Goal: Answer question/provide support

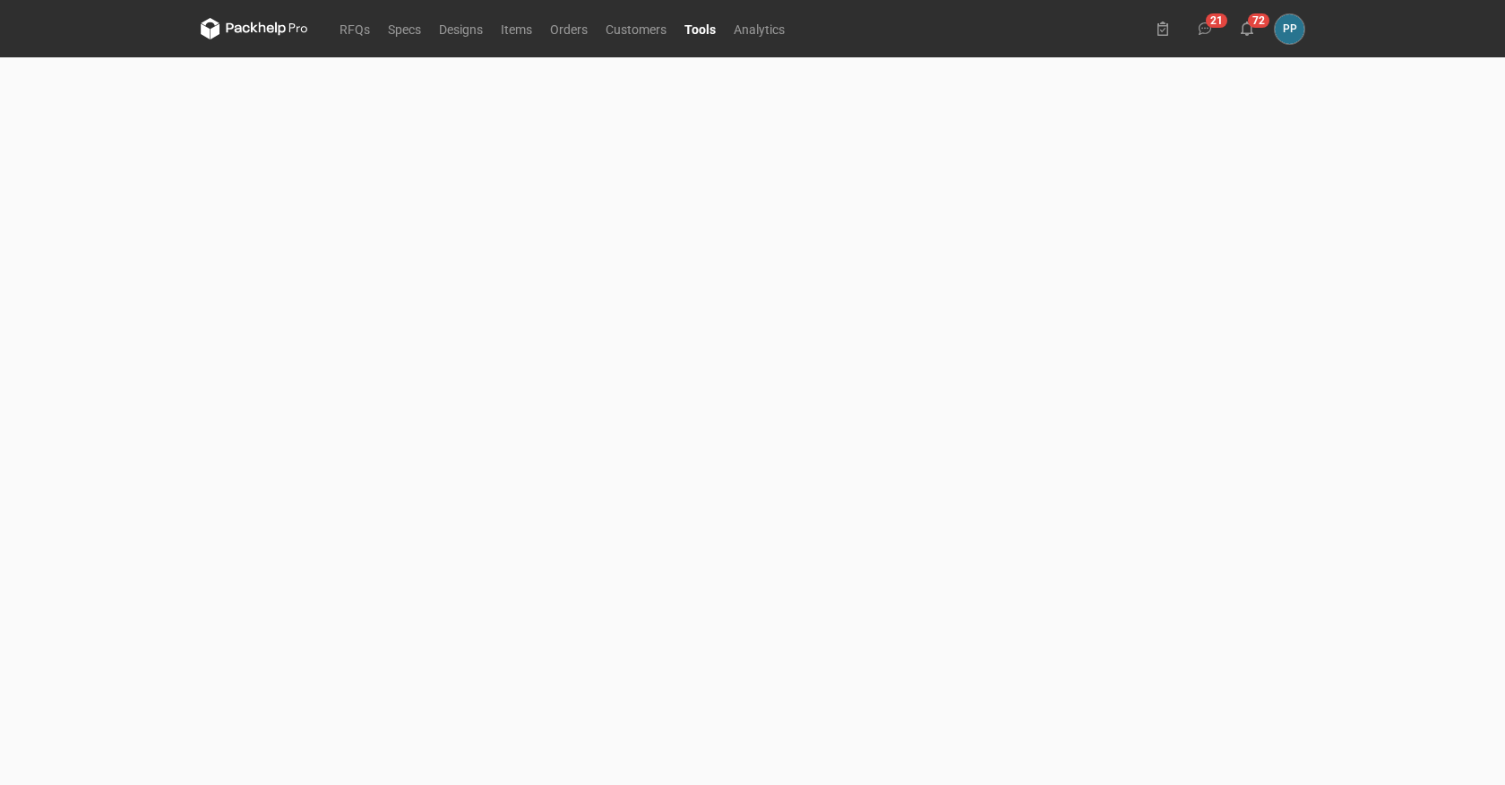
click at [352, 32] on link "RFQs" at bounding box center [355, 29] width 48 height 22
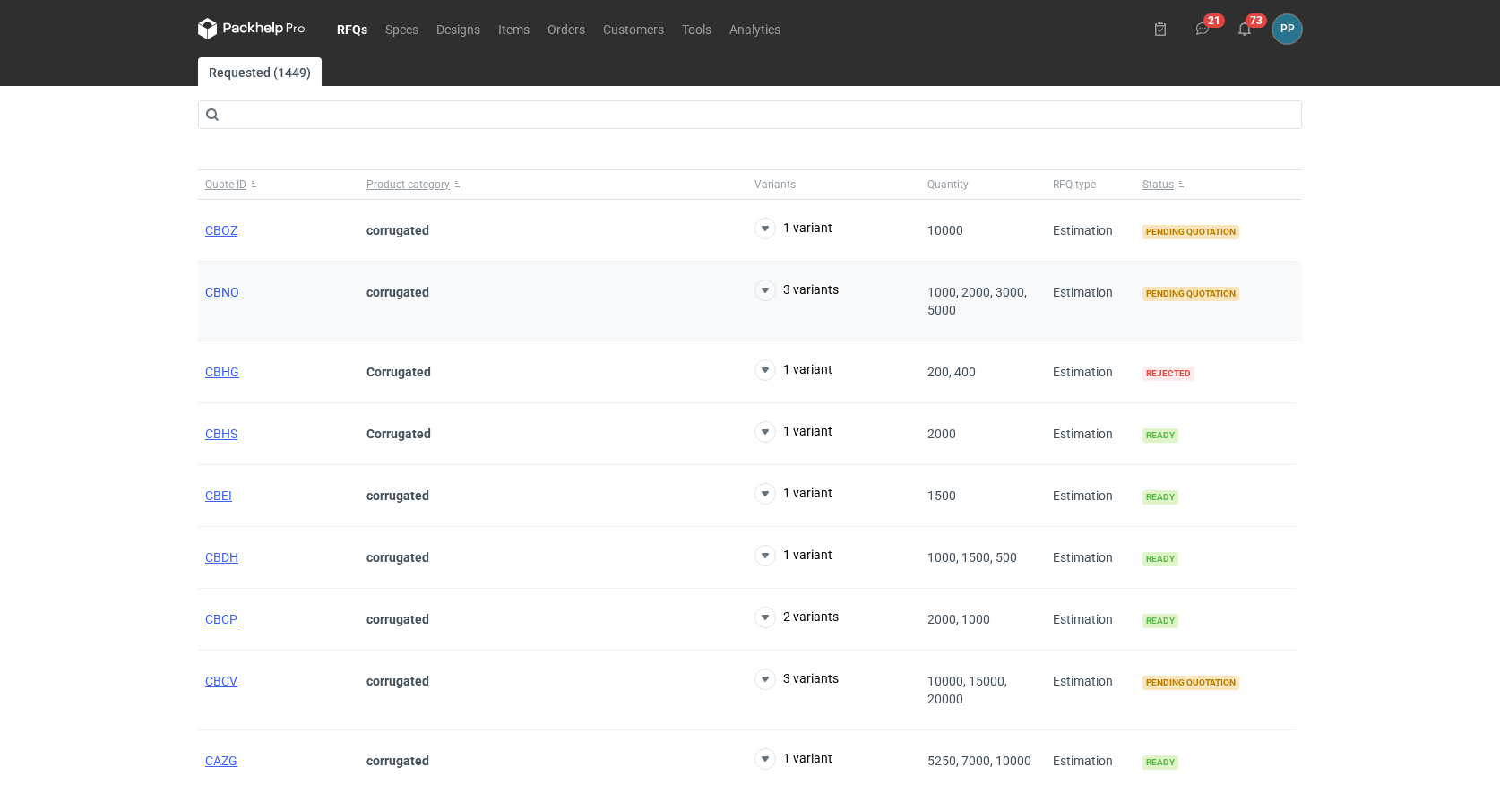
click at [221, 297] on span "CBNO" at bounding box center [222, 292] width 34 height 14
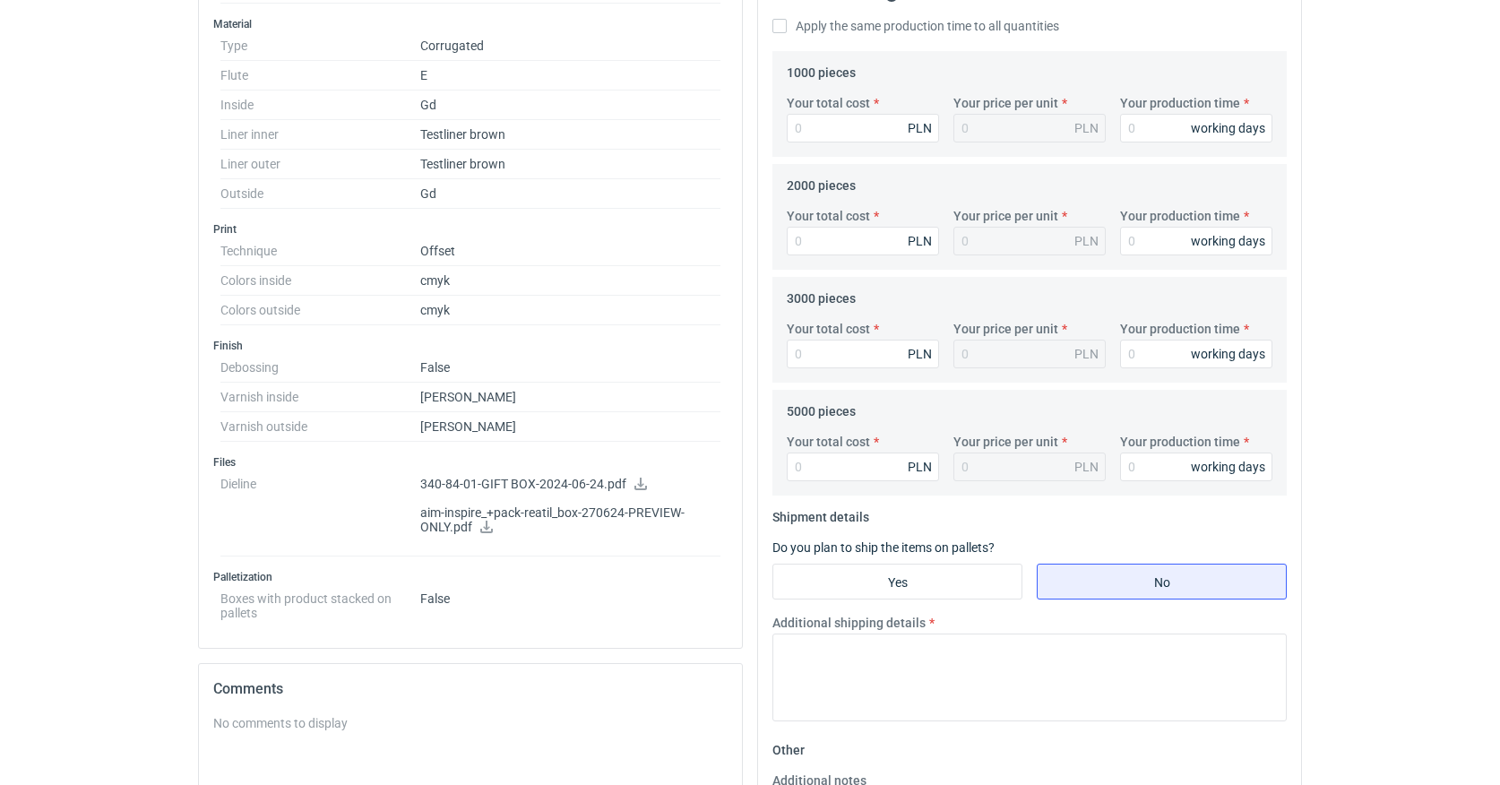
scroll to position [576, 0]
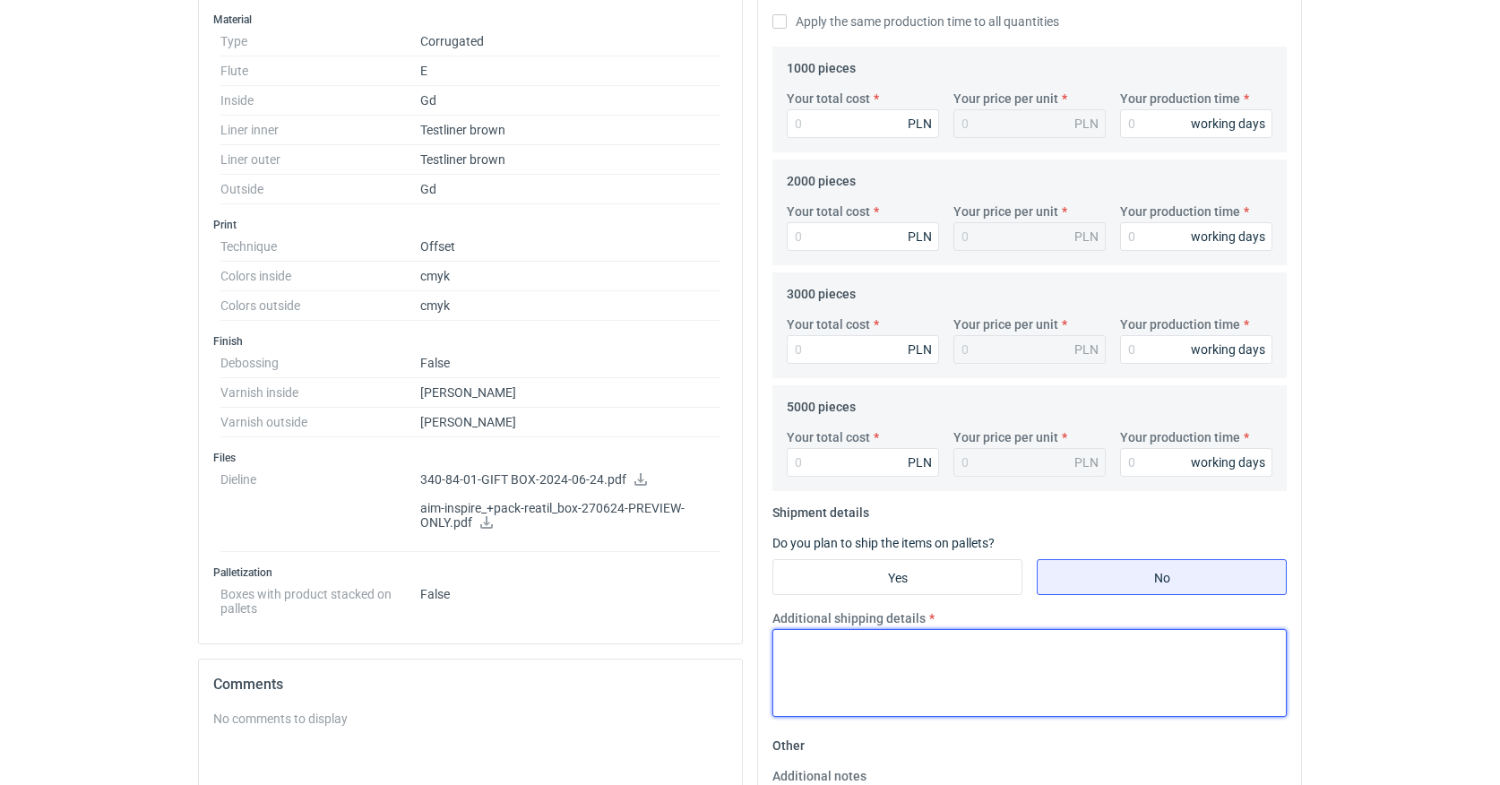
click at [794, 641] on textarea "Additional shipping details" at bounding box center [1029, 673] width 514 height 88
click at [890, 644] on textarea "ZO.25PP0446 (CBN-1)" at bounding box center [1029, 672] width 514 height 88
click at [925, 647] on textarea "ZO.25PP0446 (CBNO-1)" at bounding box center [1029, 672] width 514 height 88
paste textarea "2W E 2*brązowa 275g (120/120)"
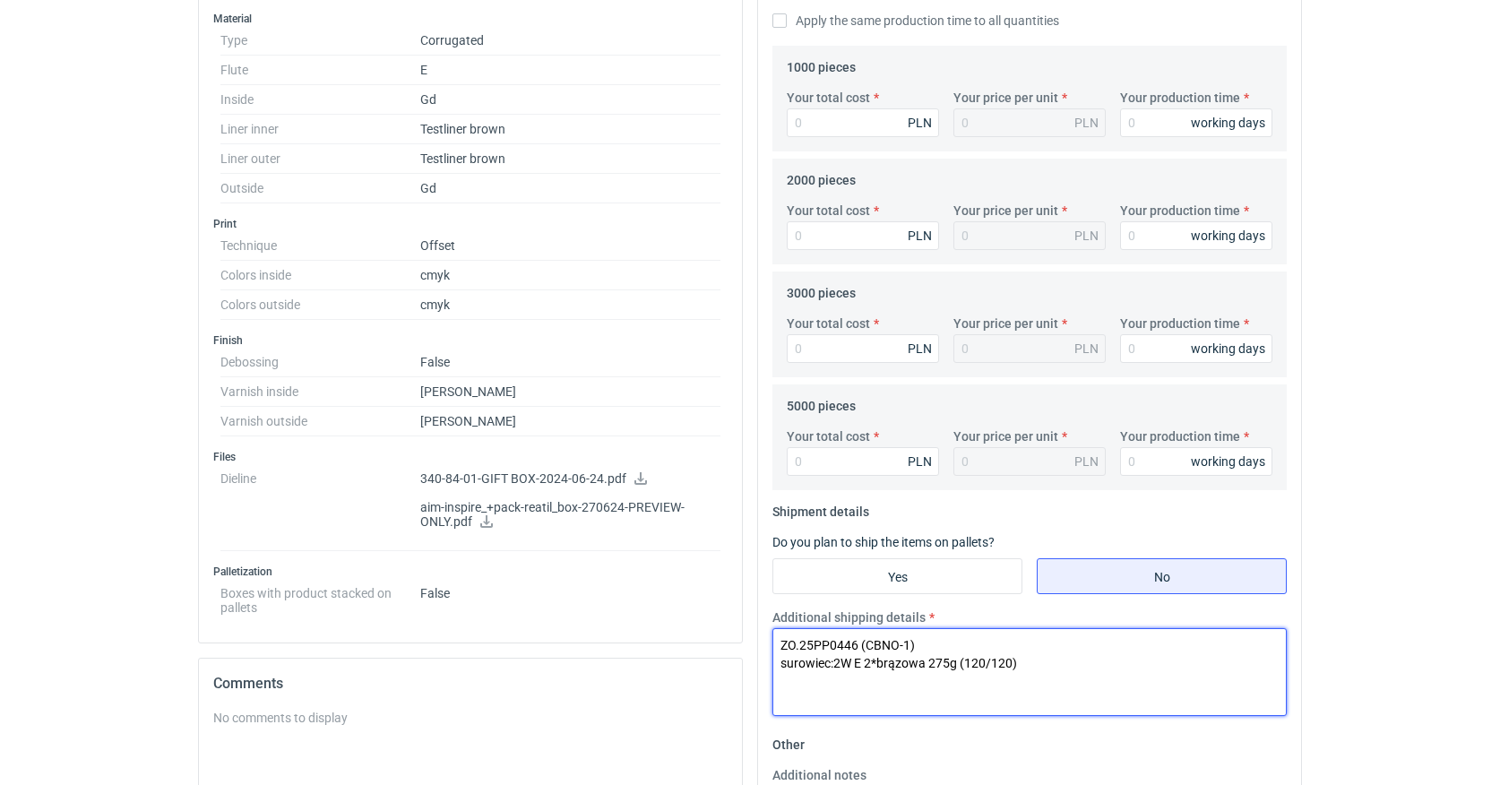
scroll to position [577, 1]
click at [834, 665] on textarea "ZO.25PP0446 (CBNO-1) surowiec:2W E 2*brązowa 275g (120/120)" at bounding box center [1029, 672] width 514 height 88
click at [1027, 660] on textarea "ZO.25PP0446 (CBNO-1) surowiec: 2W E 2*brązowa 275g (120/120)" at bounding box center [1029, 671] width 514 height 88
click at [806, 686] on textarea "ZO.25PP0446 (CBNO-1) surowiec: 2W E 2*brązowa 275g (120/120) + 2x GD2 210 druk:…" at bounding box center [1029, 671] width 514 height 88
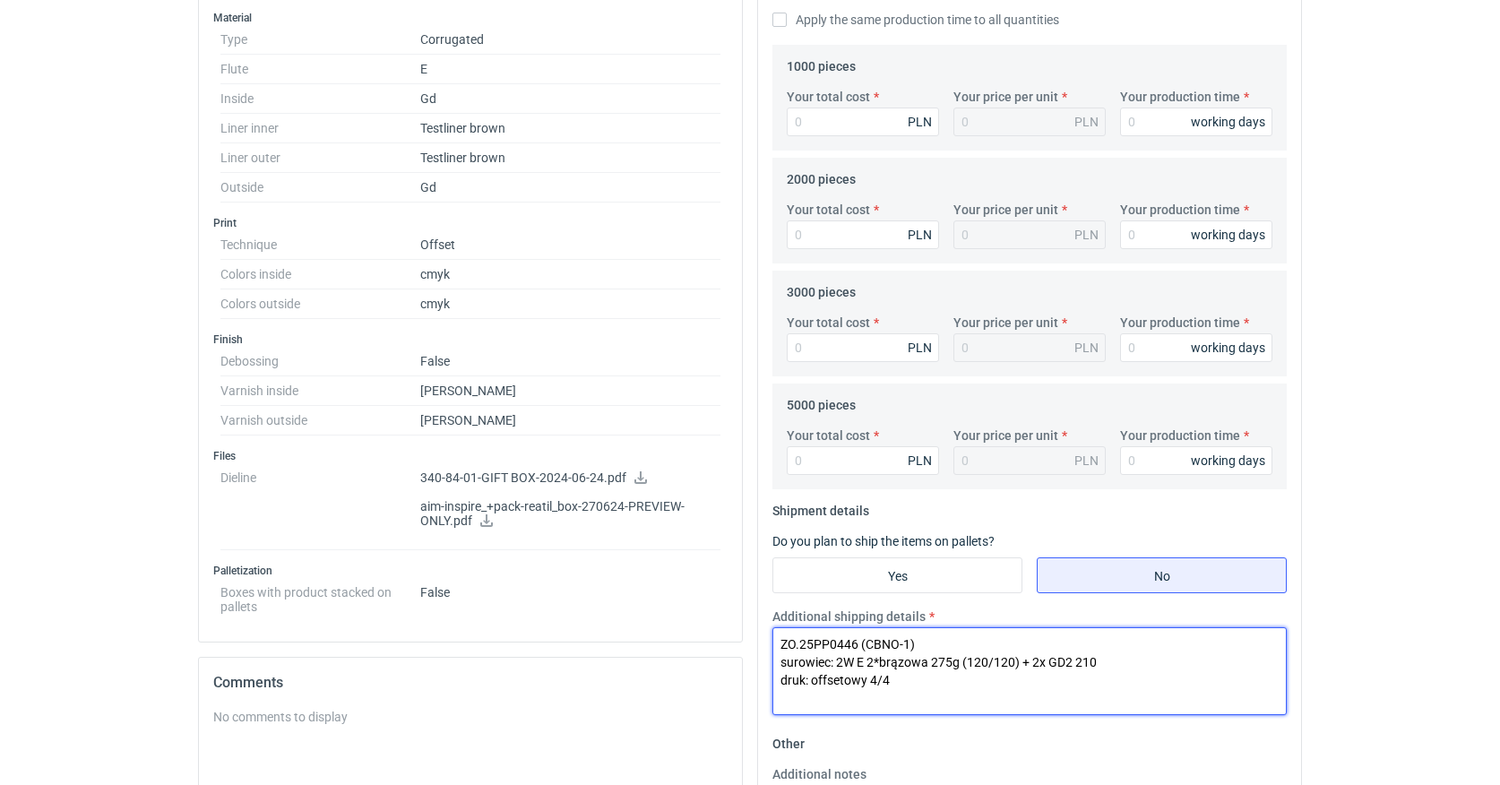
click at [909, 681] on textarea "ZO.25PP0446 (CBNO-1) surowiec: 2W E 2*brązowa 275g (120/120) + 2x GD2 210 druk:…" at bounding box center [1029, 671] width 514 height 88
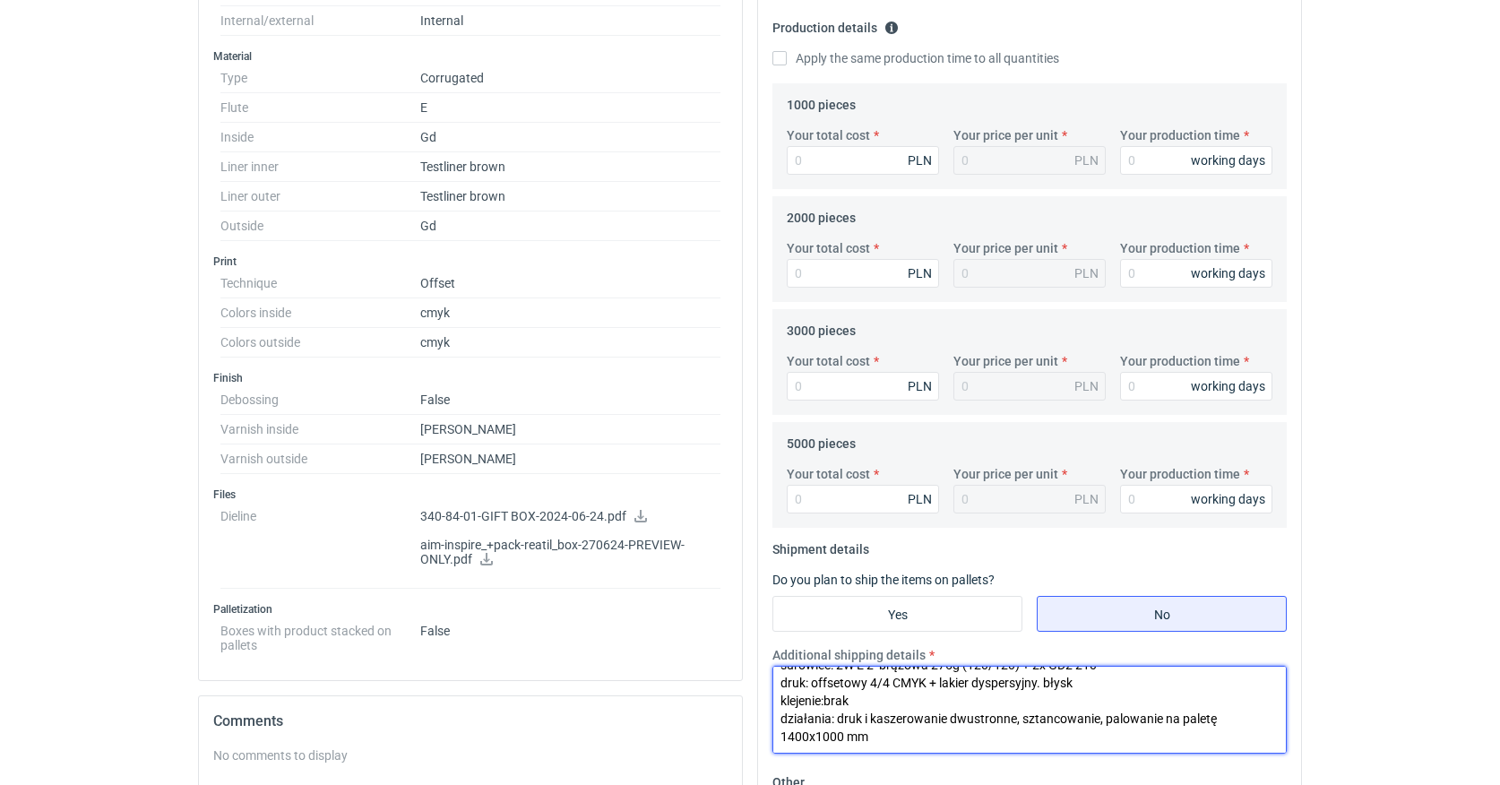
scroll to position [36, 0]
click at [887, 736] on textarea "ZO.25PP0446 (CBNO-1) surowiec: 2W E 2*brązowa 275g (120/120) + 2x GD2 210 druk:…" at bounding box center [1029, 710] width 514 height 88
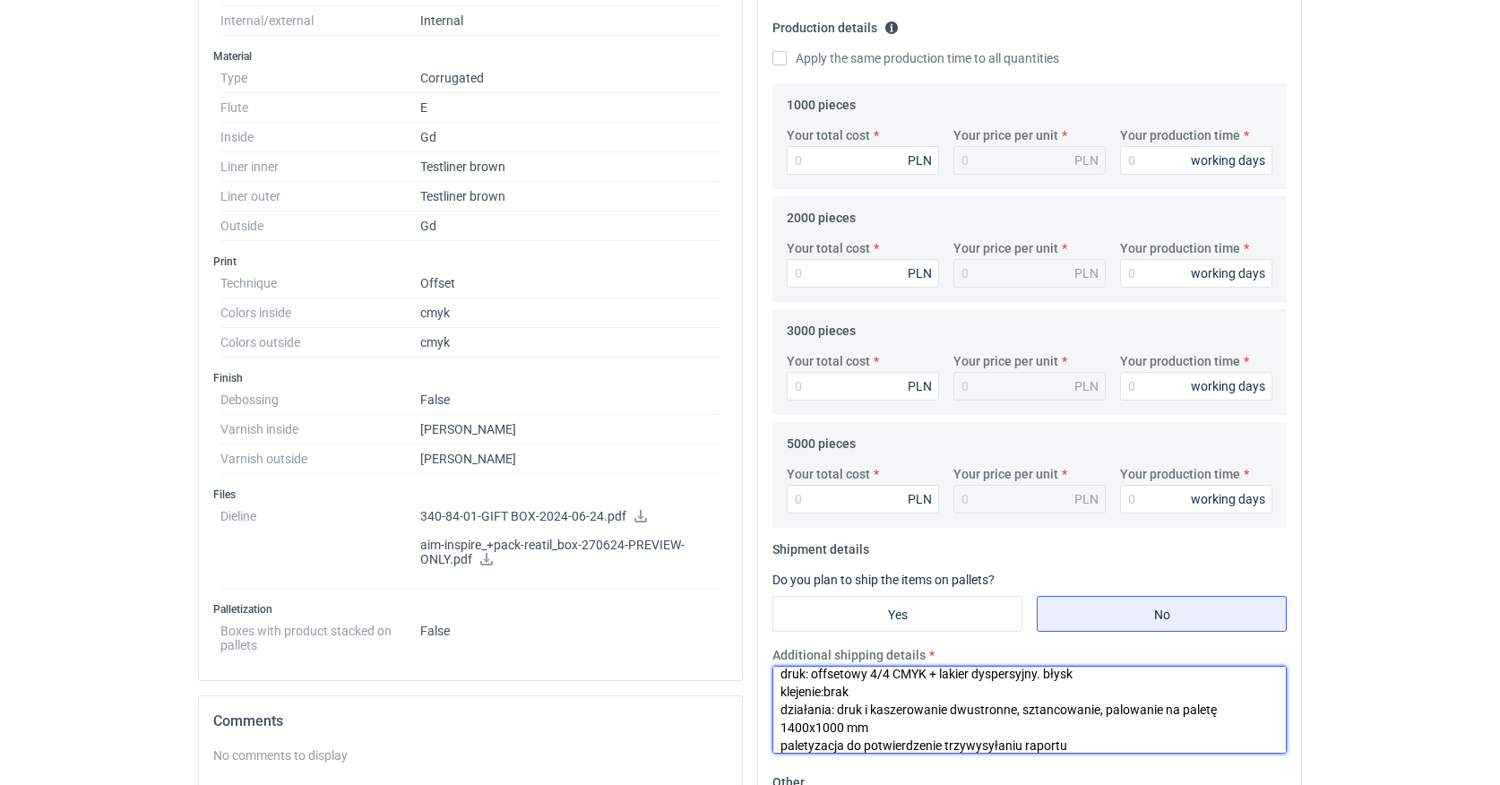
scroll to position [63, 0]
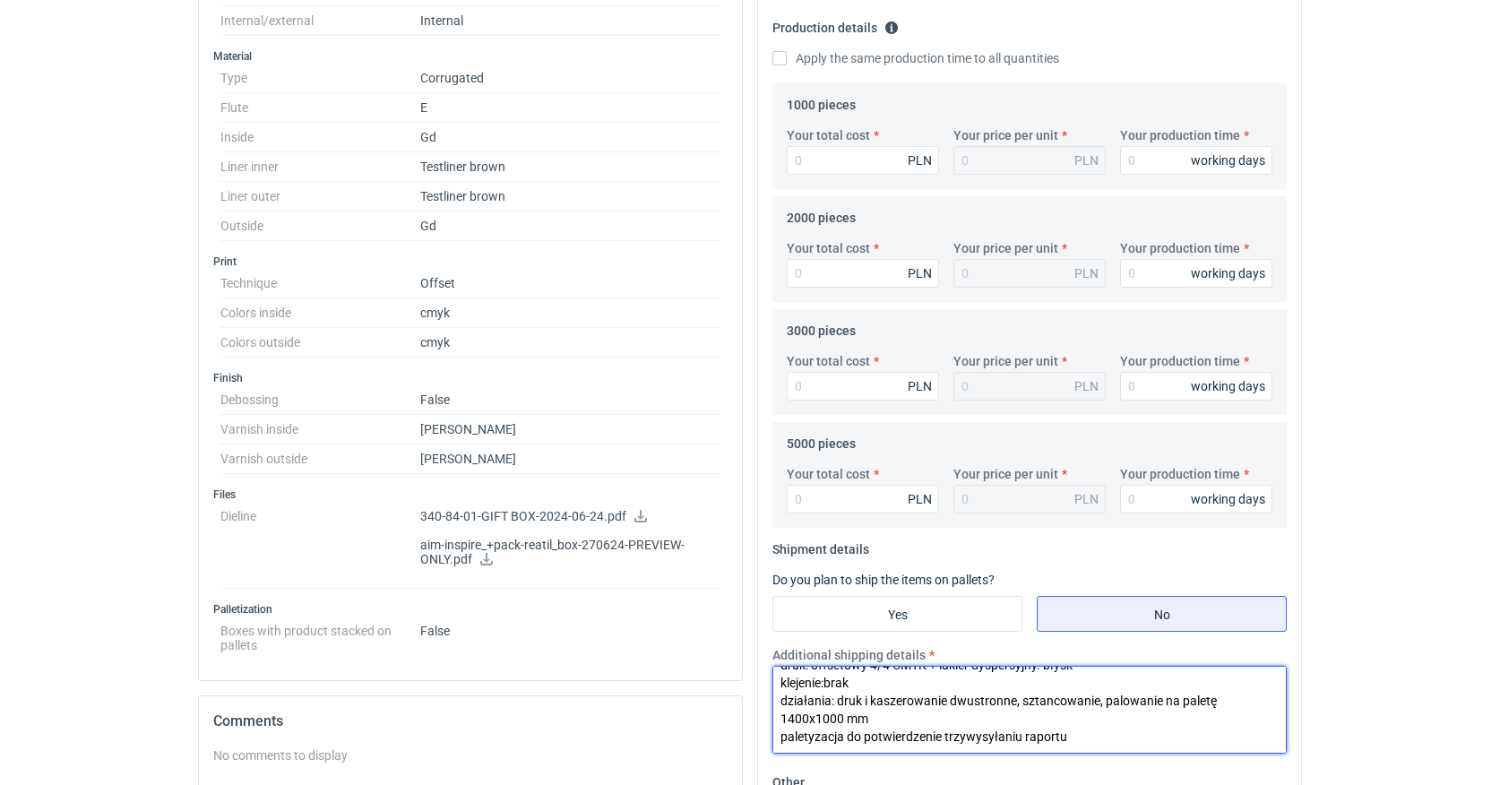
click at [1071, 726] on textarea "ZO.25PP0446 (CBNO-1) surowiec: 2W E 2*brązowa 275g (120/120) + 2x GD2 210 druk:…" at bounding box center [1029, 710] width 514 height 88
click at [949, 721] on textarea "ZO.25PP0446 (CBNO-1) surowiec: 2W E 2*brązowa 275g (120/120) + 2x GD2 210 druk:…" at bounding box center [1029, 710] width 514 height 88
click at [971, 719] on textarea "ZO.25PP0446 (CBNO-1) surowiec: 2W E 2*brązowa 275g (120/120) + 2x GD2 210 druk:…" at bounding box center [1029, 710] width 514 height 88
click at [1075, 721] on textarea "ZO.25PP0446 (CBNO-1) surowiec: 2W E 2*brązowa 275g (120/120) + 2x GD2 210 druk:…" at bounding box center [1029, 710] width 514 height 88
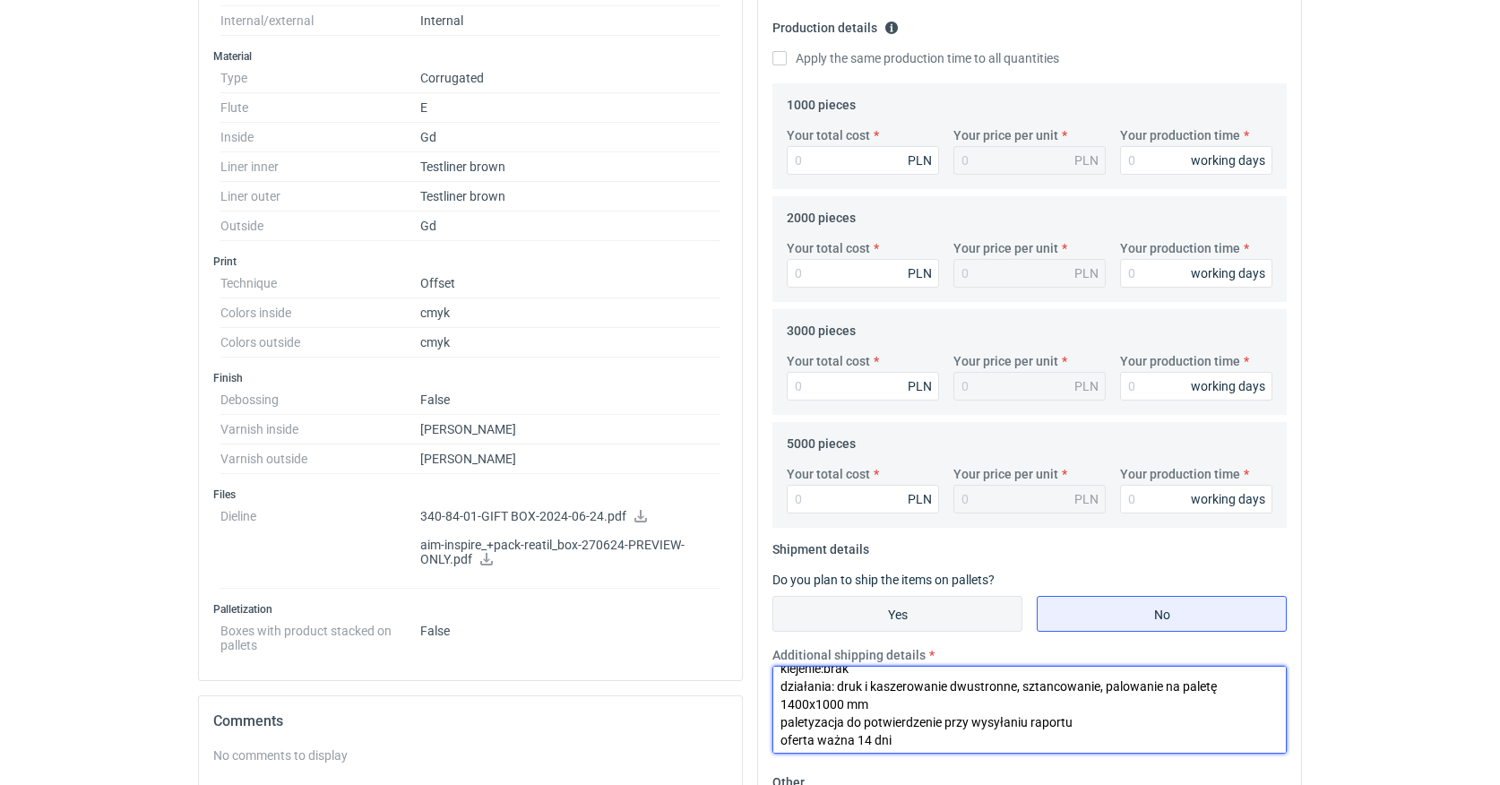
type textarea "ZO.25PP0446 (CBNO-1) surowiec: 2W E 2*brązowa 275g (120/120) + 2x GD2 210 druk:…"
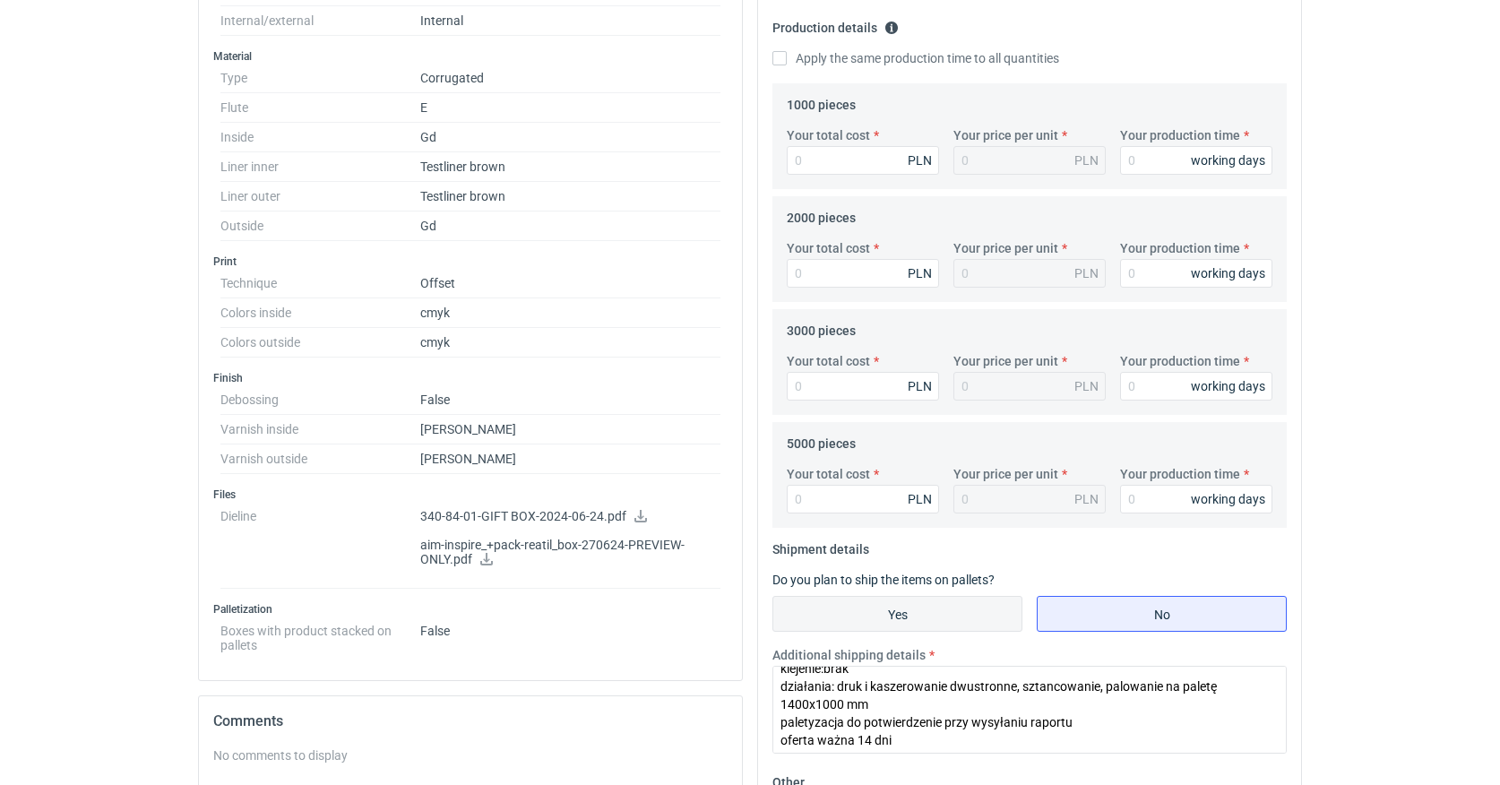
click at [929, 612] on input "Yes" at bounding box center [897, 614] width 248 height 34
radio input "true"
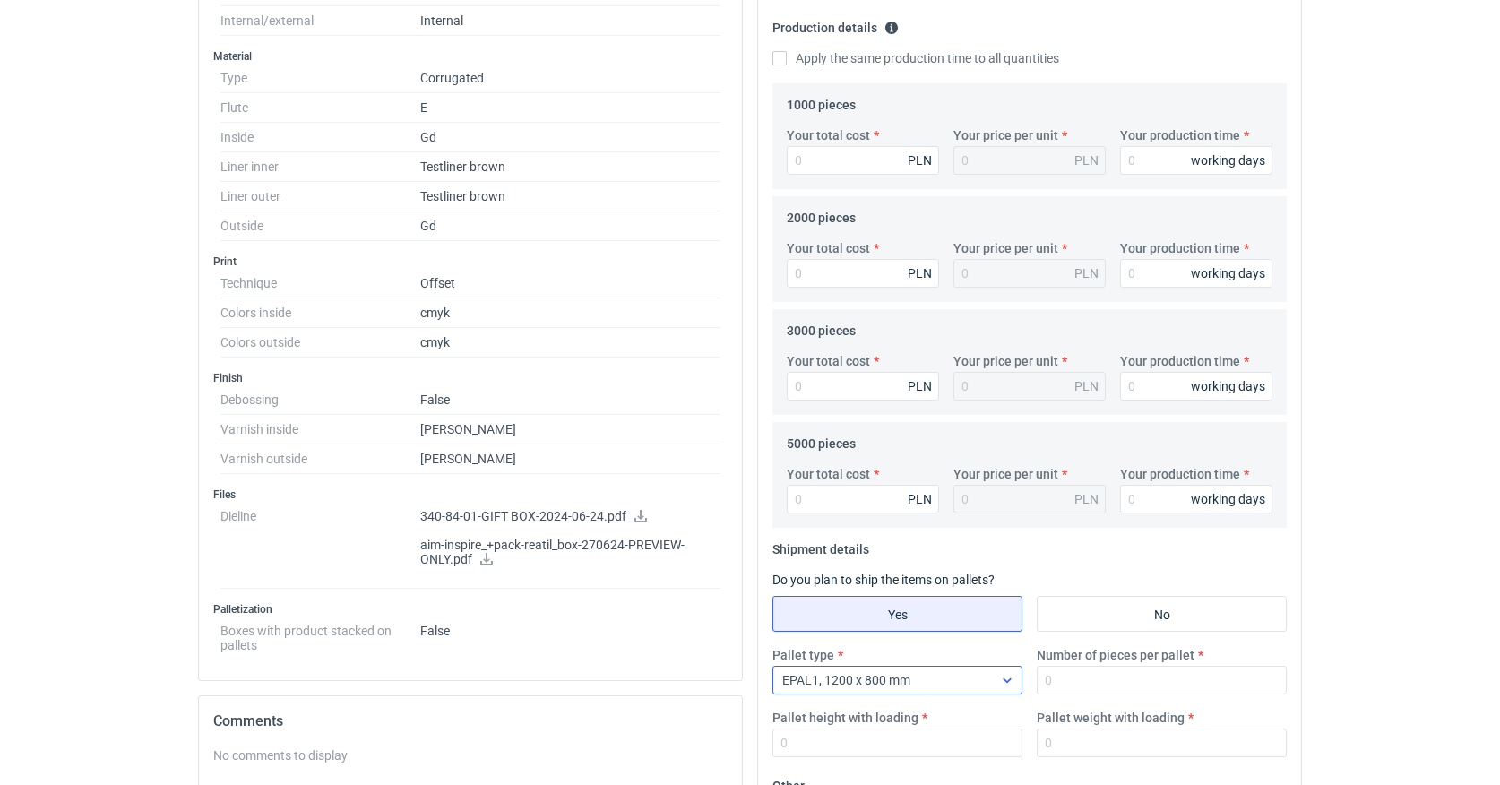
click at [1005, 681] on icon at bounding box center [1006, 680] width 8 height 4
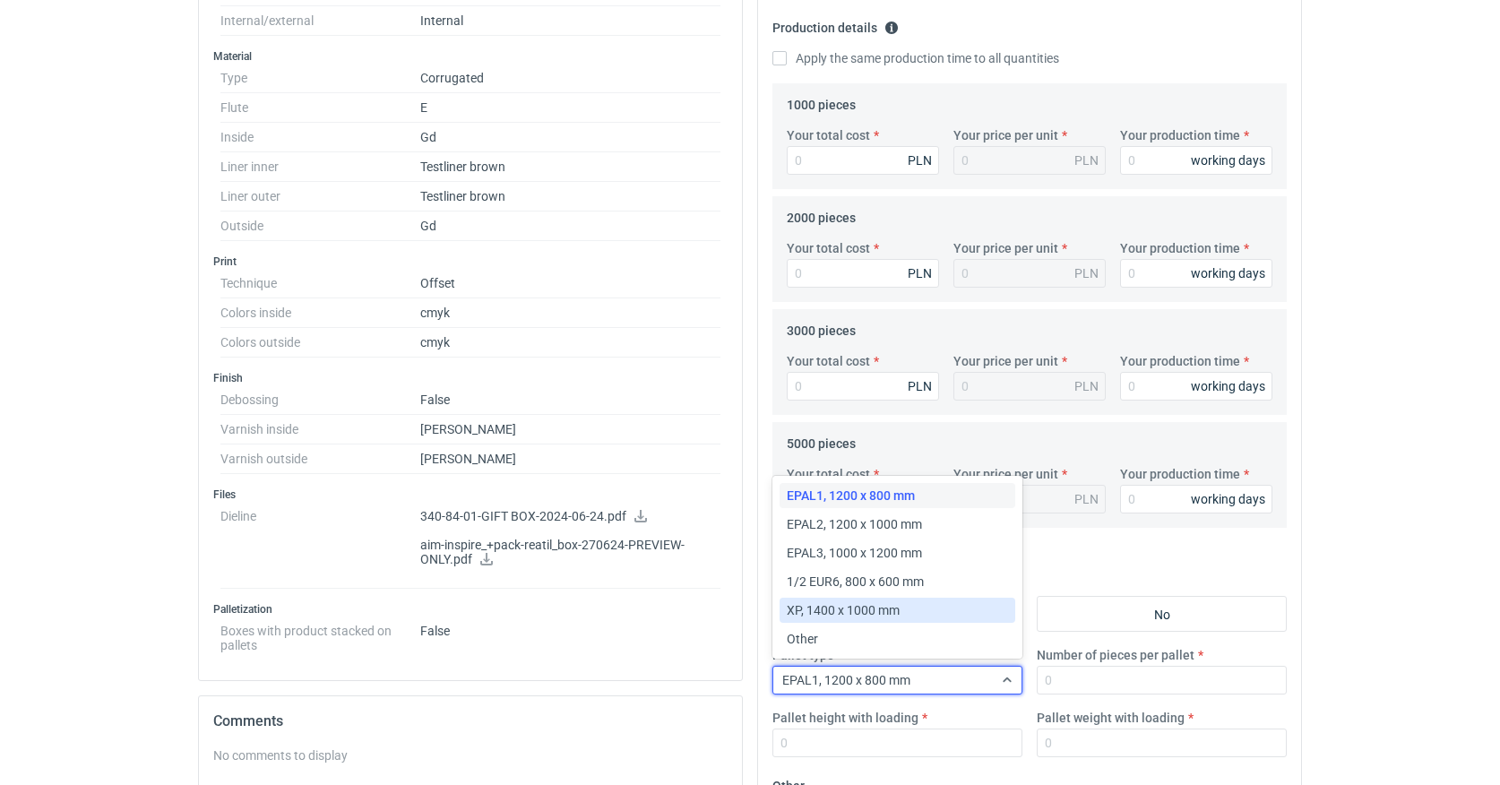
click at [877, 610] on span "XP, 1400 x 1000 mm" at bounding box center [843, 610] width 113 height 18
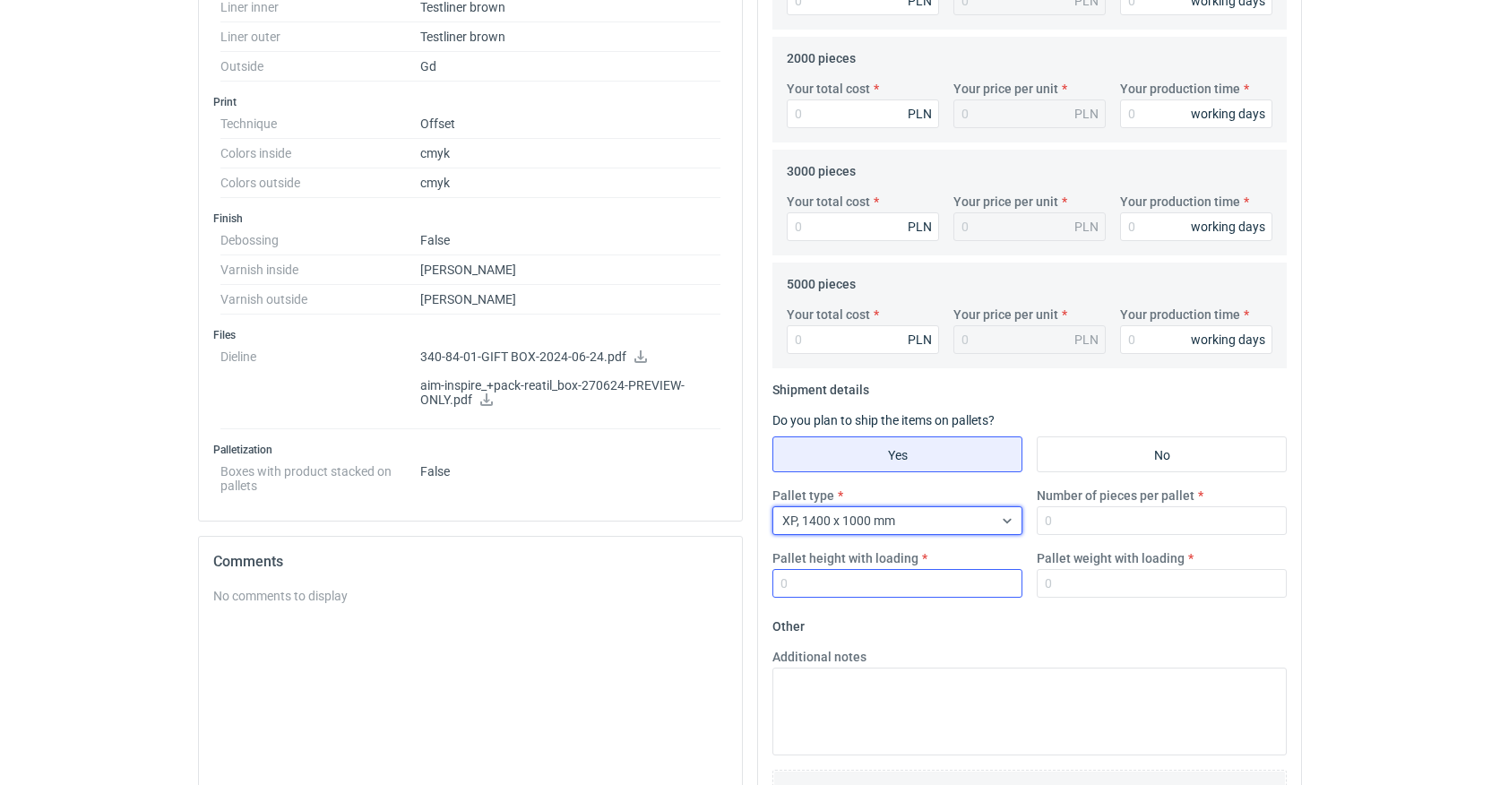
scroll to position [704, 0]
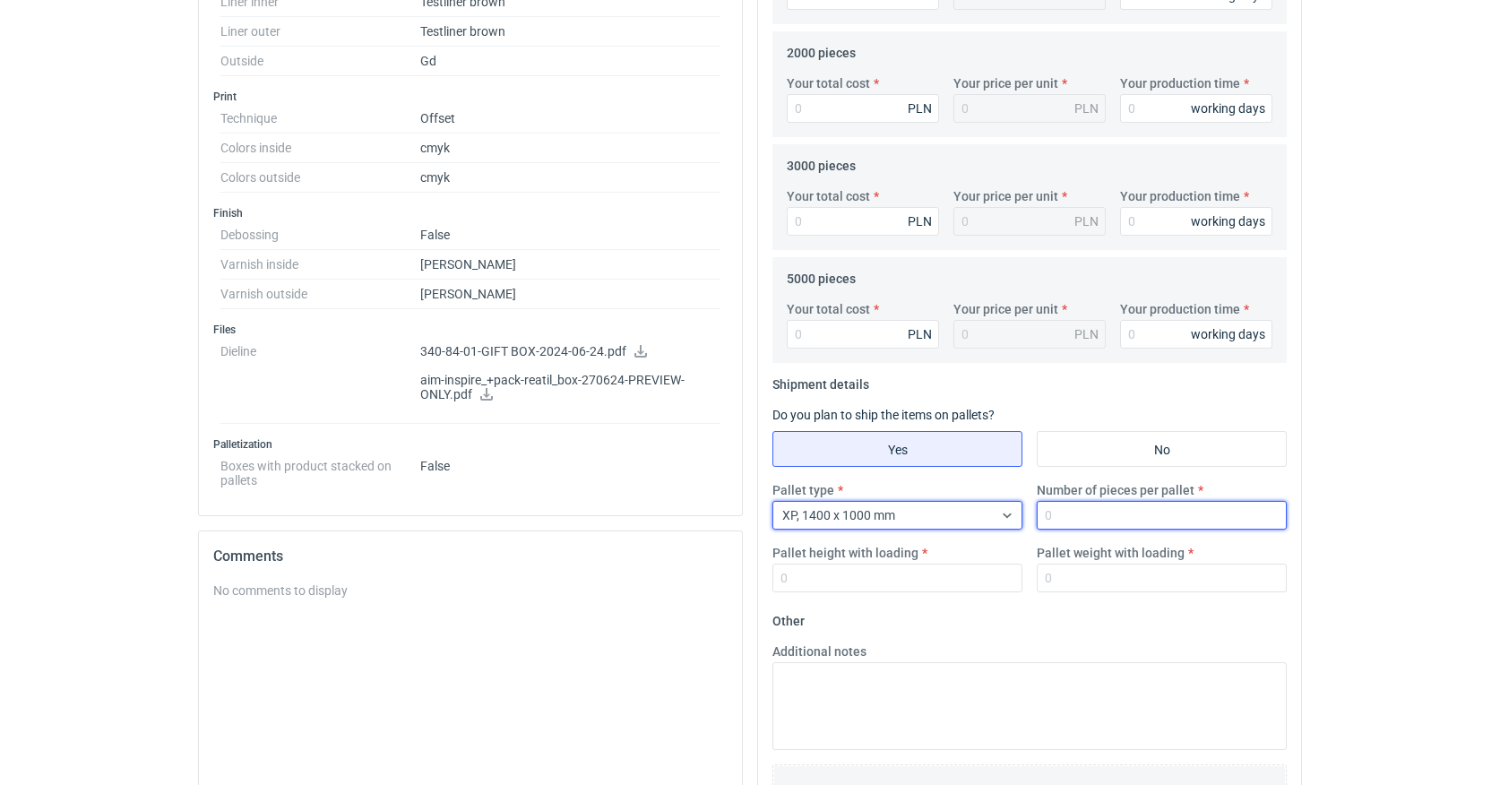
click at [1078, 518] on input "Number of pieces per pallet" at bounding box center [1161, 515] width 250 height 29
type input "550"
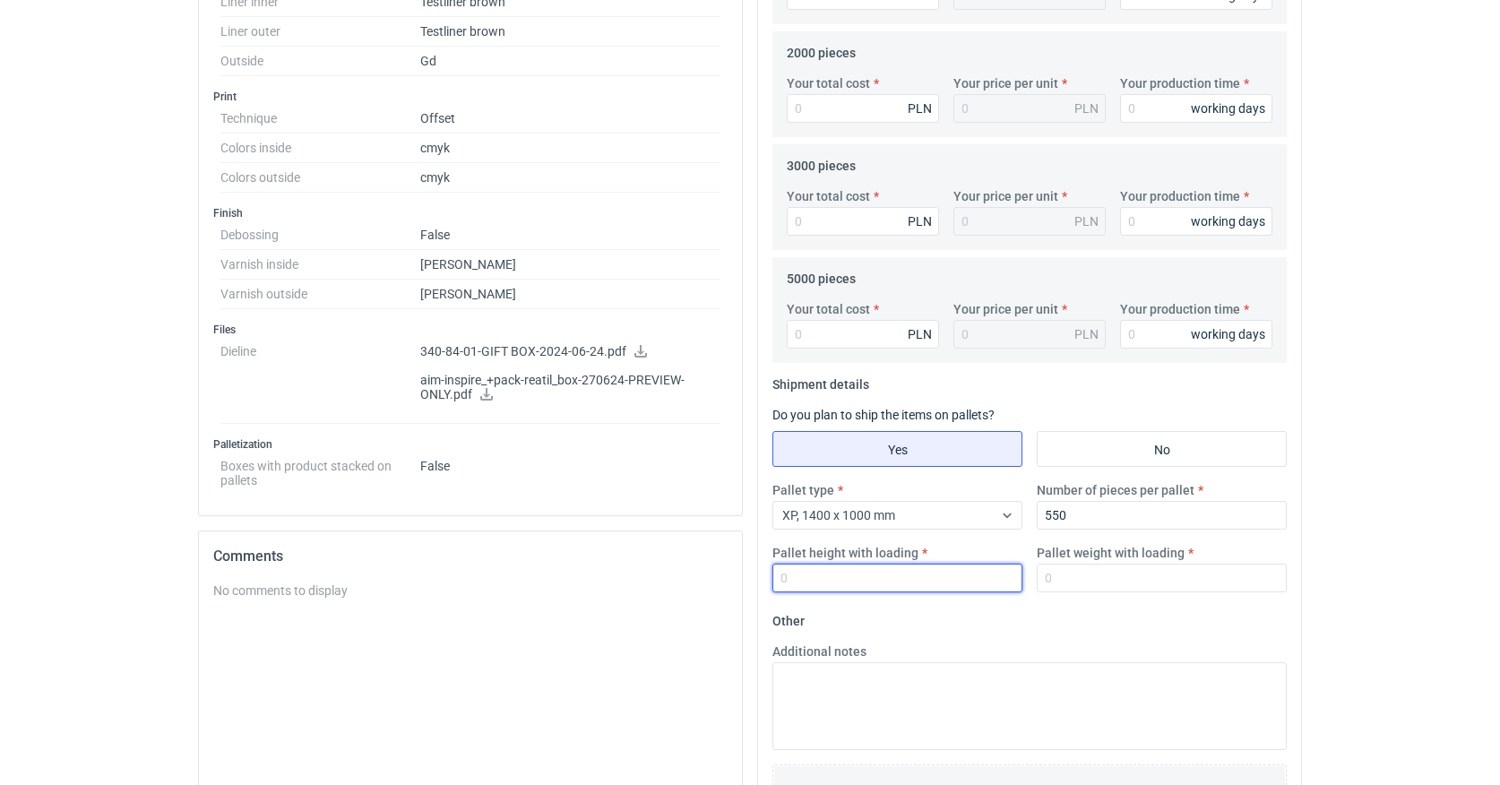
click at [798, 579] on input "Pallet height with loading" at bounding box center [897, 577] width 250 height 29
type input "1800"
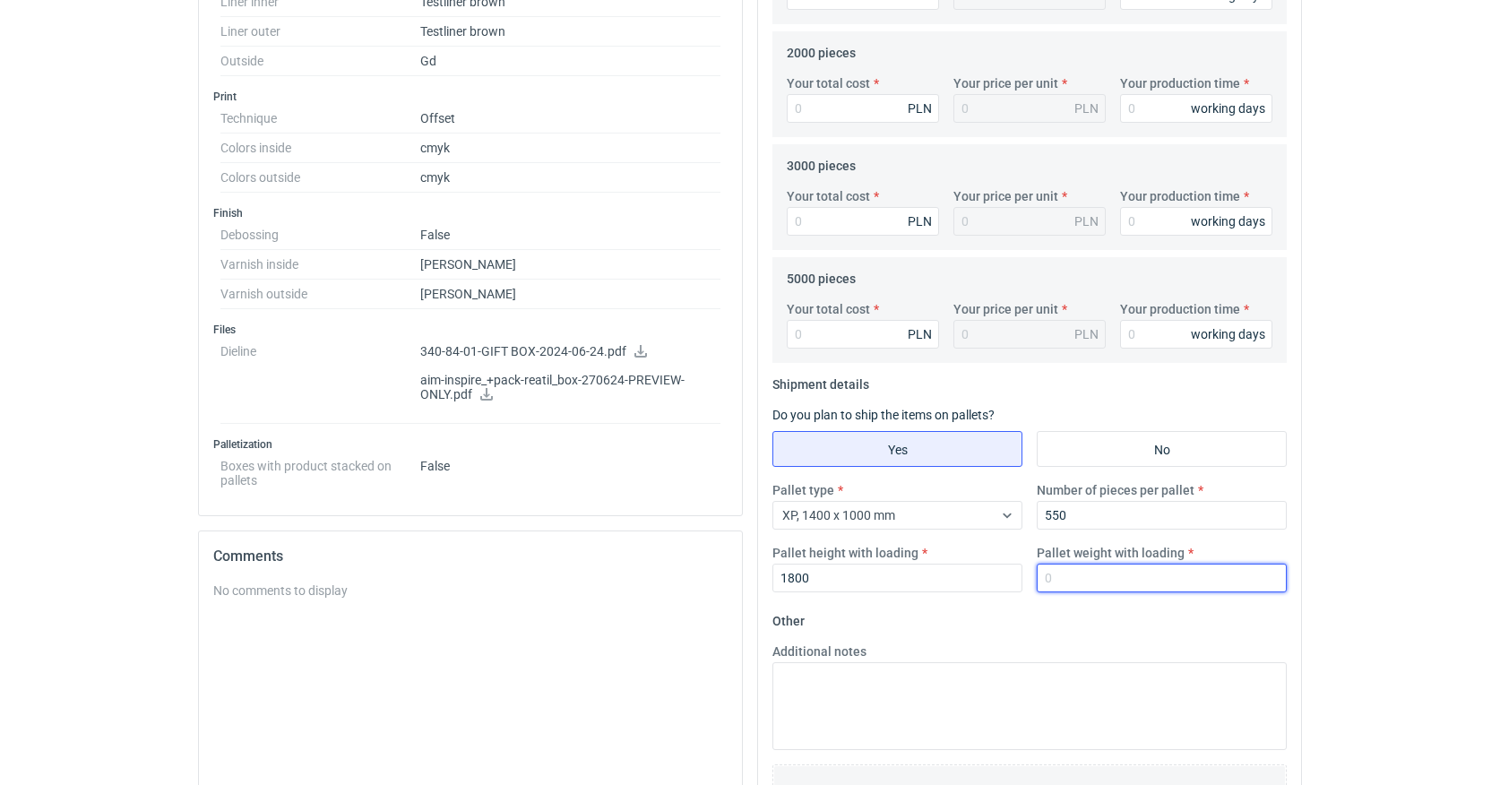
click at [1085, 578] on input "Pallet weight with loading" at bounding box center [1161, 577] width 250 height 29
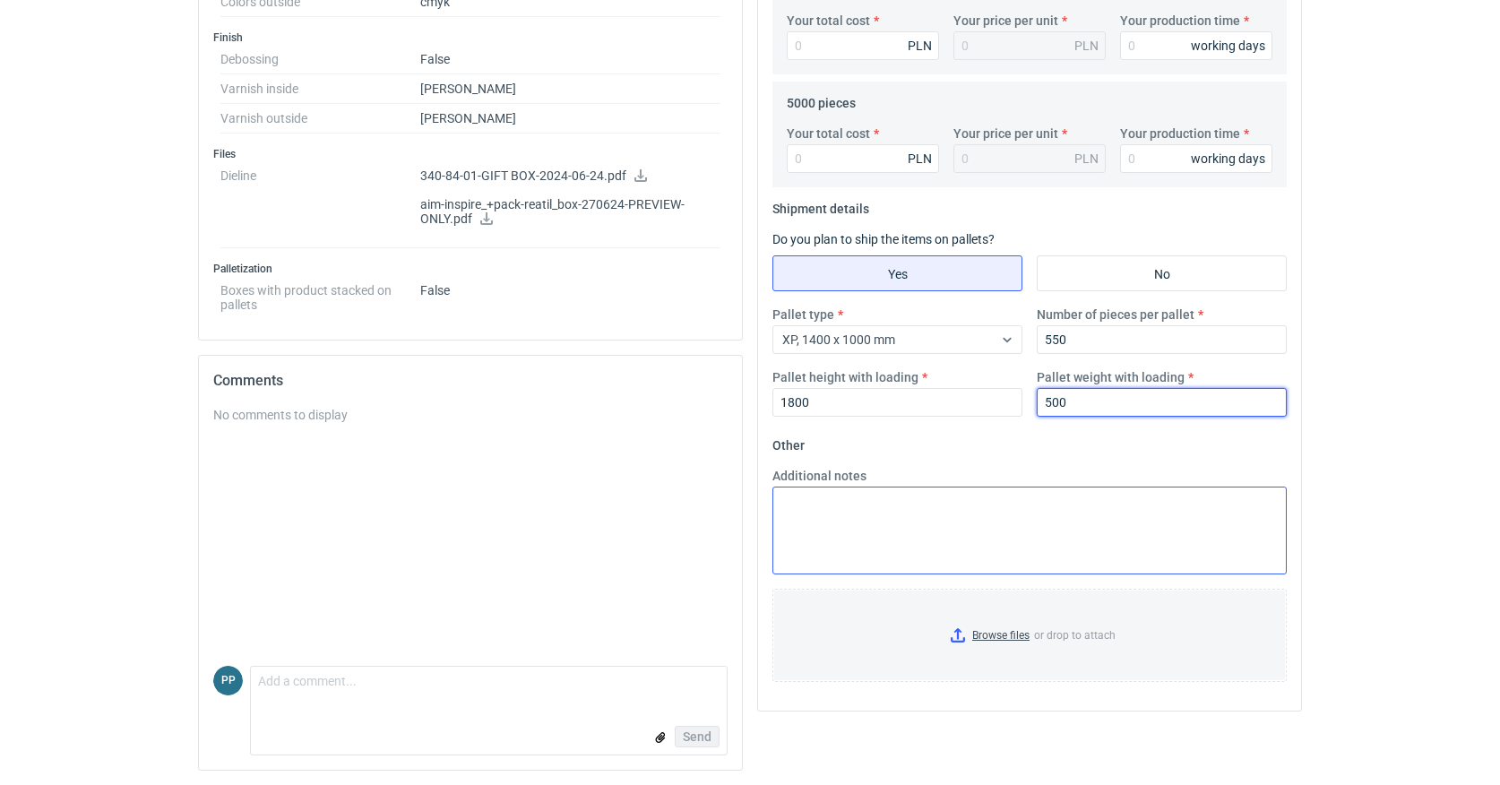
scroll to position [879, 0]
type input "500"
click at [841, 513] on textarea "Additional notes" at bounding box center [1029, 531] width 514 height 88
click at [1084, 274] on input "No" at bounding box center [1161, 274] width 248 height 34
radio input "true"
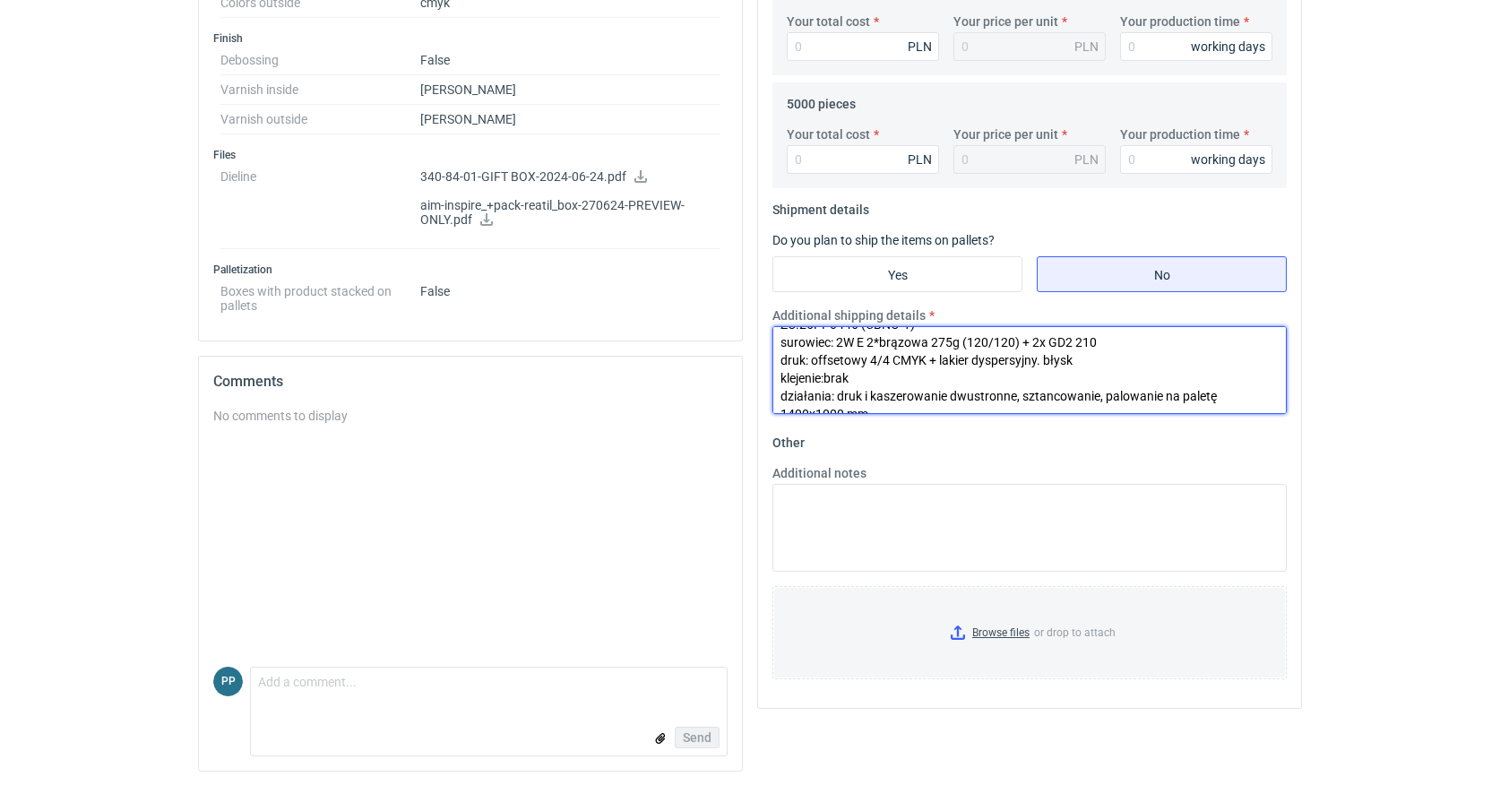
scroll to position [90, 0]
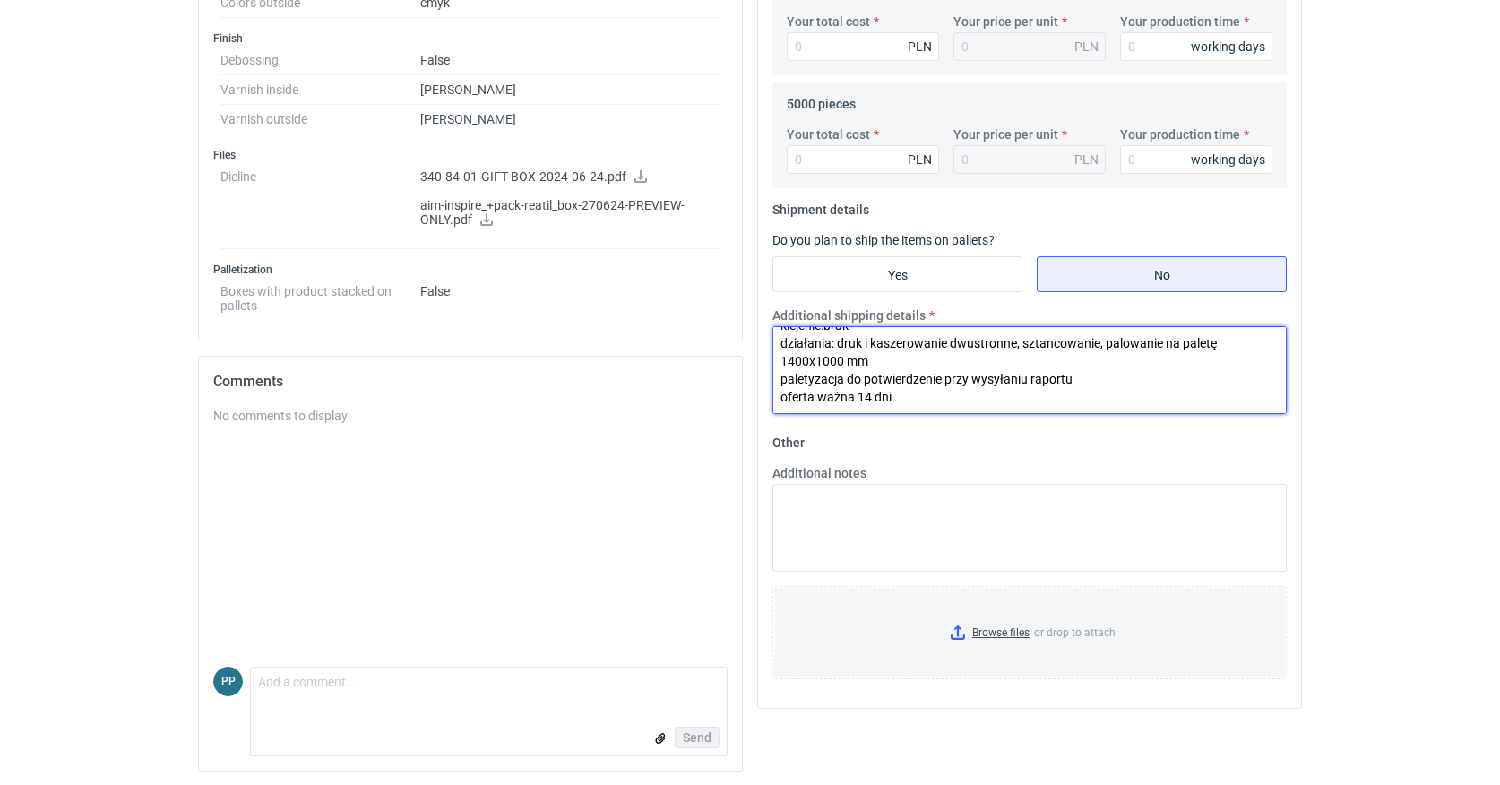
drag, startPoint x: 780, startPoint y: 338, endPoint x: 903, endPoint y: 424, distance: 149.9
click at [919, 449] on div "Your quote This RFQ is a request for quote estimation . This means it's a reque…" at bounding box center [1029, 17] width 543 height 1380
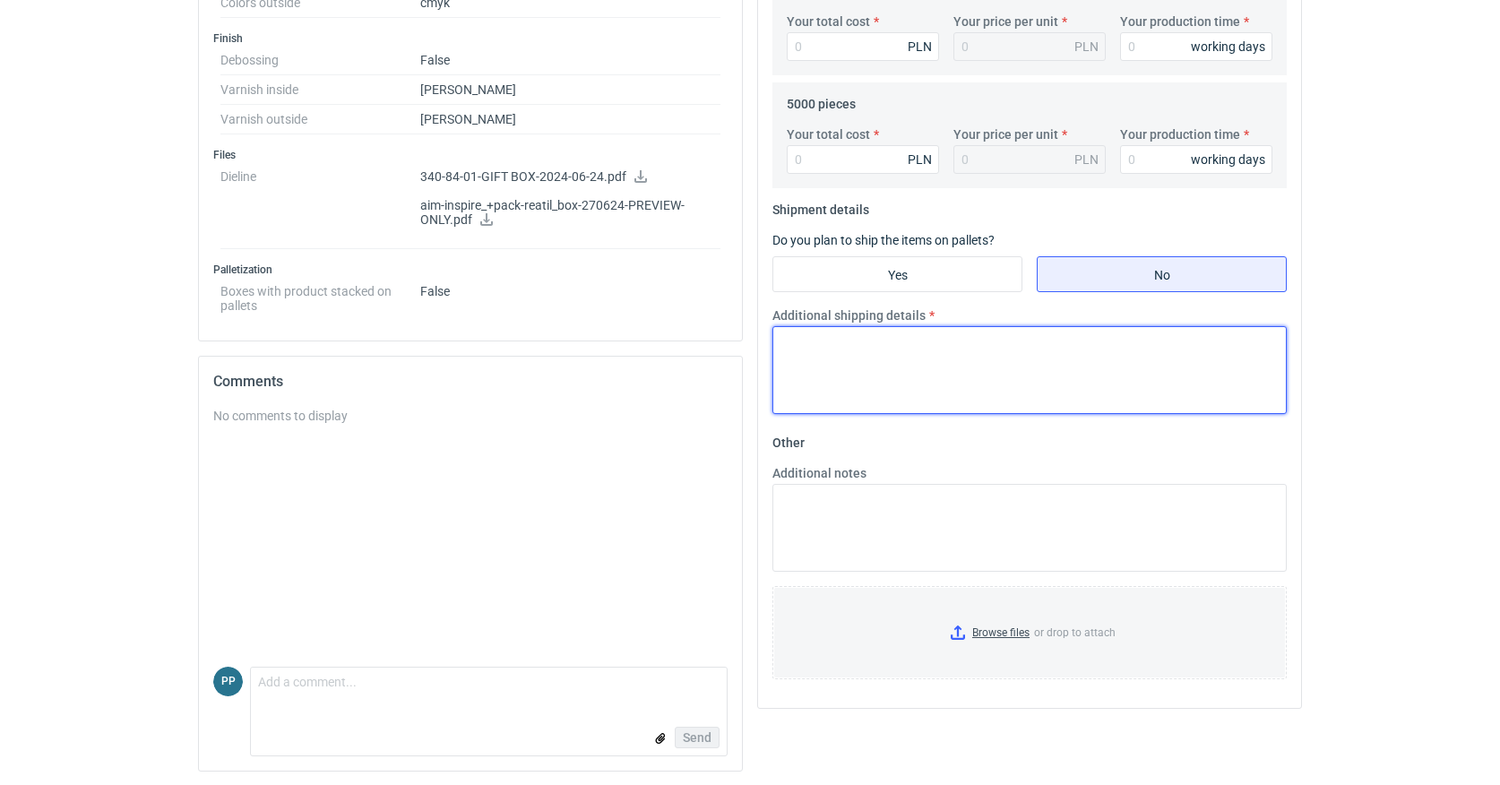
scroll to position [0, 0]
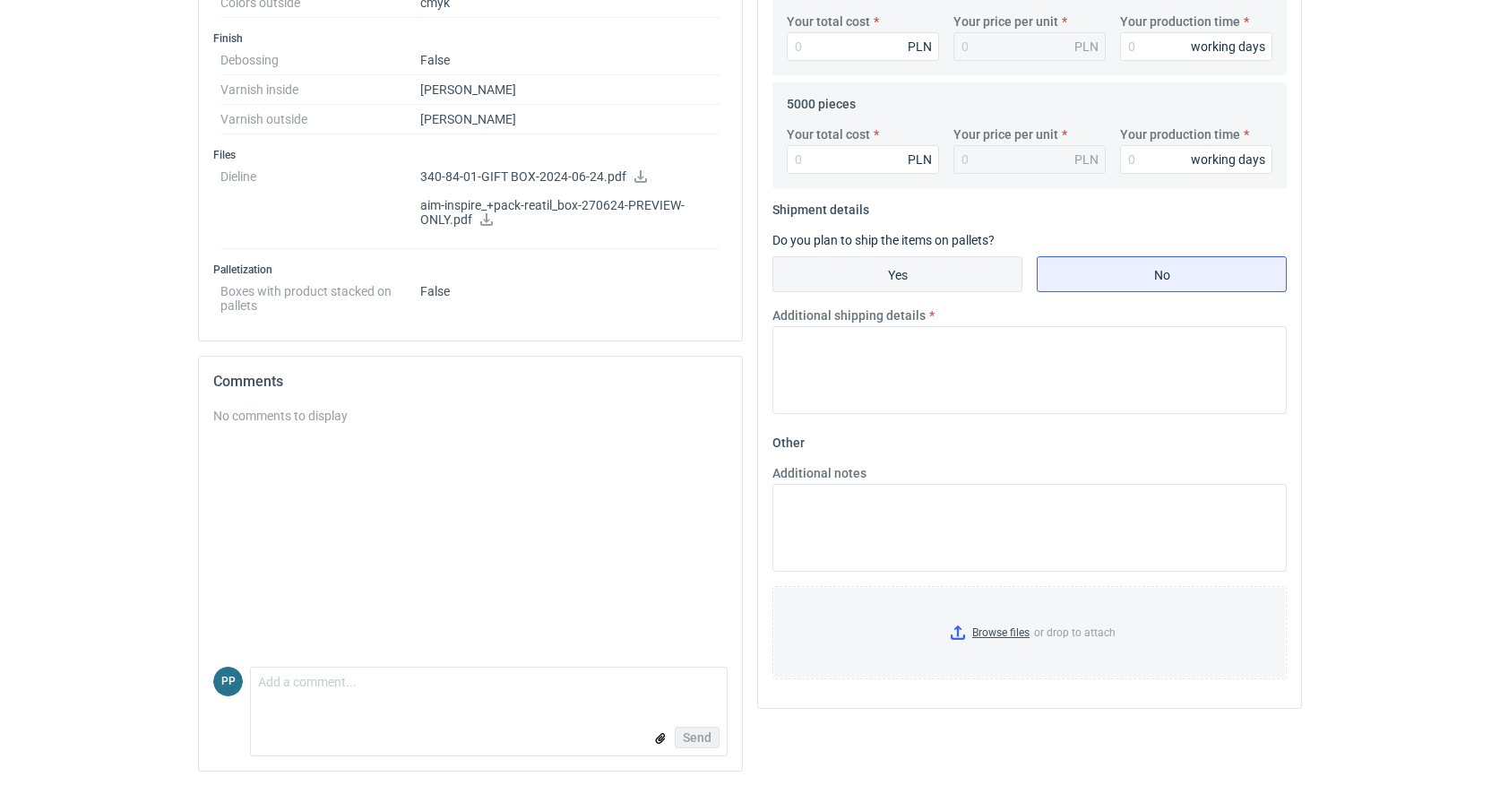
click at [904, 271] on input "Yes" at bounding box center [897, 274] width 248 height 34
radio input "true"
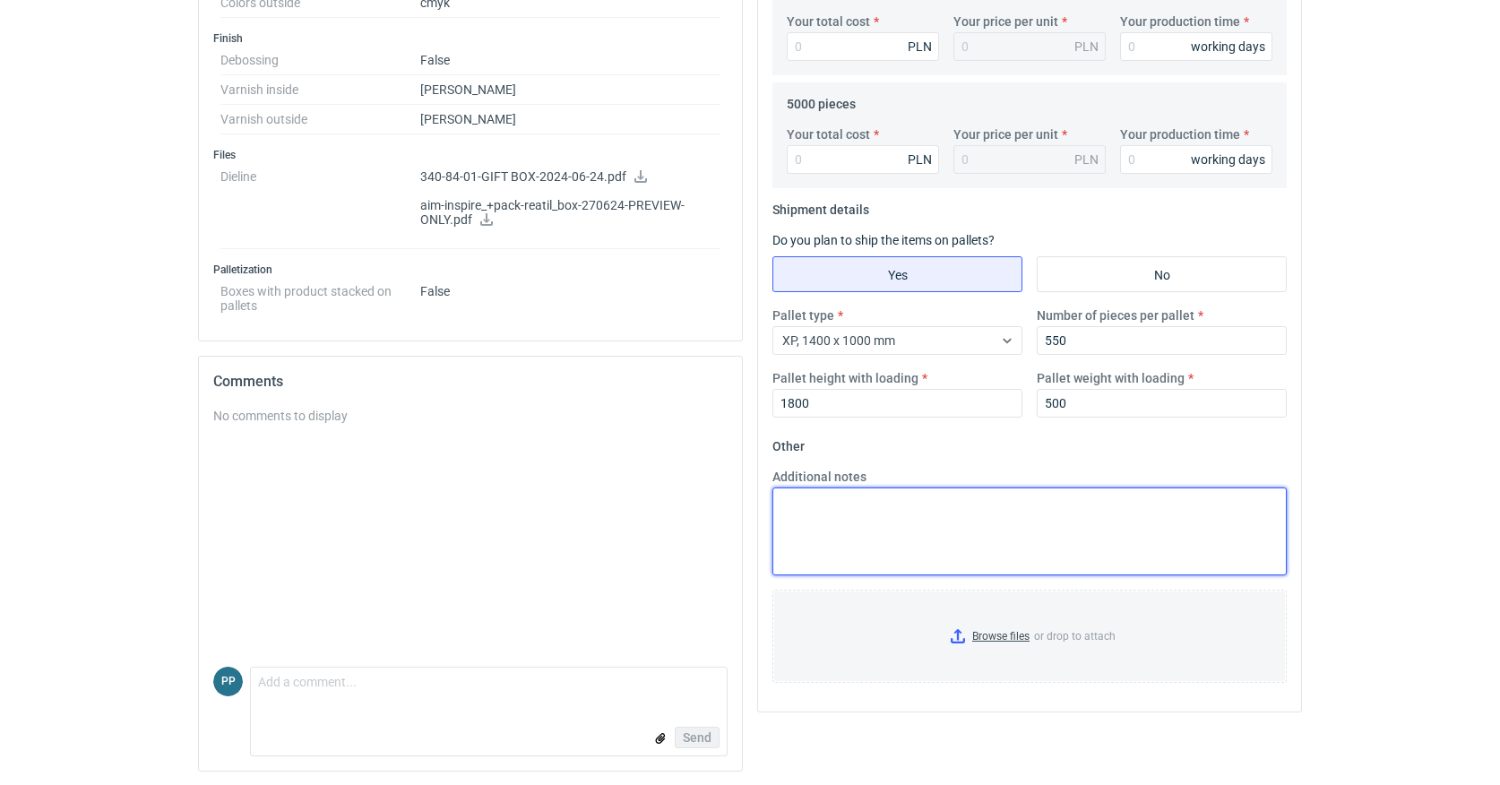
click at [822, 503] on textarea "Additional notes" at bounding box center [1029, 531] width 514 height 88
paste textarea "ZO.25PP0446 (CBNO-1) surowiec: 2W E 2*brązowa 275g (120/120) + 2x GD2 210 druk:…"
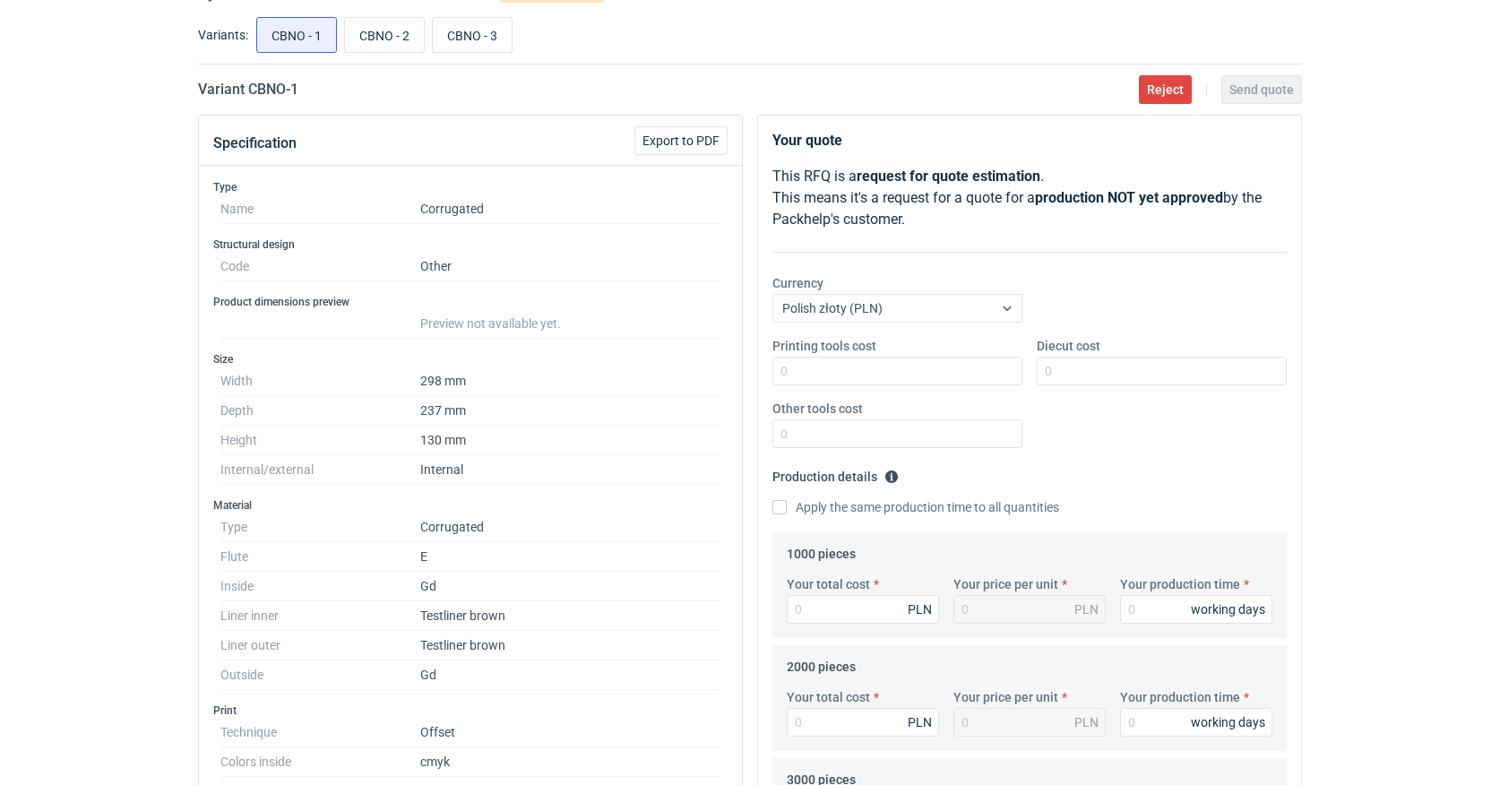
scroll to position [68, 0]
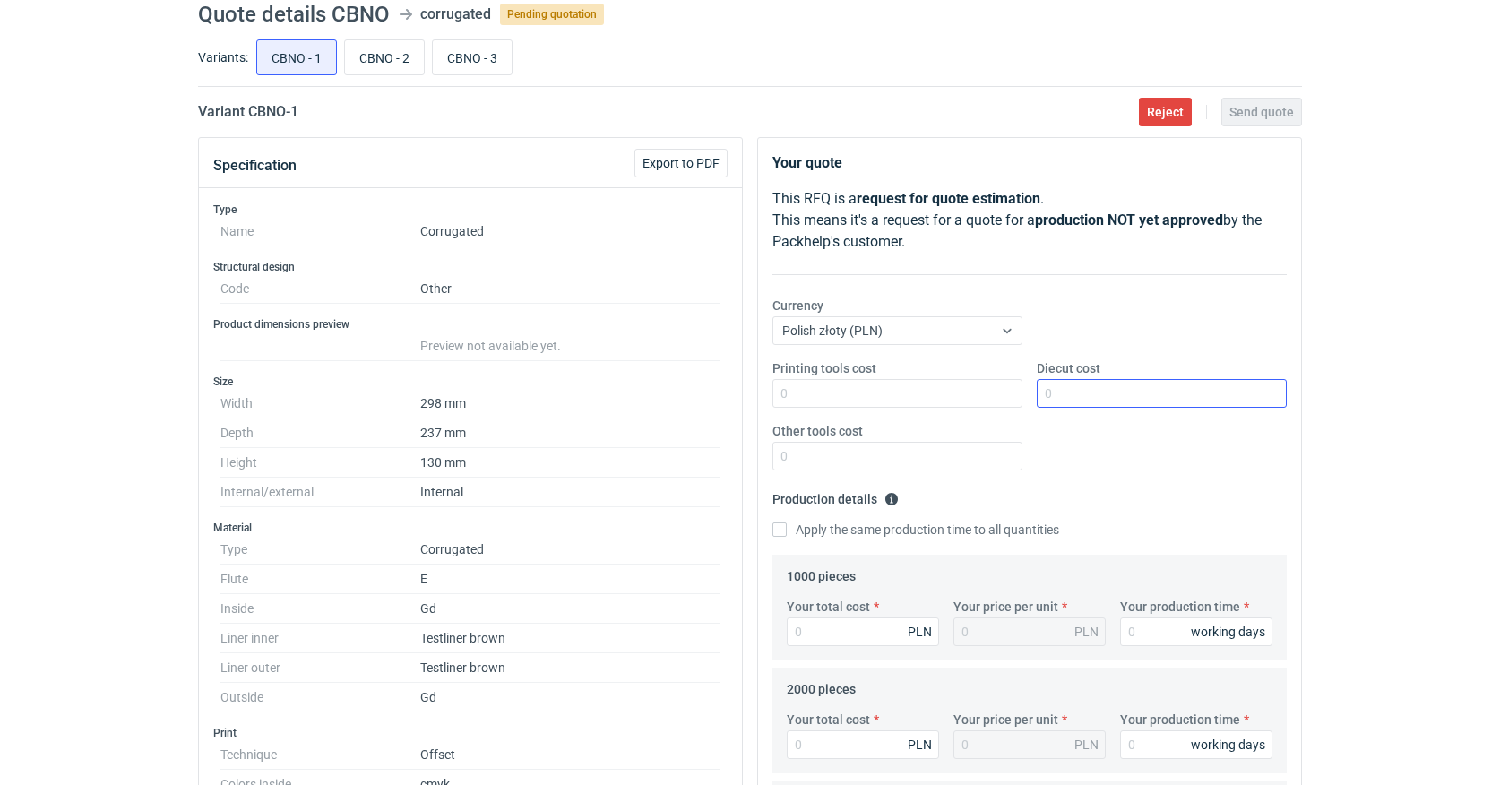
type textarea "ZO.25PP0446 (CBNO-1) surowiec: 2W E 2*brązowa 275g (120/120) + 2x GD2 210 druk:…"
click at [1082, 384] on input "Diecut cost" at bounding box center [1161, 393] width 250 height 29
type input "1450"
click at [781, 532] on input "Apply the same production time to all quantities" at bounding box center [779, 528] width 14 height 14
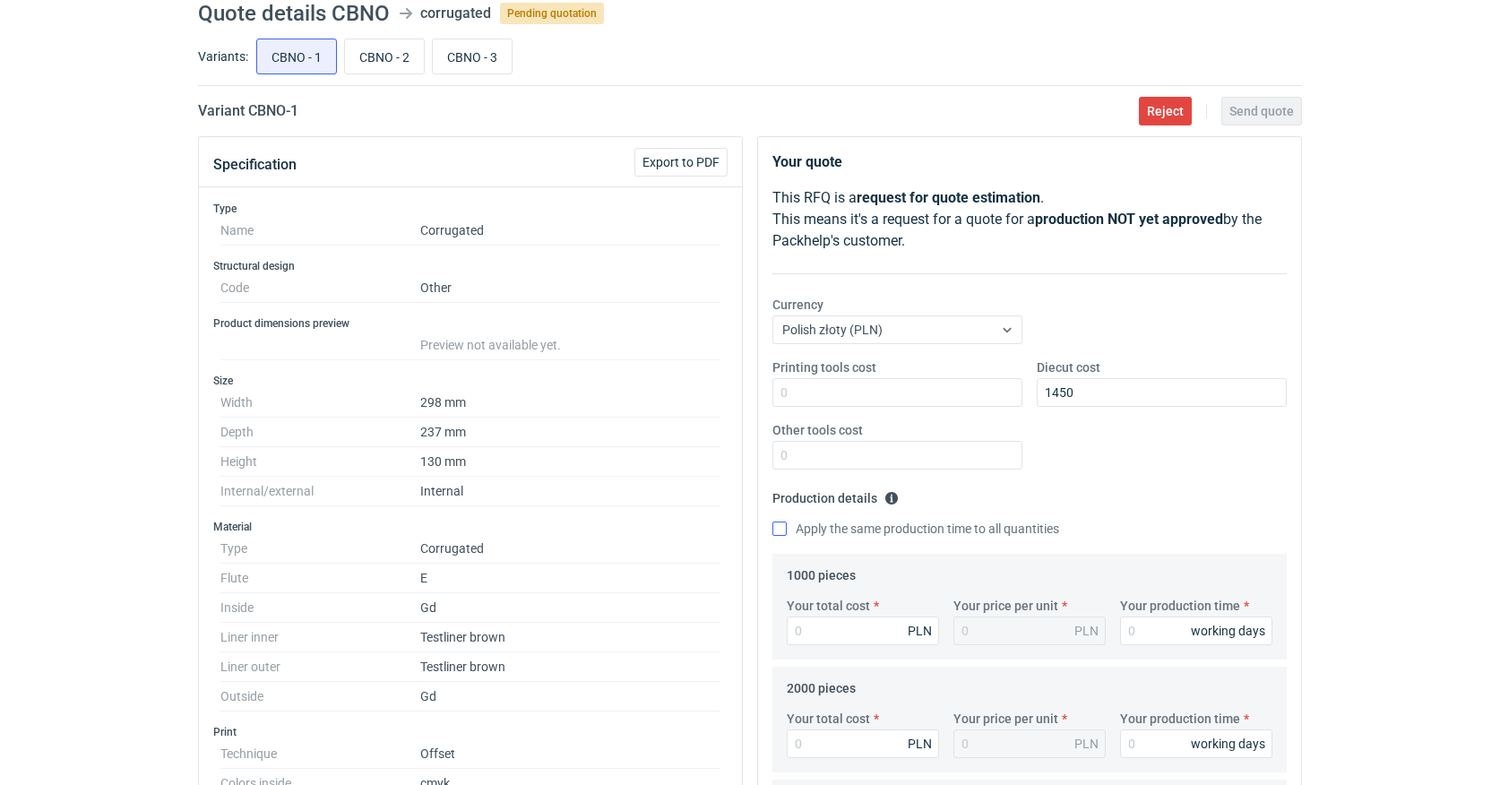
checkbox input "true"
click at [1157, 631] on input "Your production time" at bounding box center [1196, 630] width 152 height 29
type input "1"
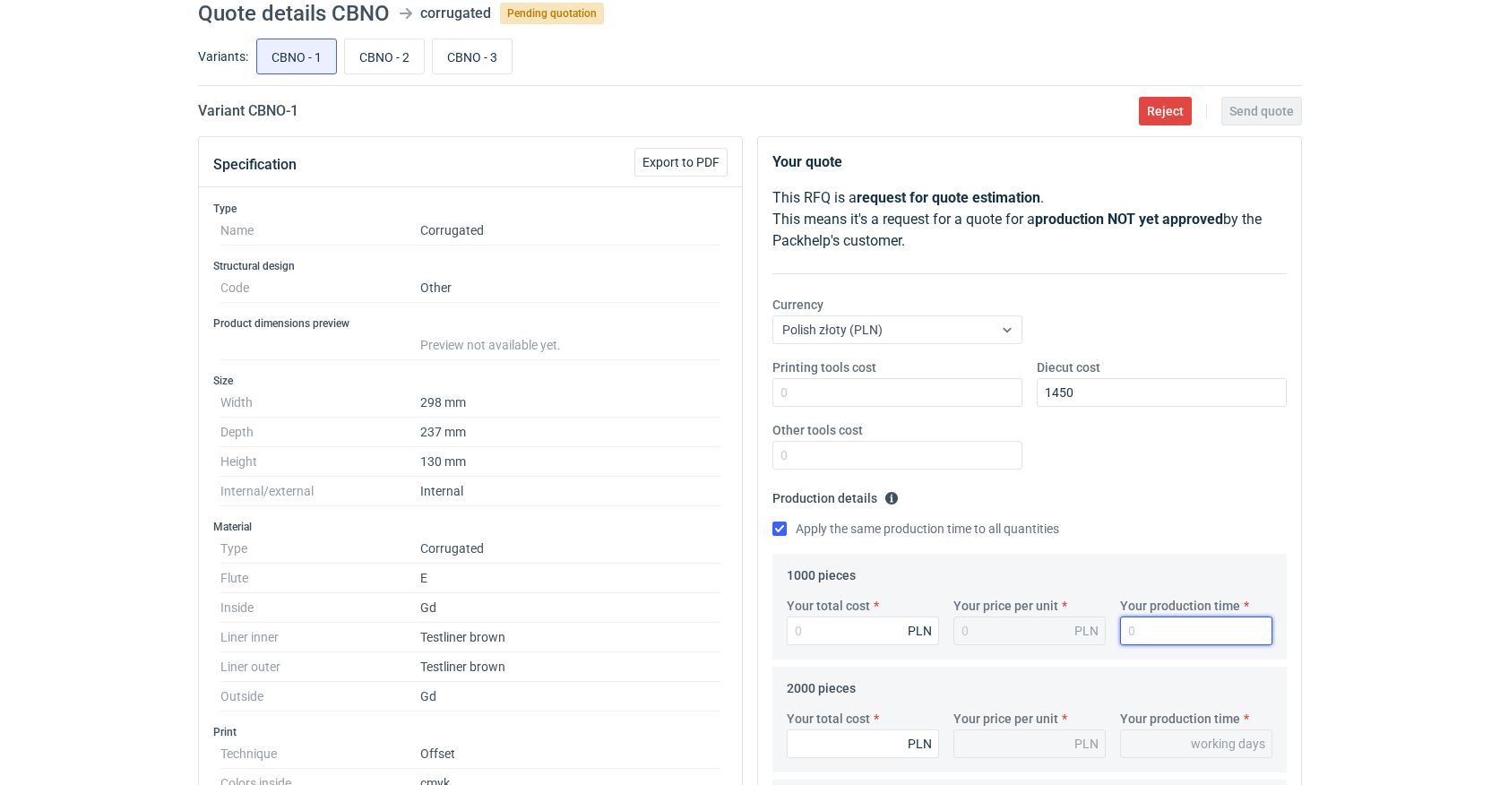
type input "1"
type input "17"
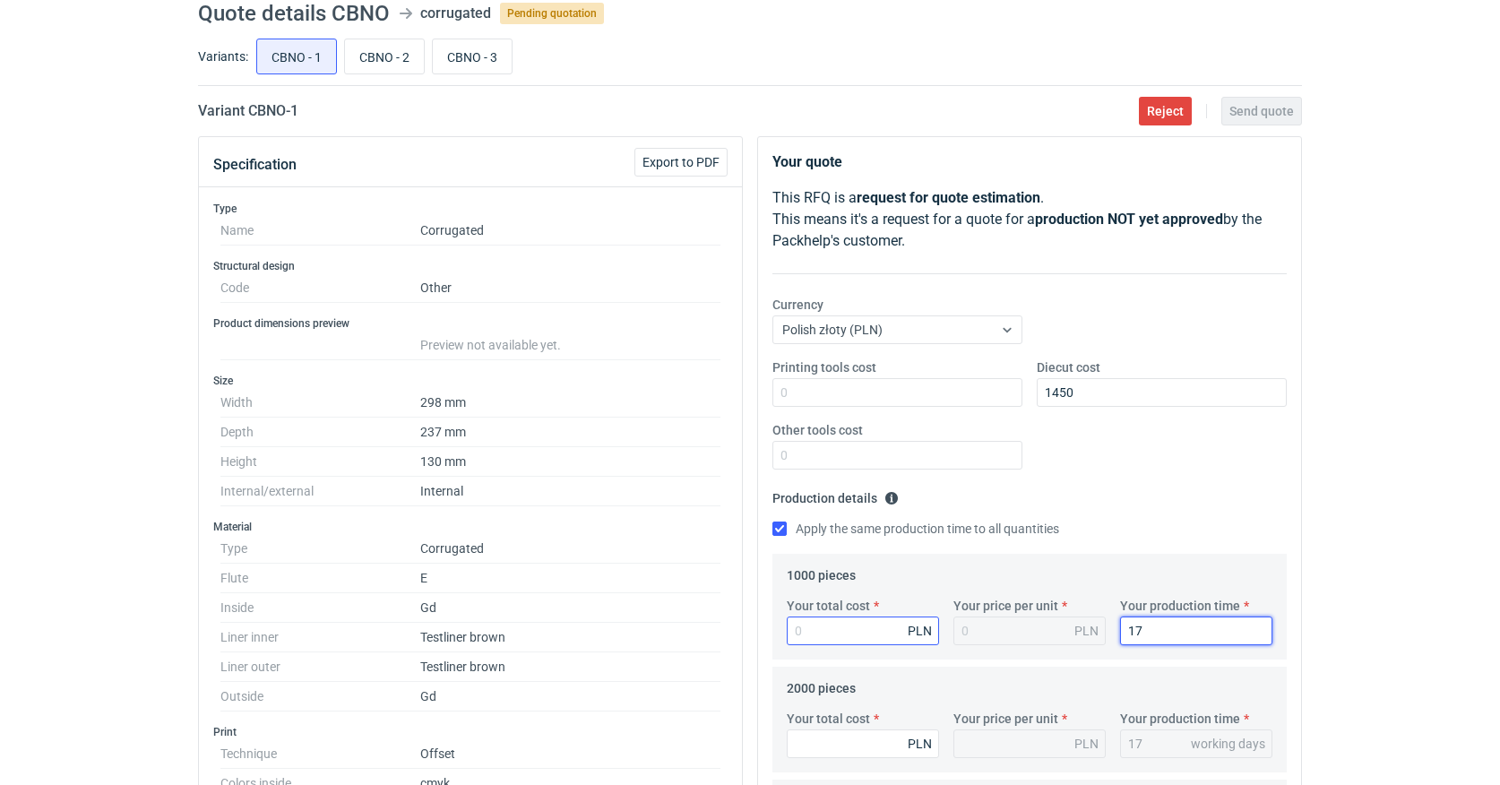
type input "17"
click at [820, 626] on input "Your total cost" at bounding box center [863, 630] width 152 height 29
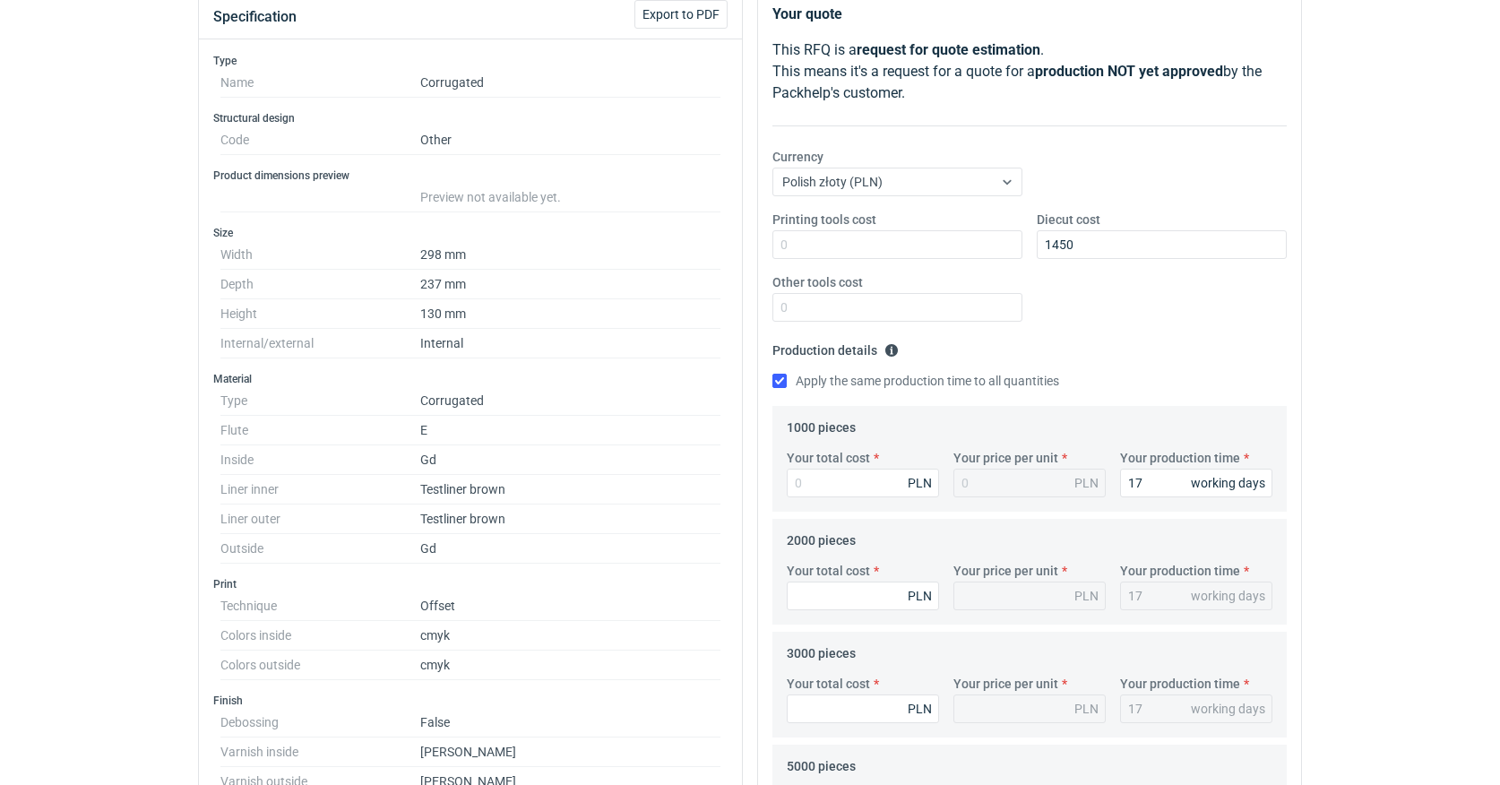
scroll to position [220, 0]
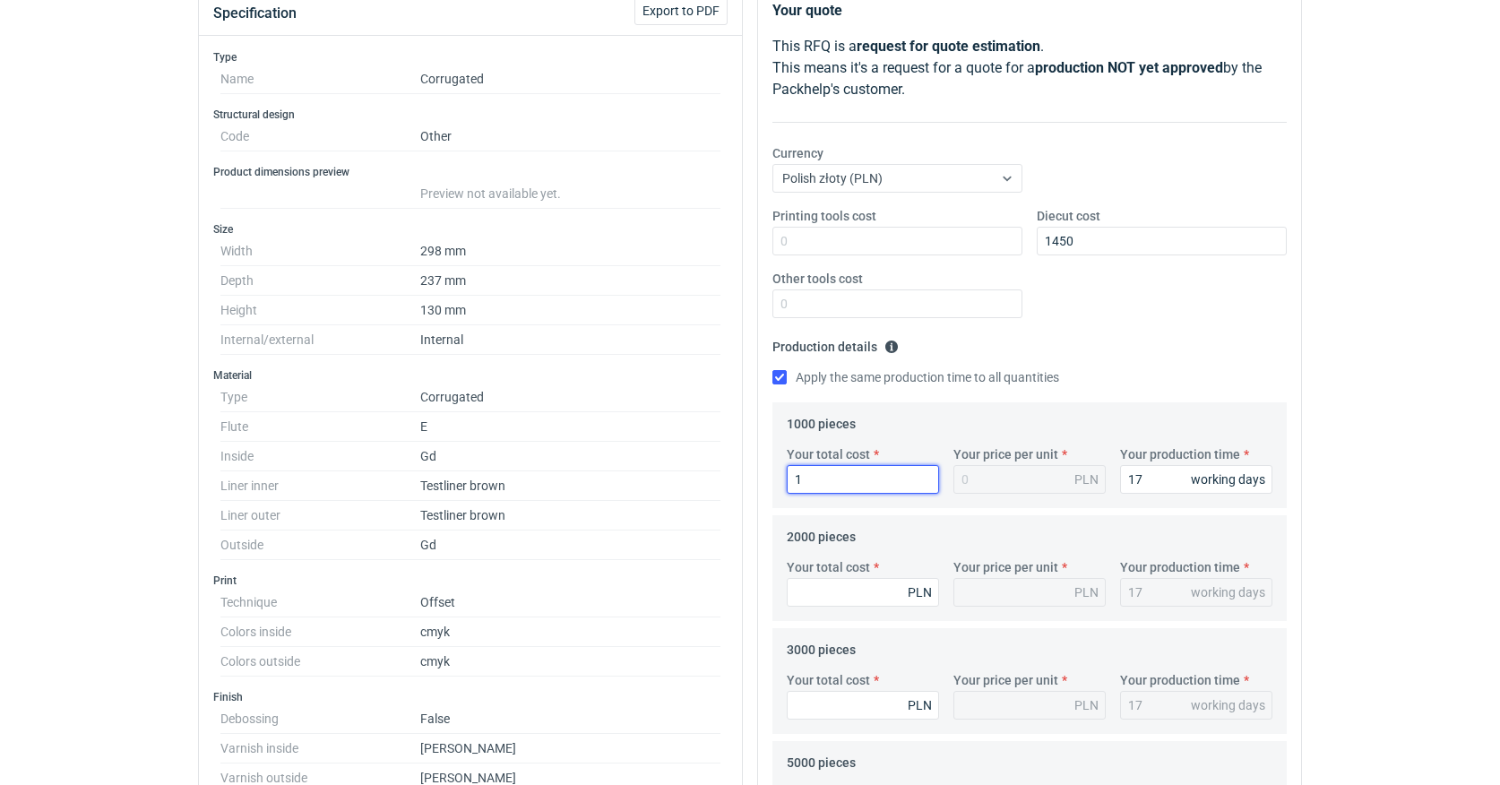
type input "14"
type input "0.01"
type input "1496"
type input "1.5"
click at [839, 477] on input "1496" at bounding box center [863, 479] width 152 height 29
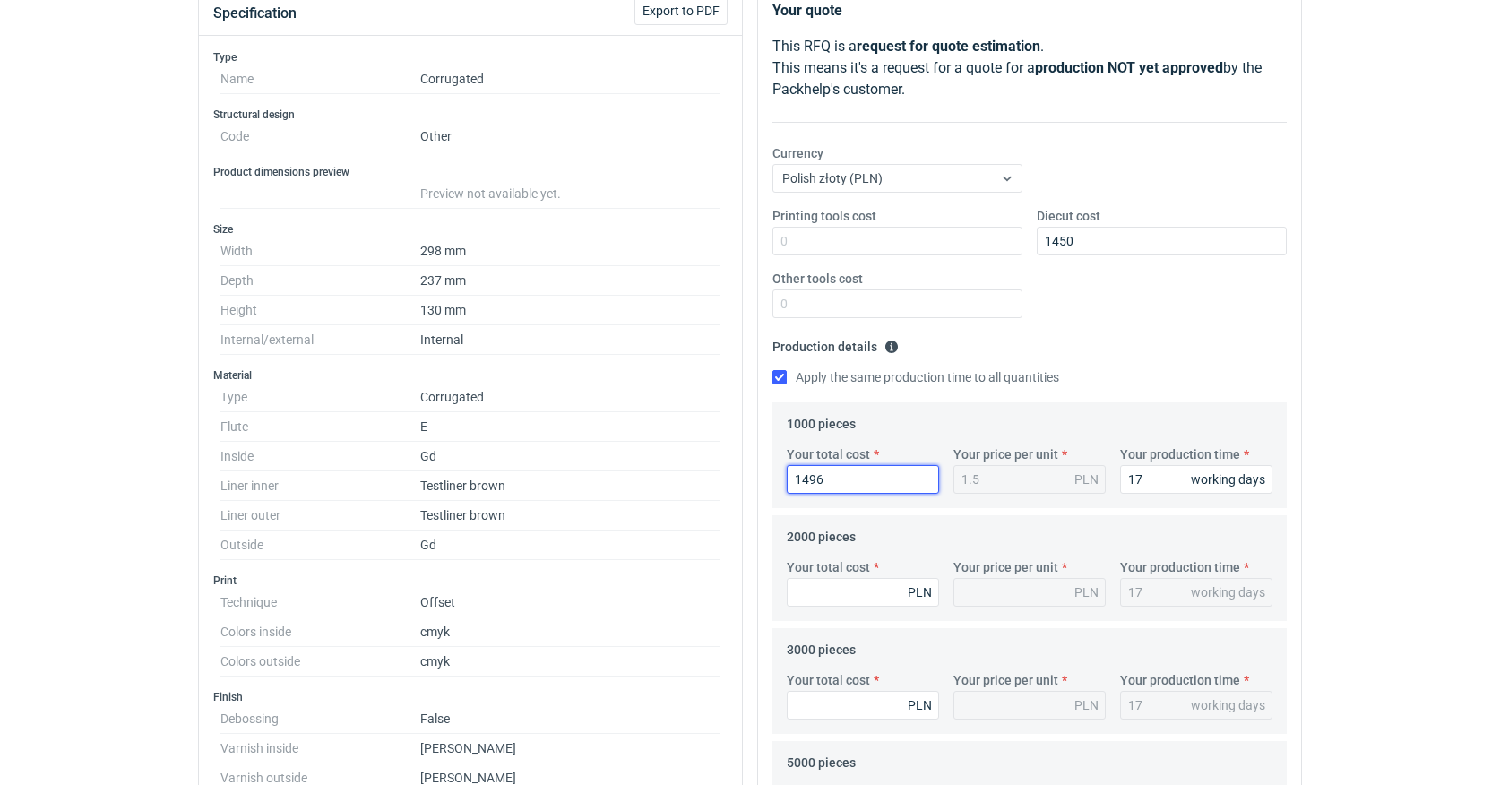
type input "14960"
type input "14.96"
type input "14960"
click at [821, 589] on input "Your total cost" at bounding box center [863, 592] width 152 height 29
type input "20"
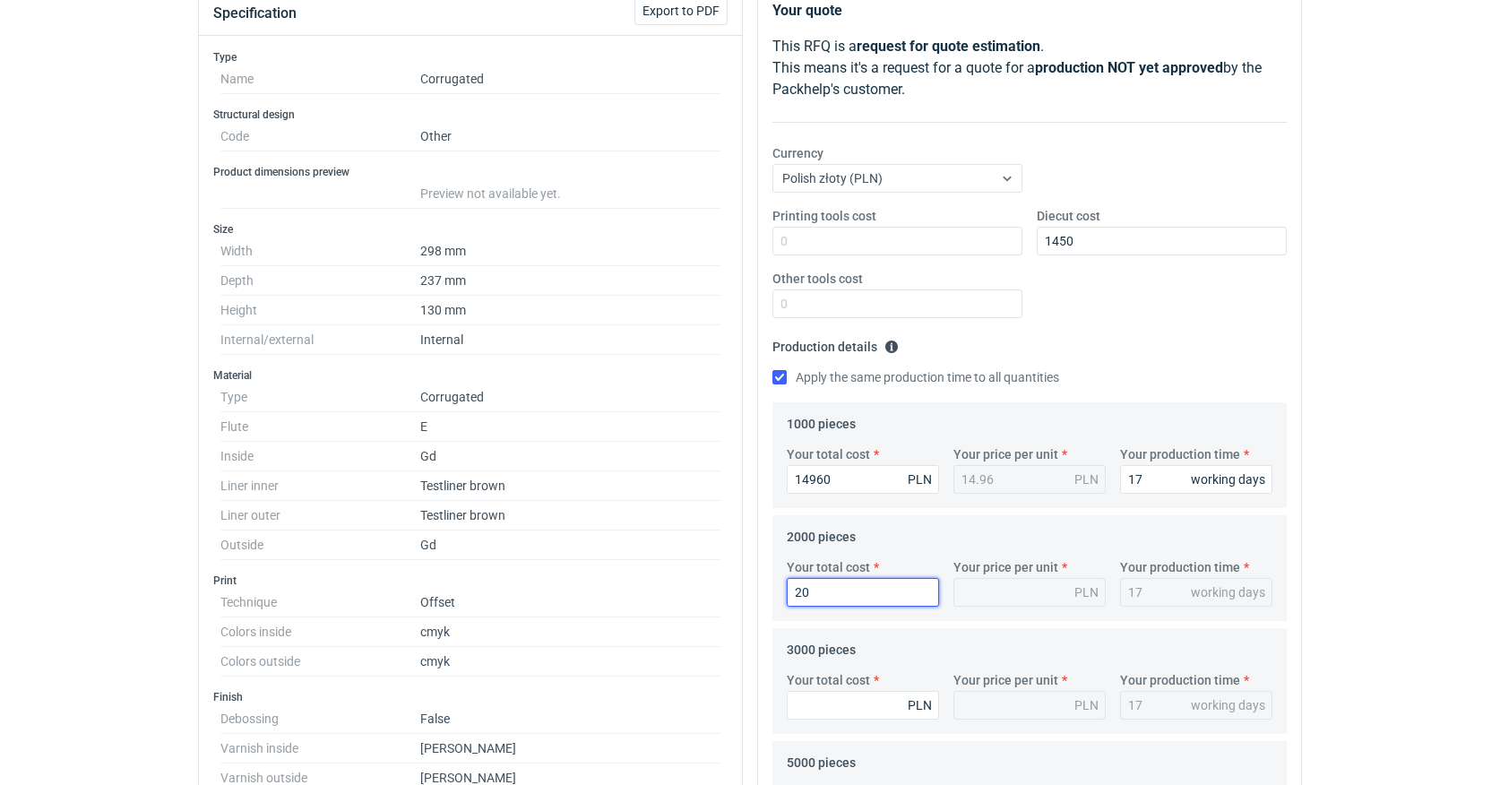
type input "0.01"
type input "207"
type input "0.1"
type input "20740"
type input "10.37"
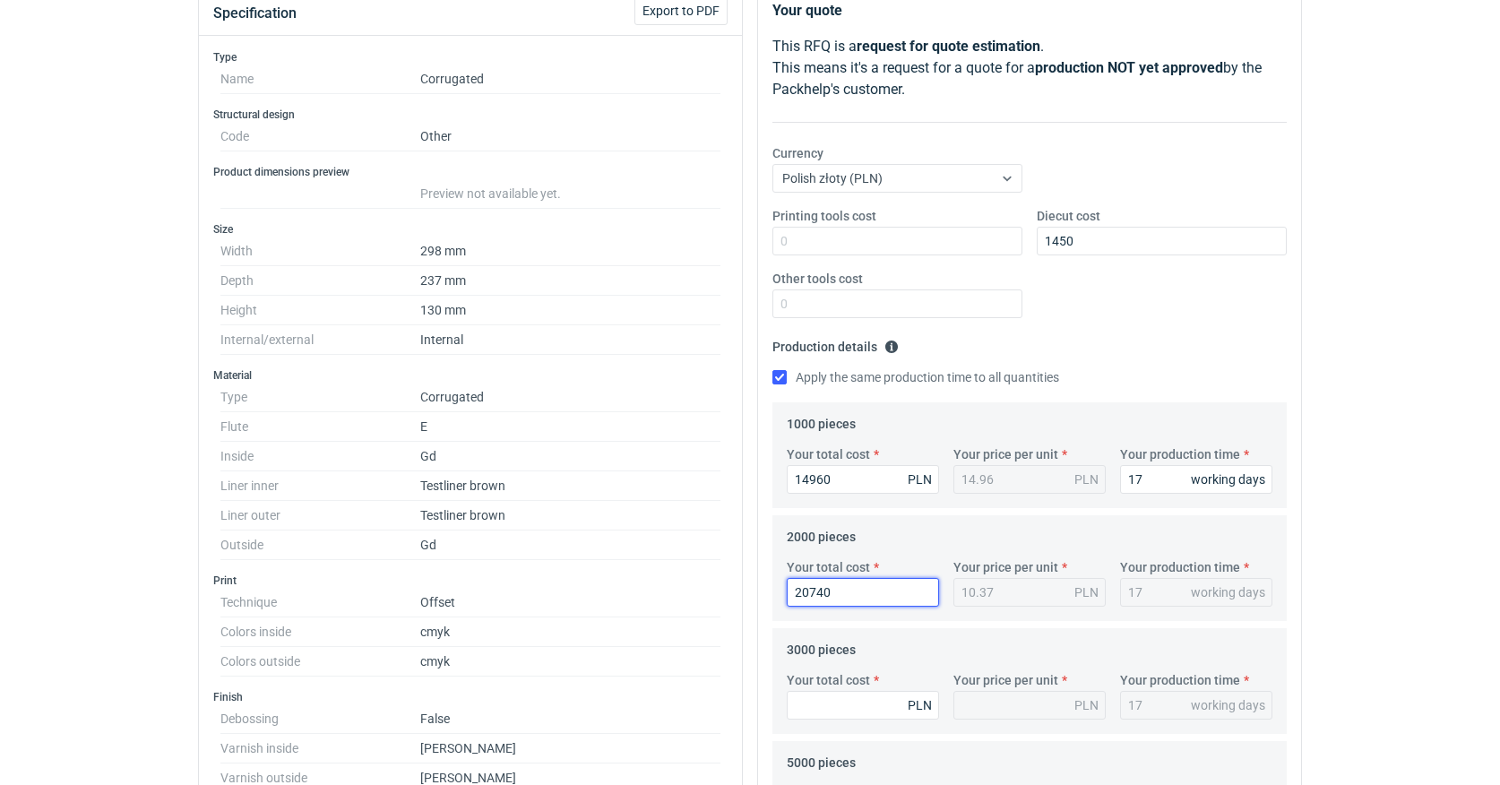
scroll to position [222, 1]
drag, startPoint x: 835, startPoint y: 589, endPoint x: 762, endPoint y: 591, distance: 72.6
click at [762, 591] on div "Your quote This RFQ is a request for quote estimation . This means it's a reque…" at bounding box center [1029, 676] width 543 height 1384
type input "20"
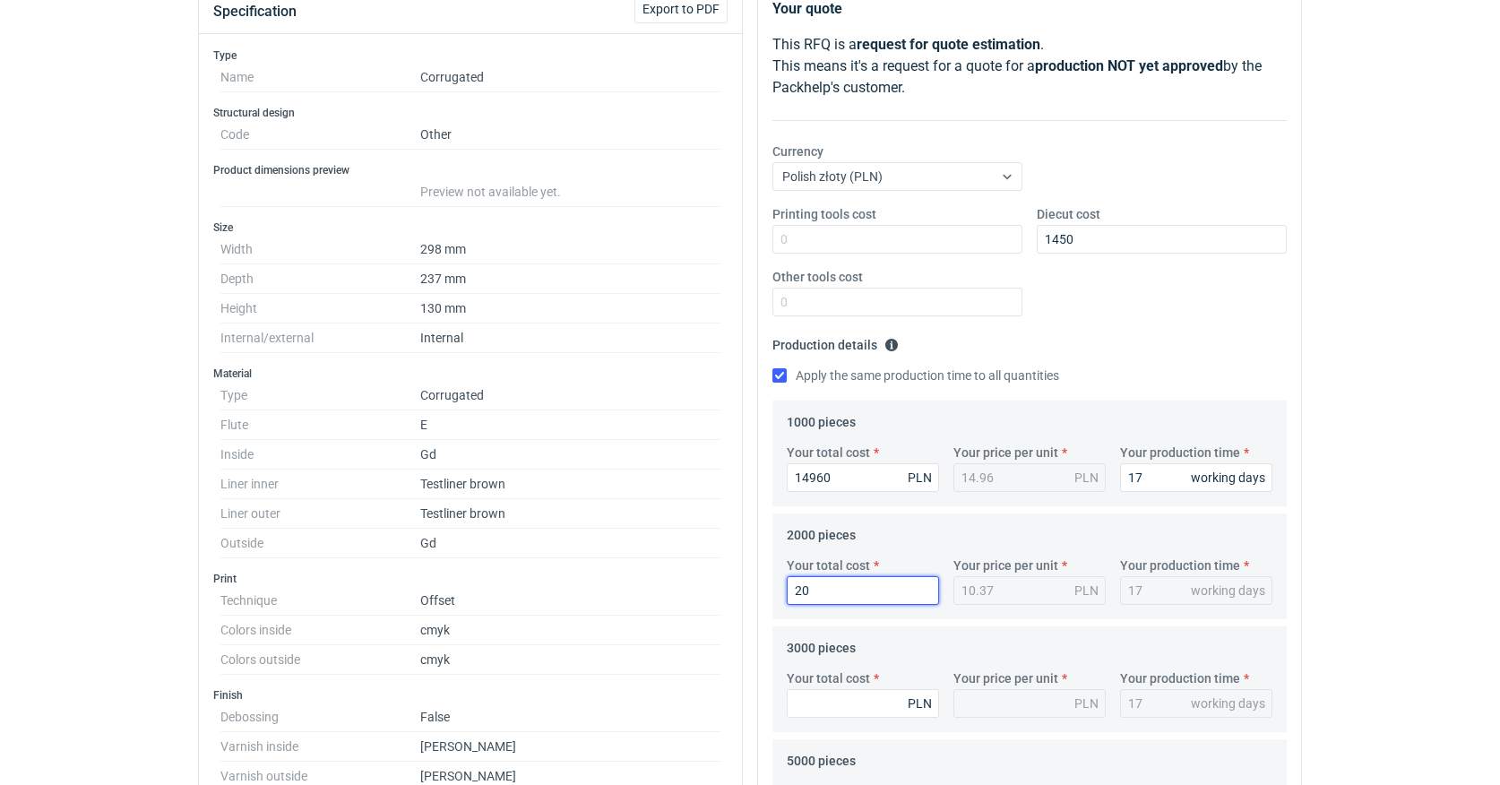
type input "0.01"
type input "20820"
type input "10.41"
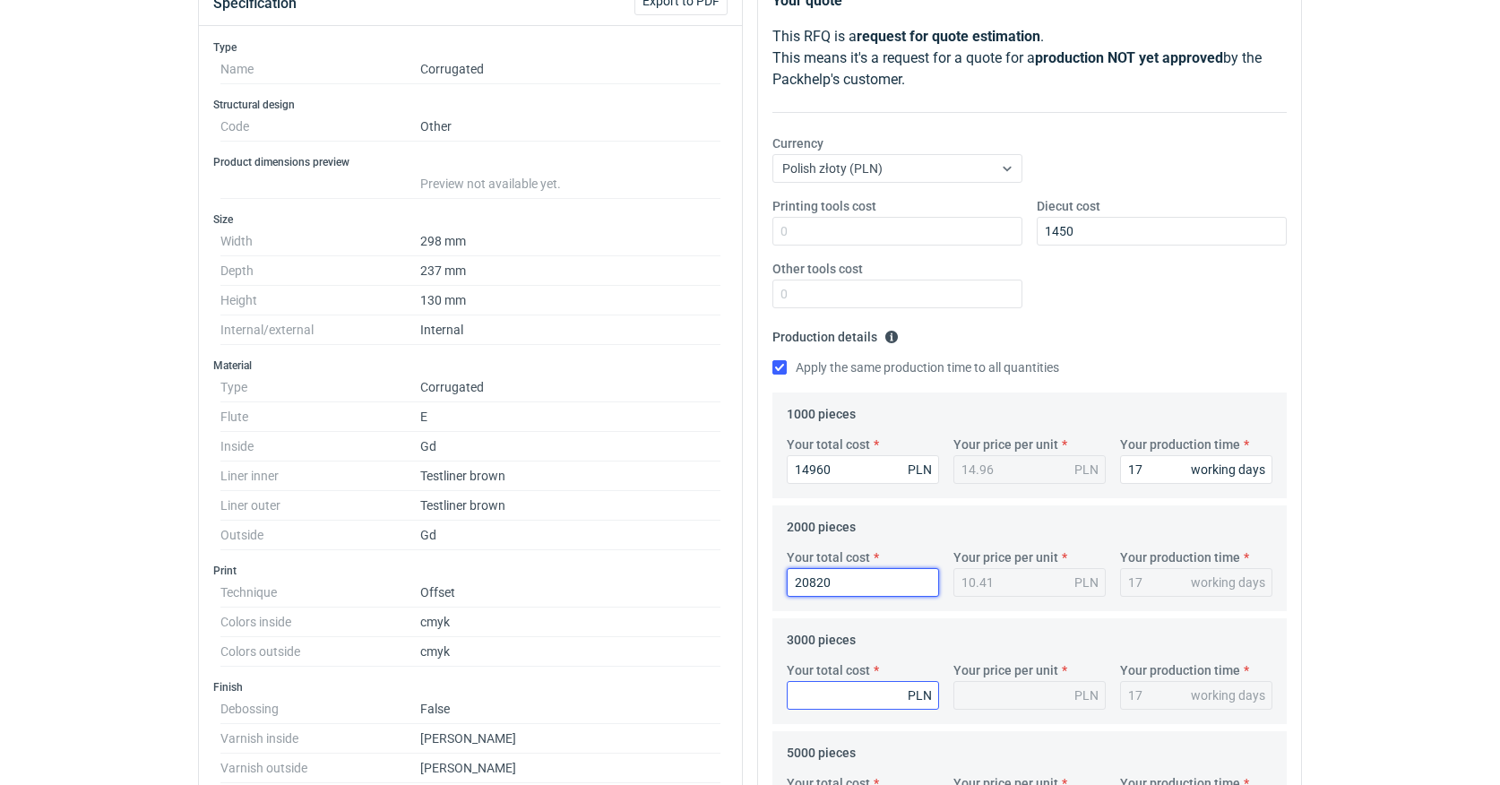
type input "20820"
click at [839, 702] on input "Your total cost" at bounding box center [863, 695] width 152 height 29
type input "2778"
type input "0.93"
type input "27780"
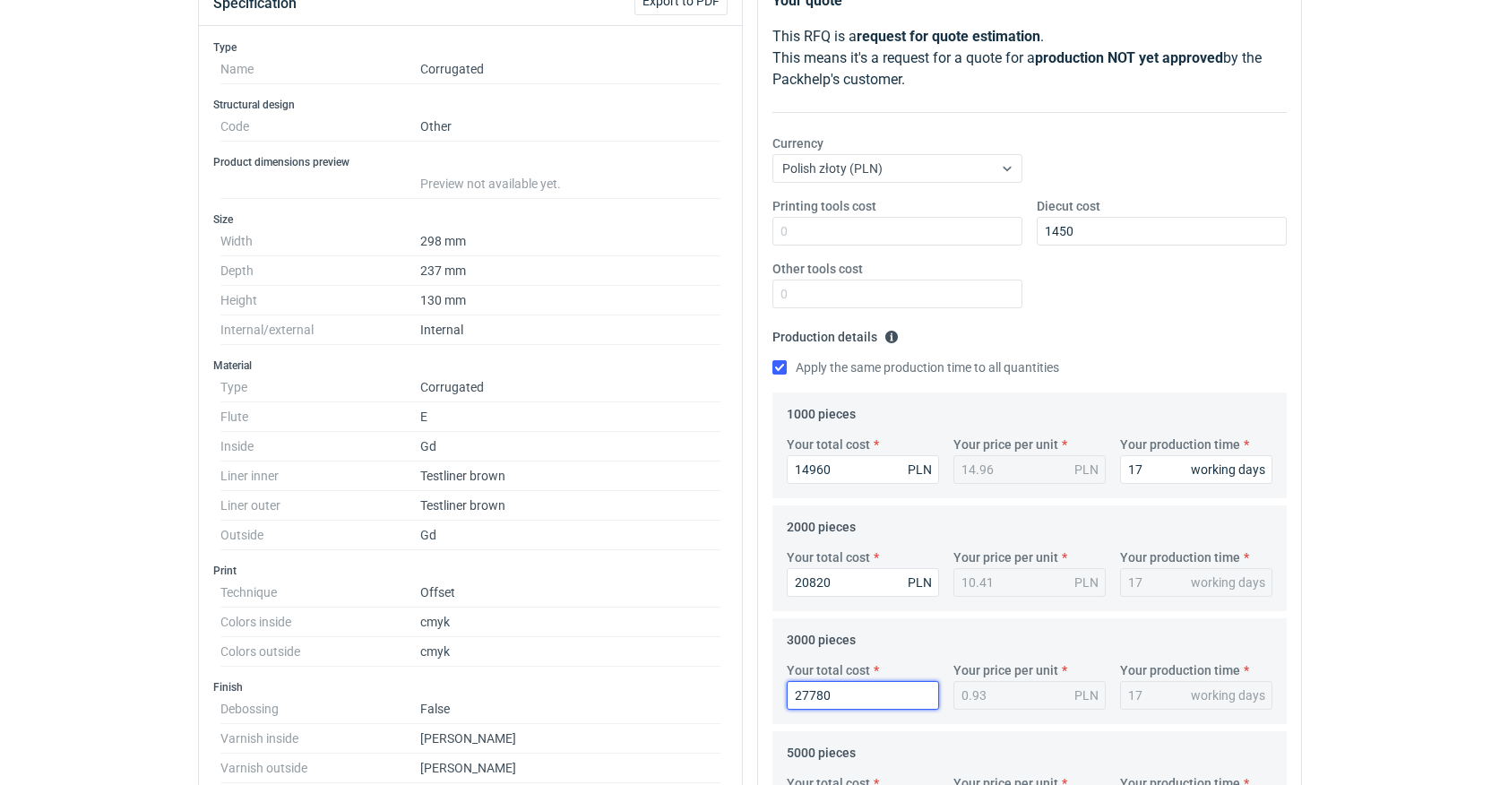
type input "9.26"
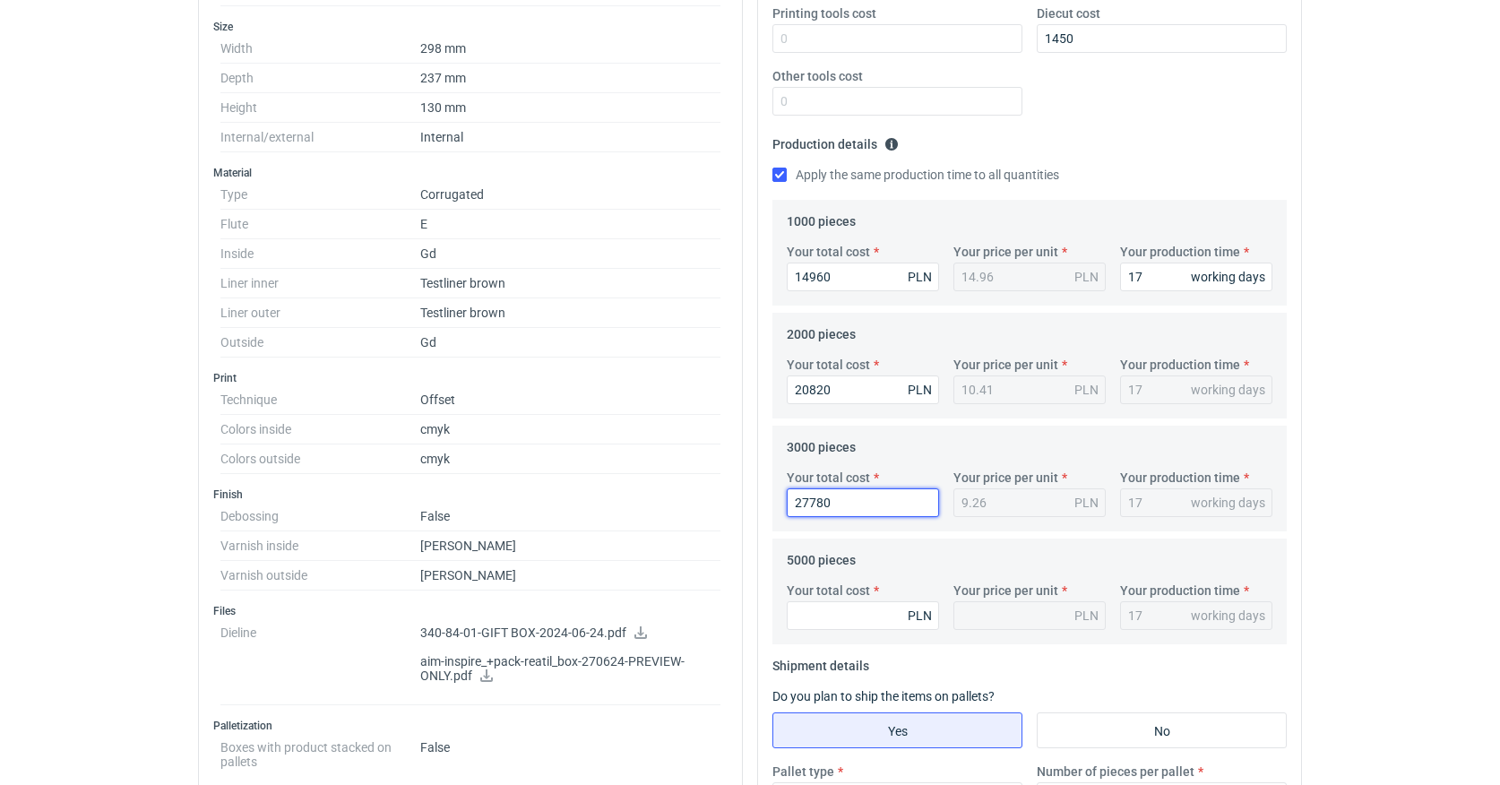
scroll to position [429, 0]
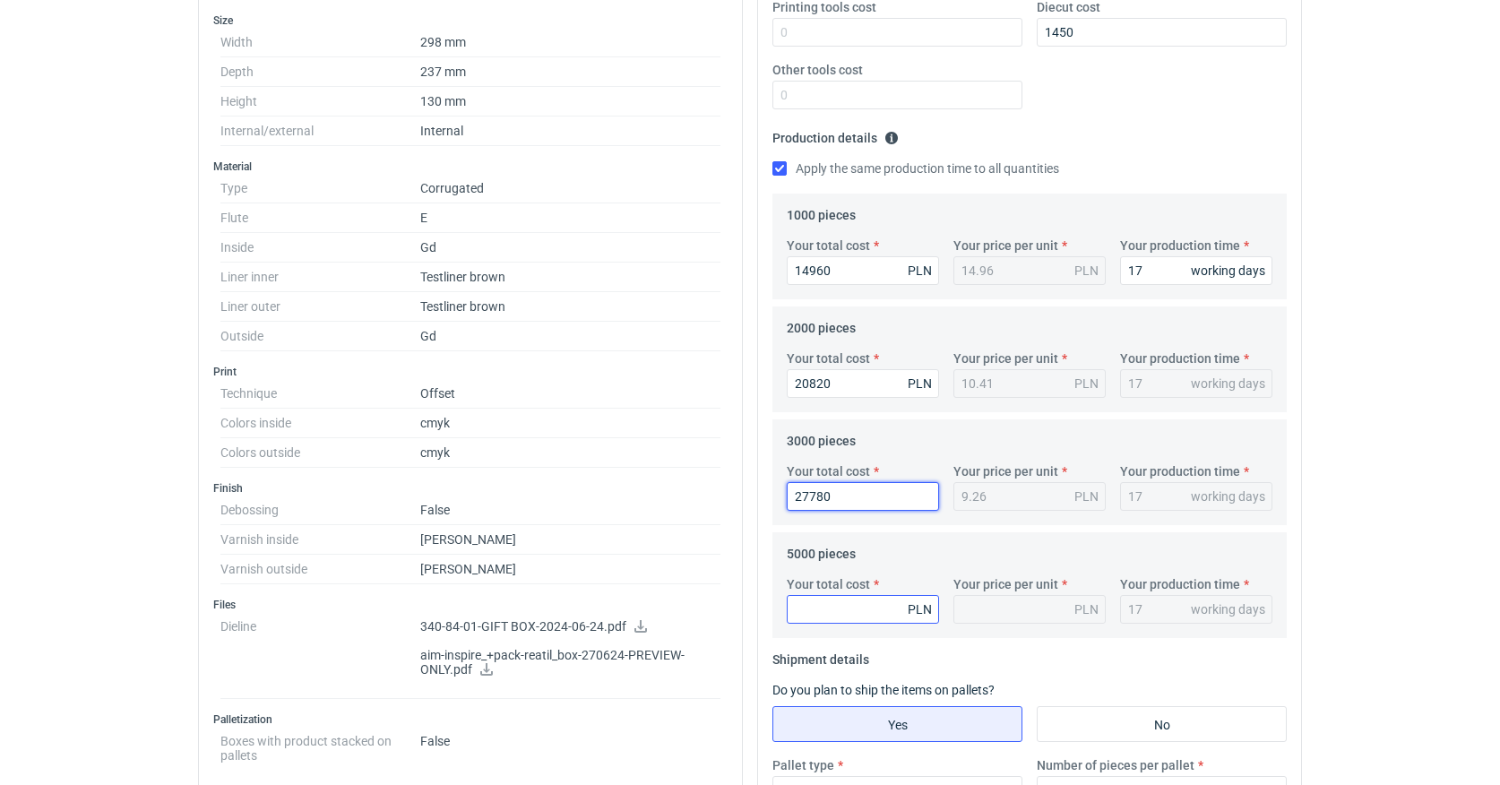
type input "27780"
click at [823, 606] on input "Your total cost" at bounding box center [863, 609] width 152 height 29
type input "41"
type input "0.01"
type input "41050"
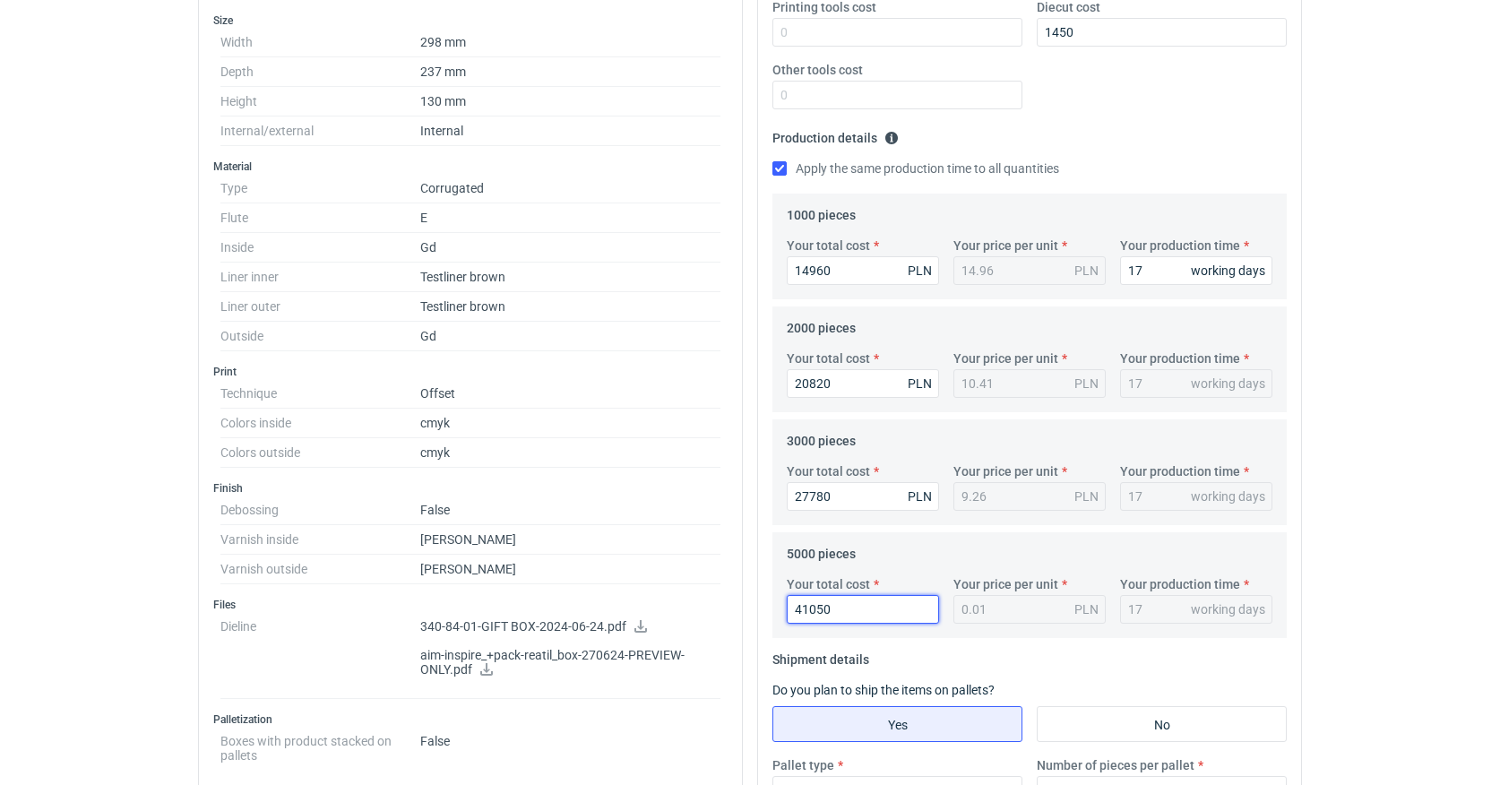
type input "8.21"
type input "41050"
click at [1042, 657] on fieldset "Shipment details Do you plan to ship the items on pallets? Yes No Pallet type X…" at bounding box center [1029, 762] width 514 height 237
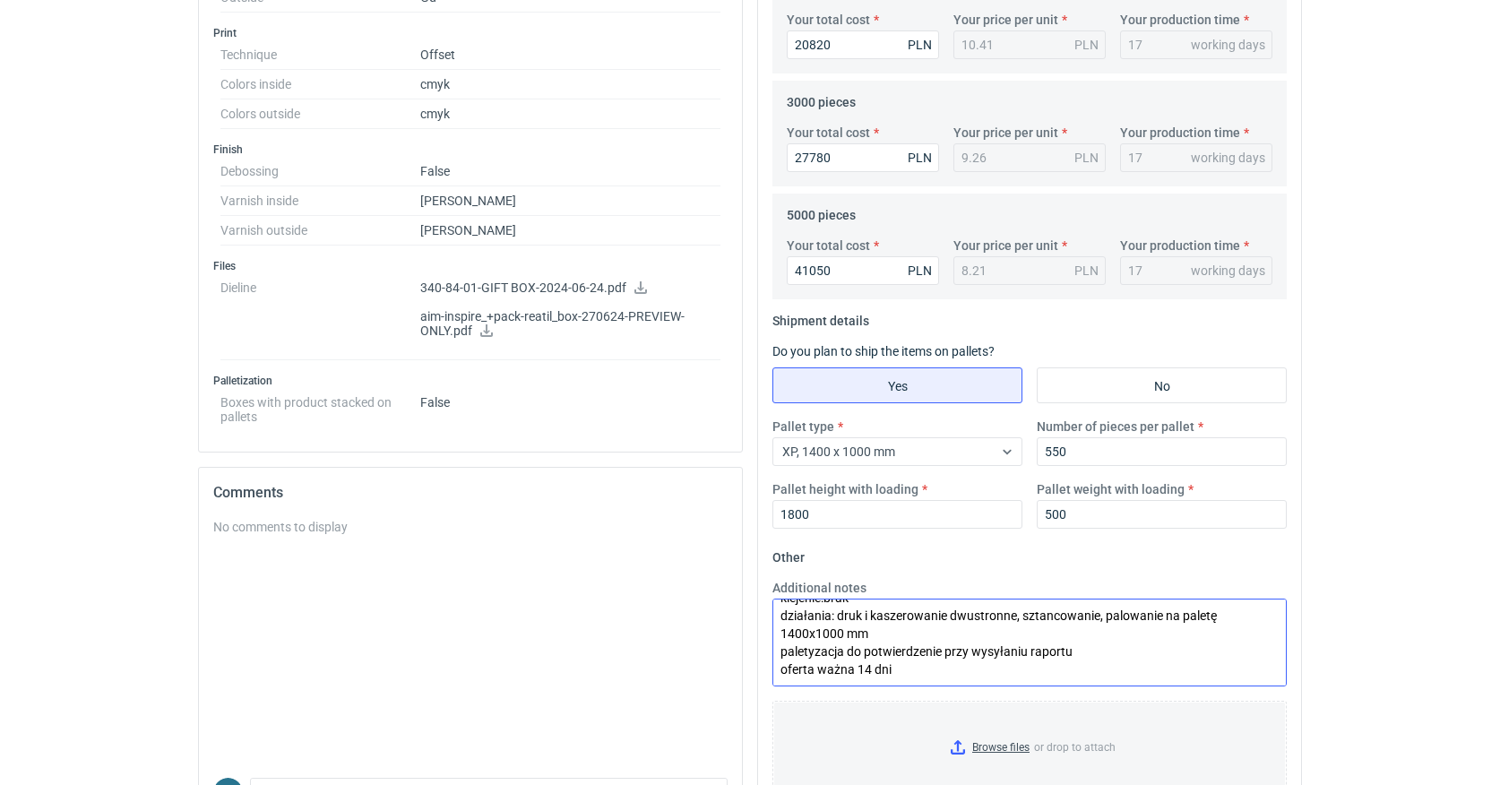
scroll to position [772, 0]
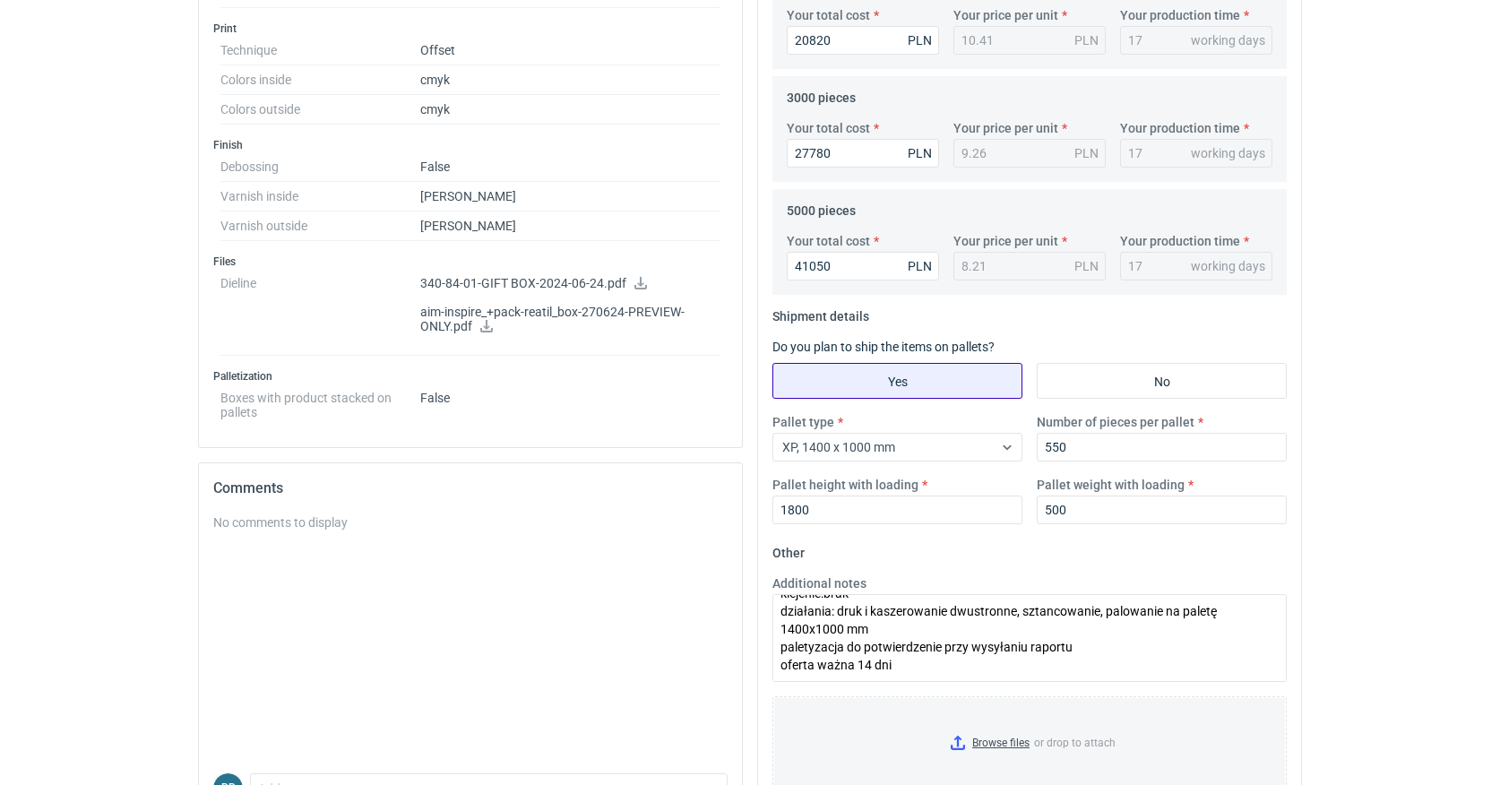
click at [890, 383] on input "Yes" at bounding box center [897, 381] width 248 height 34
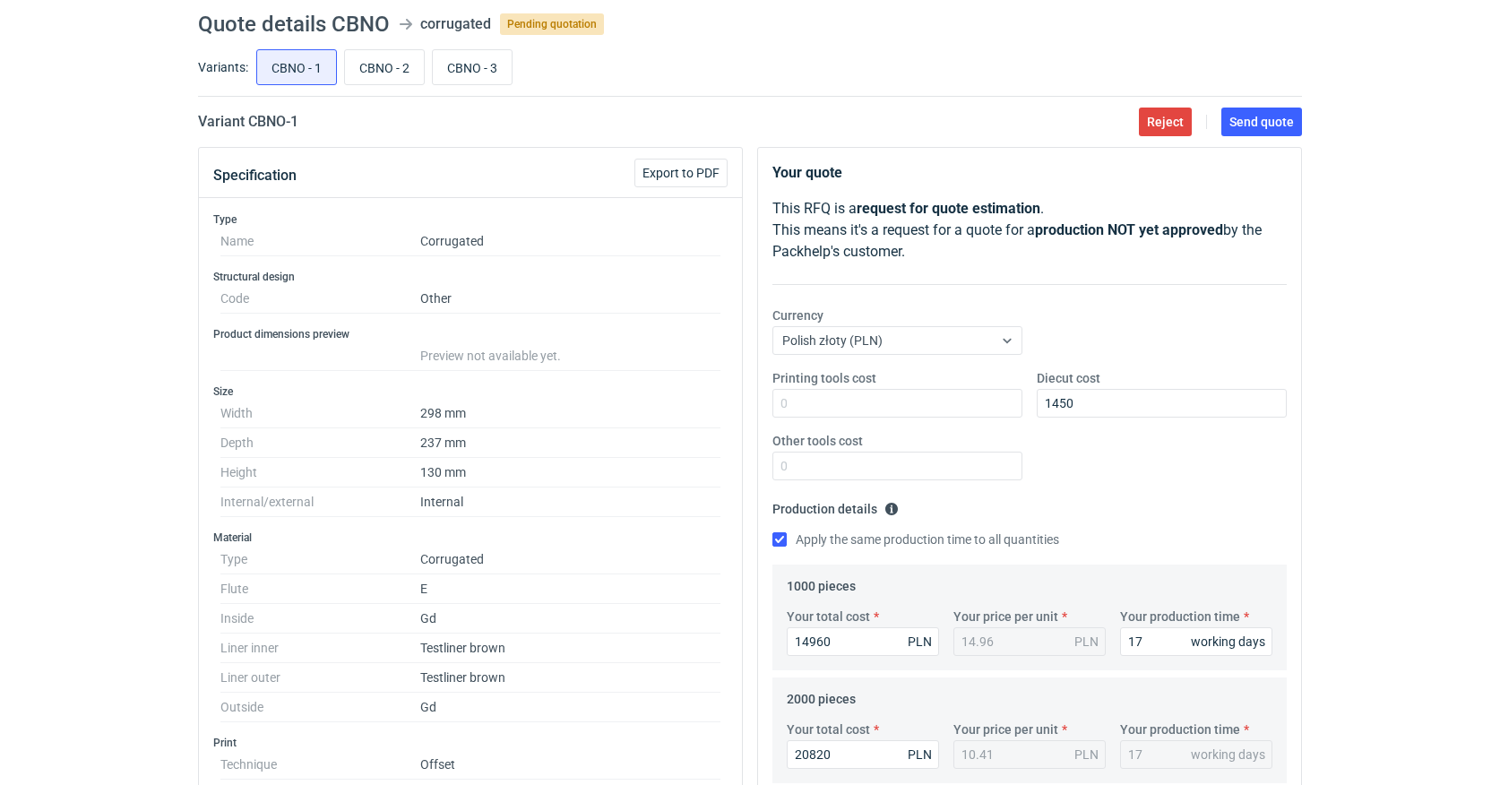
scroll to position [30, 0]
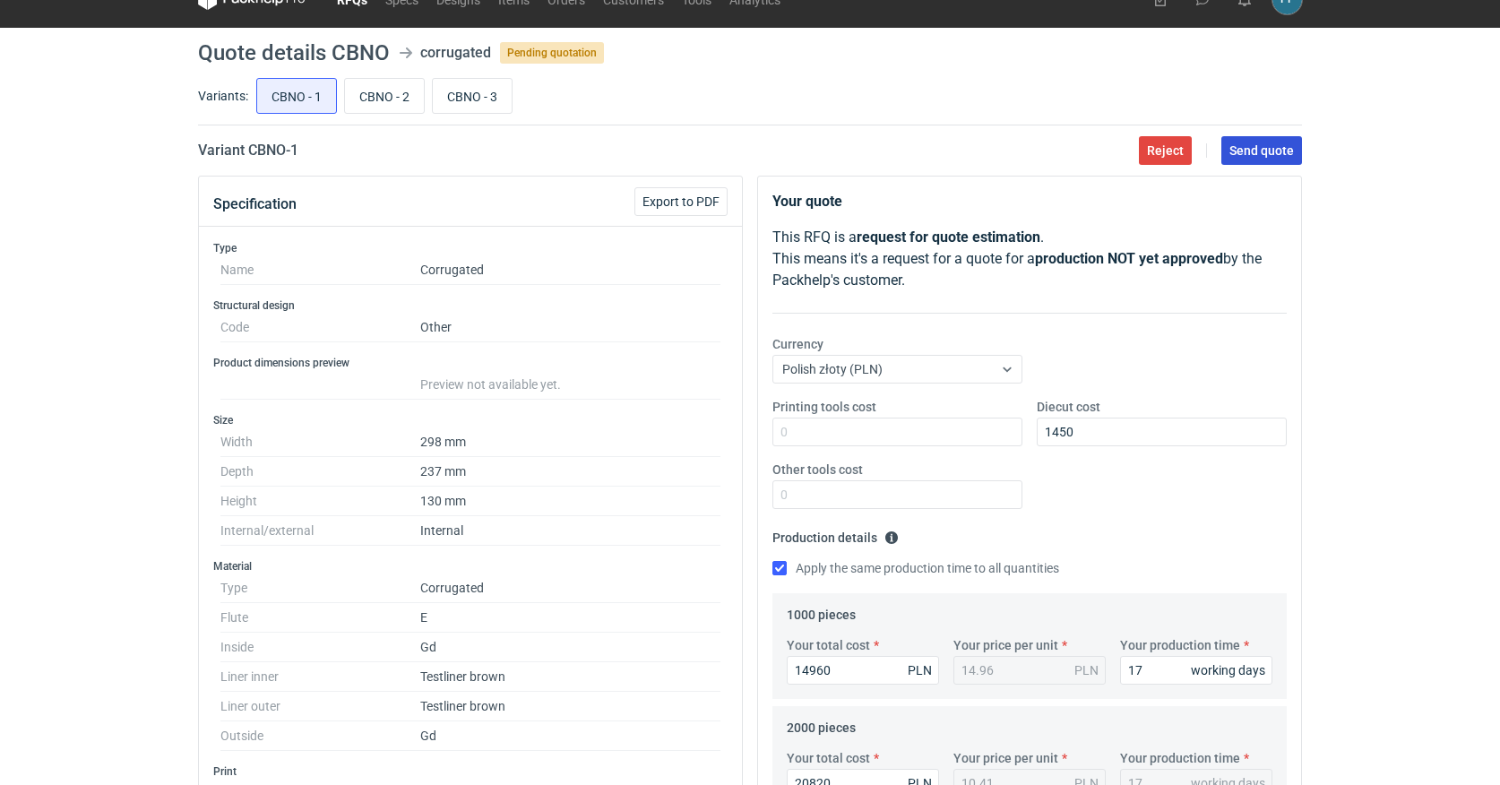
click at [1259, 151] on span "Send quote" at bounding box center [1261, 150] width 65 height 13
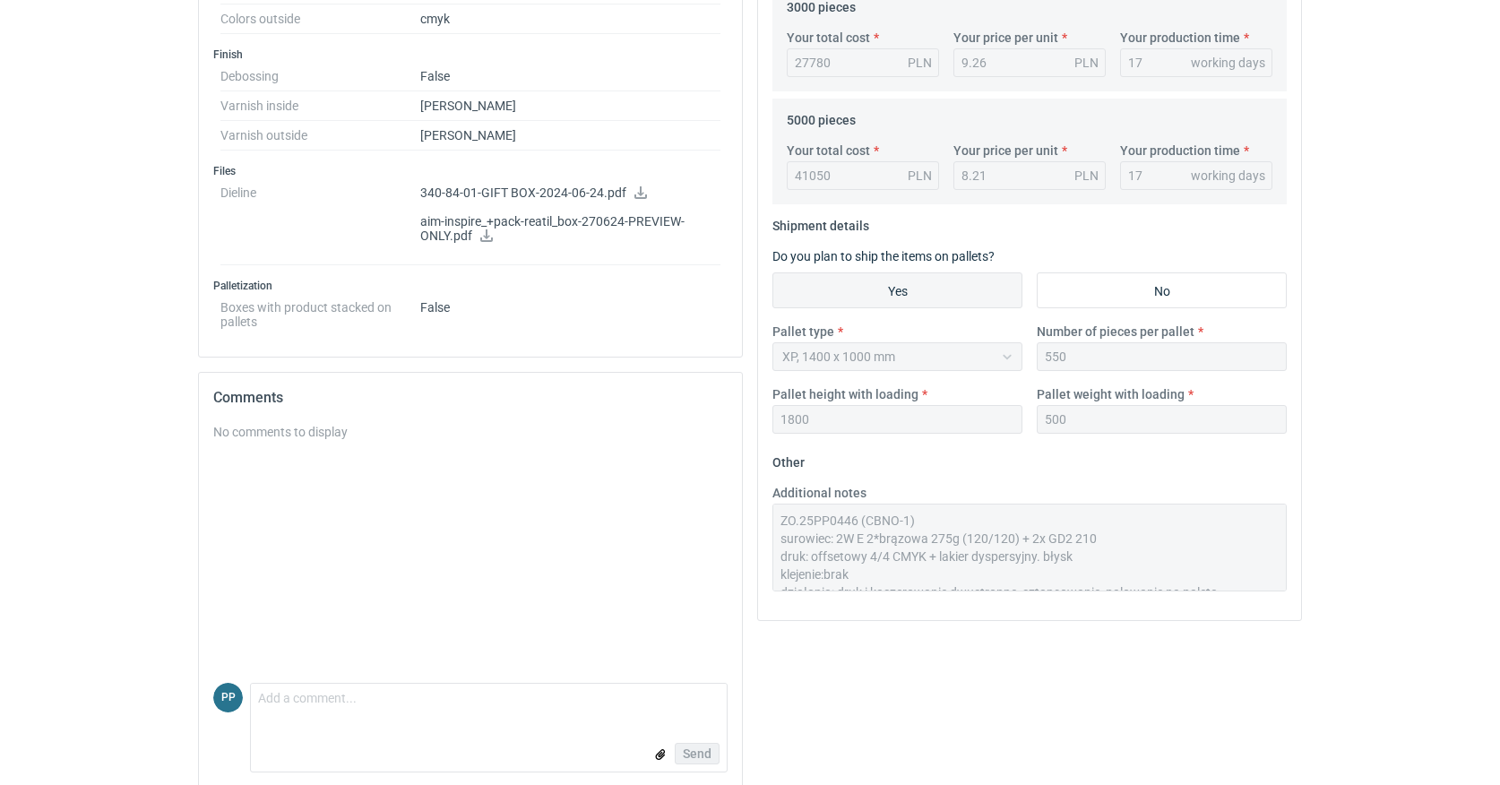
scroll to position [72, 0]
click at [852, 646] on div "Your quote This RFQ is a request for quote estimation . This means it's a reque…" at bounding box center [1029, 71] width 559 height 1459
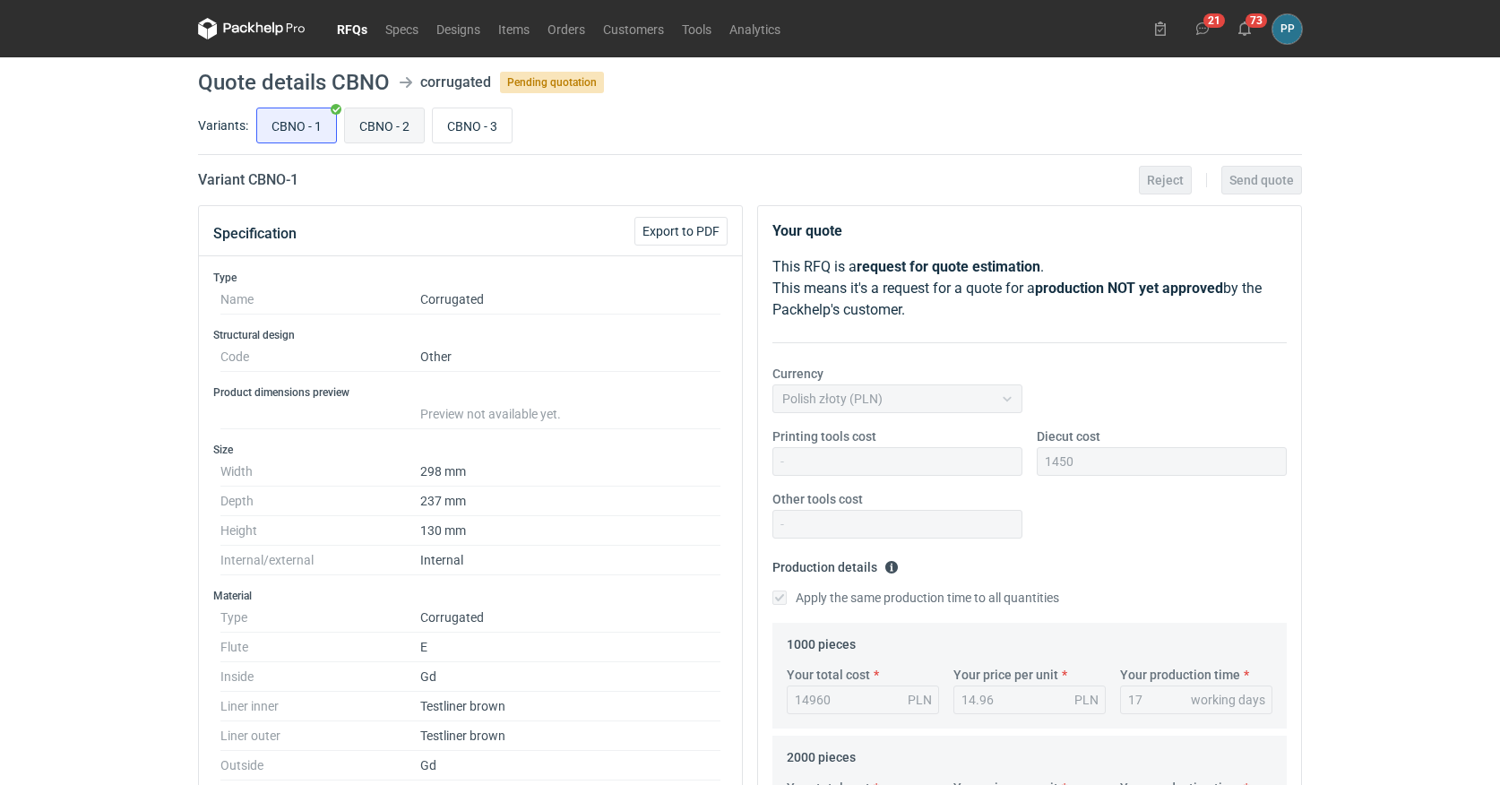
scroll to position [0, 0]
click at [377, 129] on input "CBNO - 2" at bounding box center [384, 125] width 79 height 34
radio input "true"
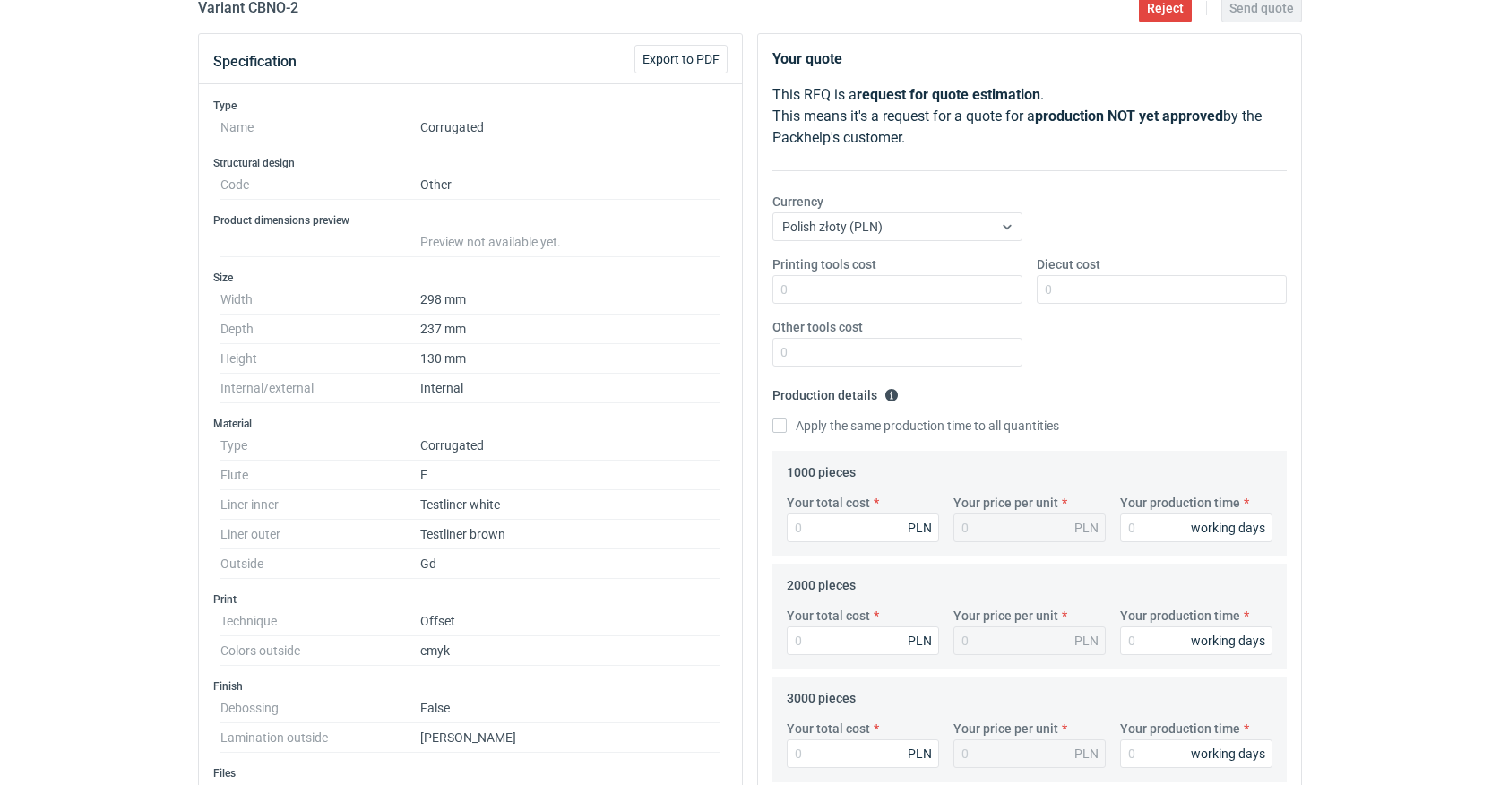
scroll to position [178, 0]
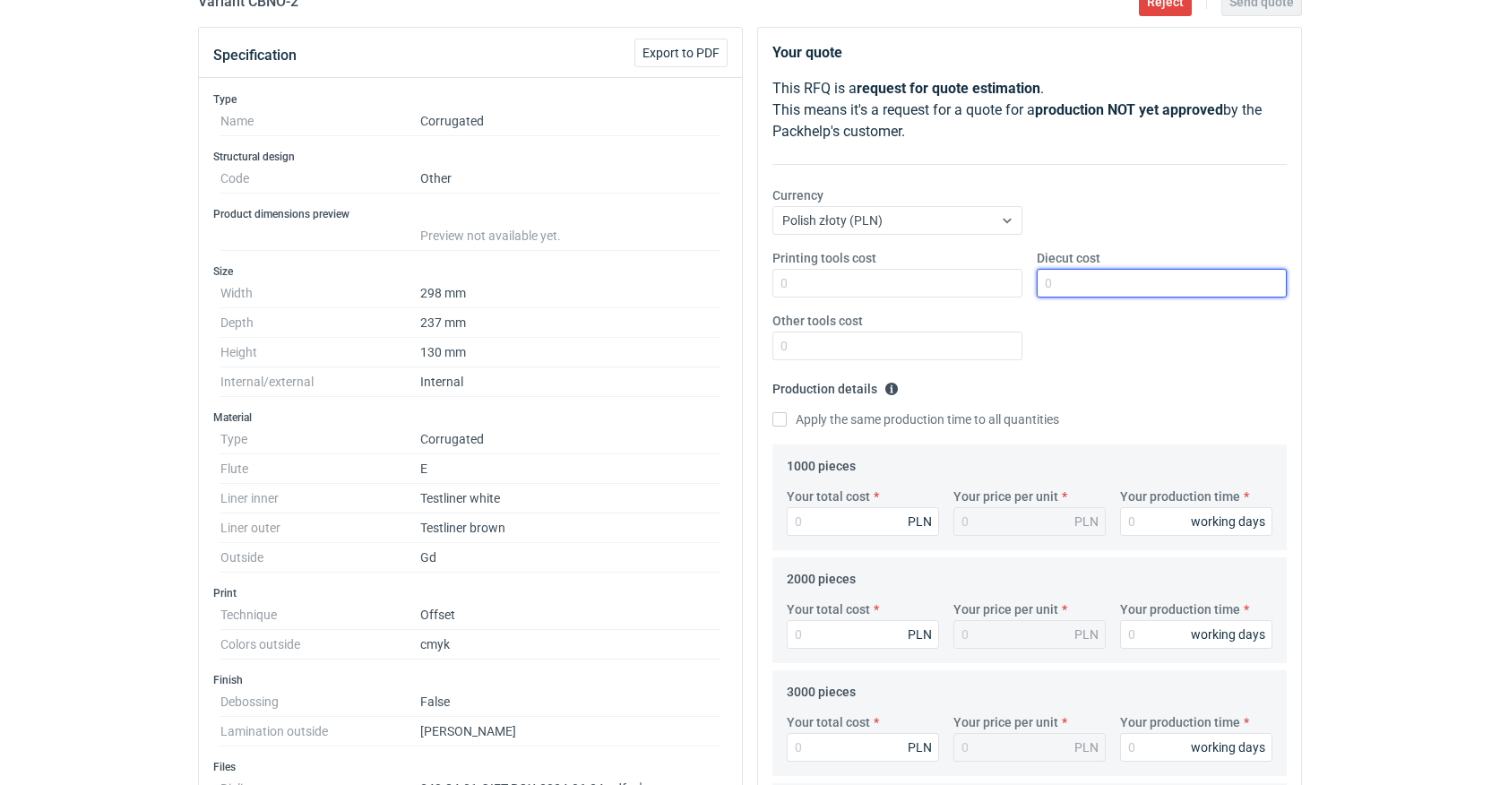
click at [1088, 286] on input "Diecut cost" at bounding box center [1161, 283] width 250 height 29
type input "1450"
click at [781, 423] on input "Apply the same production time to all quantities" at bounding box center [779, 419] width 14 height 14
checkbox input "true"
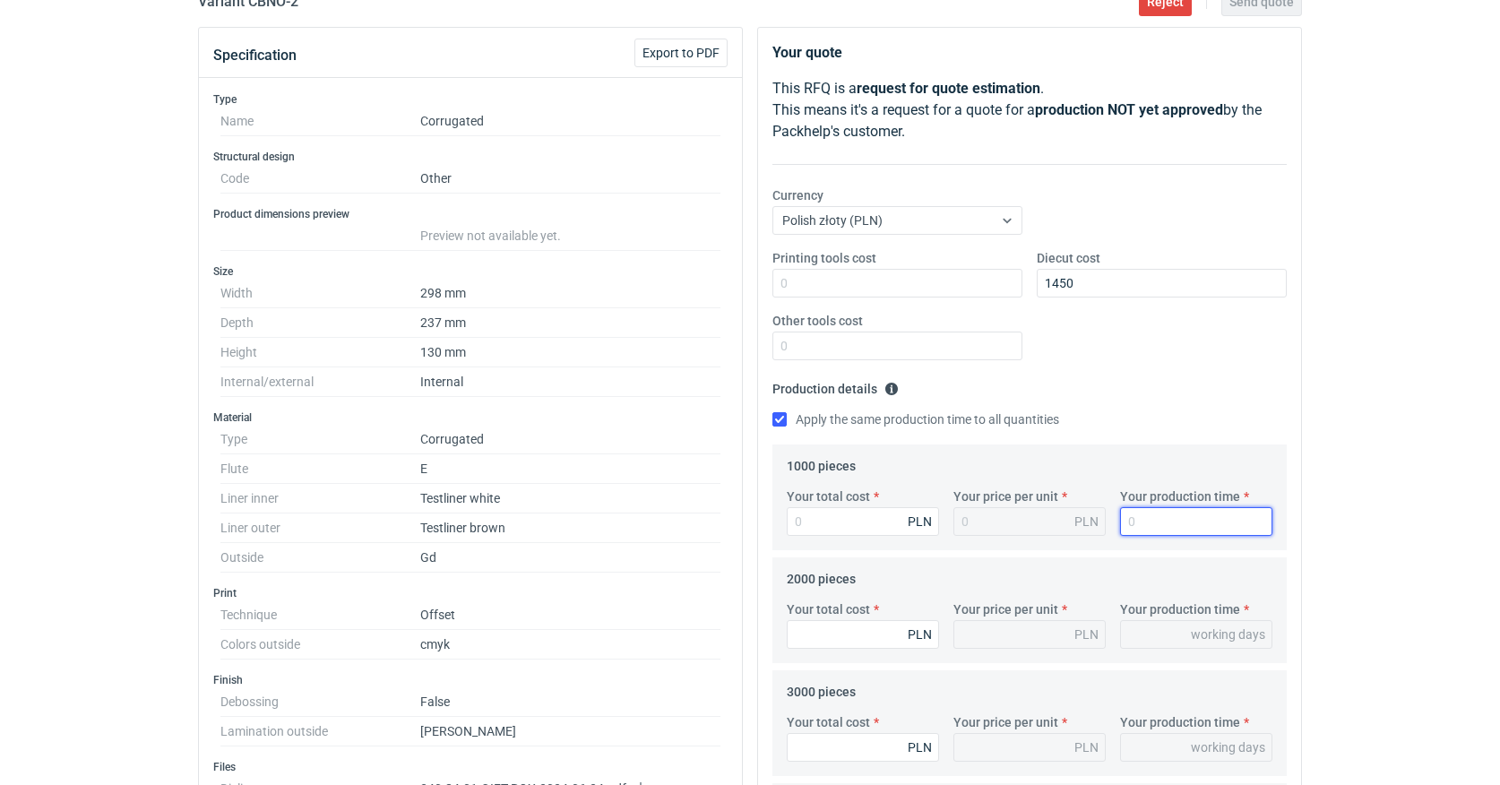
click at [1160, 527] on input "Your production time" at bounding box center [1196, 521] width 152 height 29
type input "1"
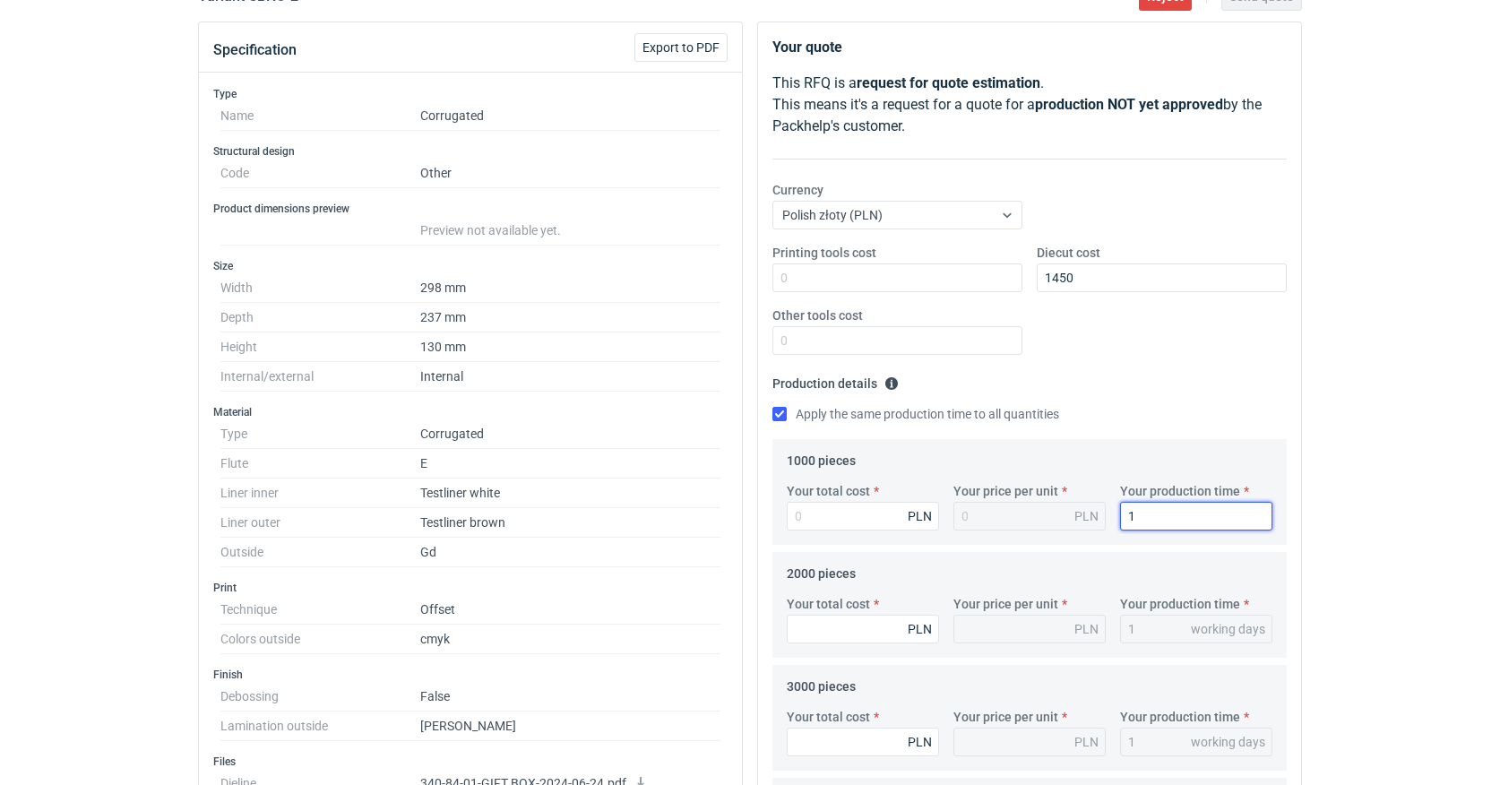
scroll to position [184, 0]
type input "15"
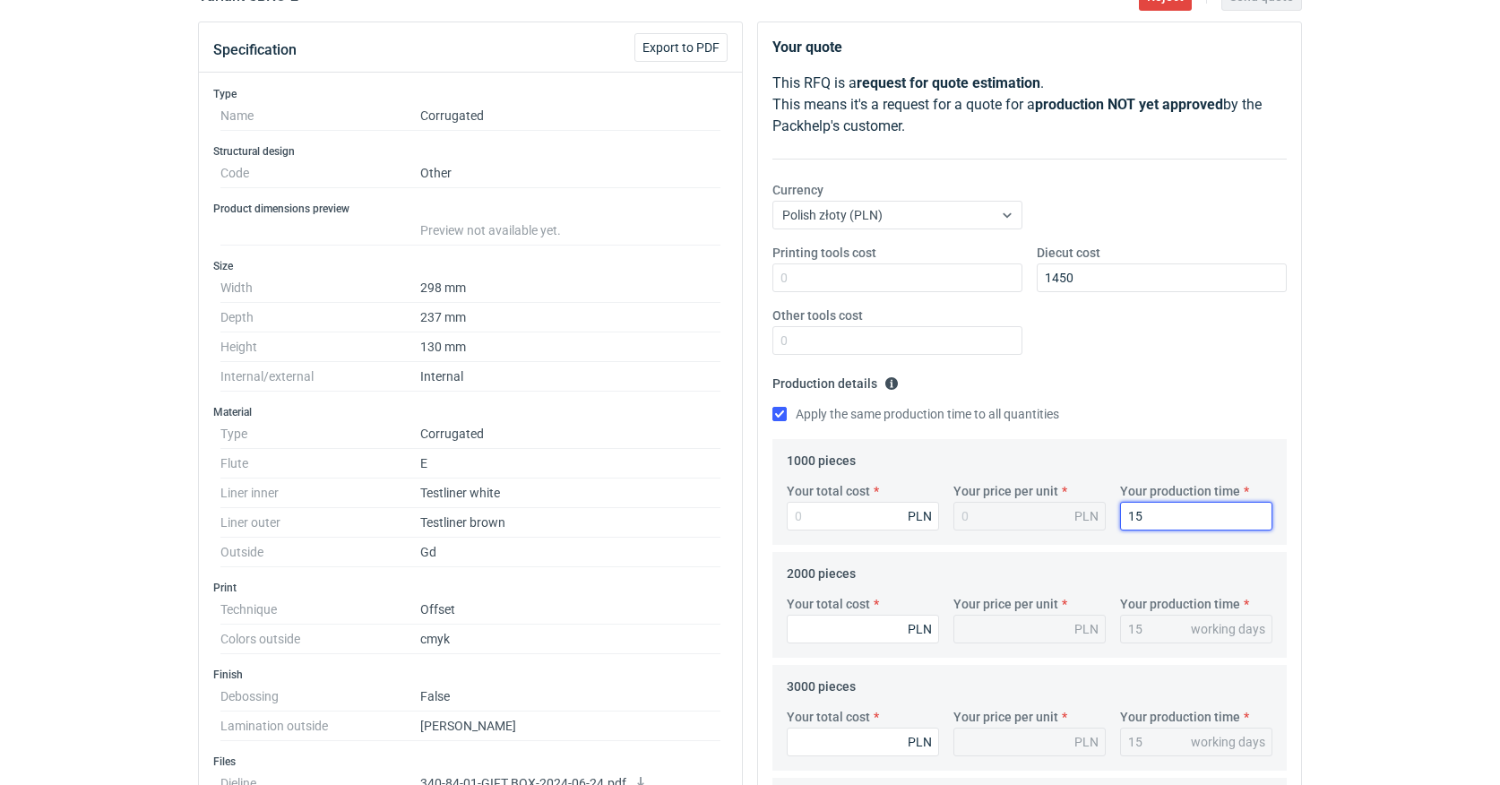
type input "15"
click at [1158, 556] on div "2000 pieces Your total cost PLN Your price per unit PLN Your production time 15…" at bounding box center [1029, 605] width 514 height 106
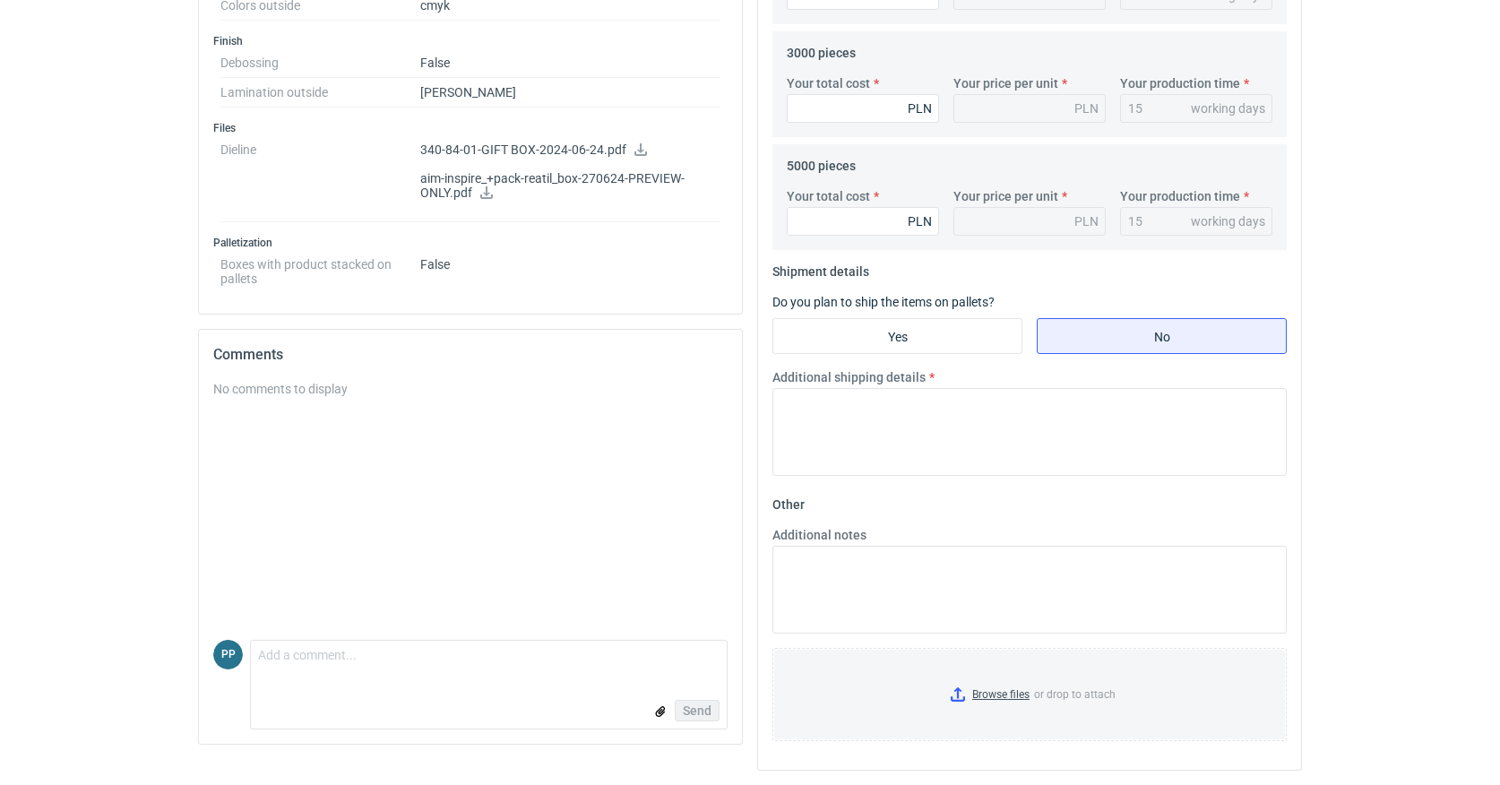
scroll to position [817, 0]
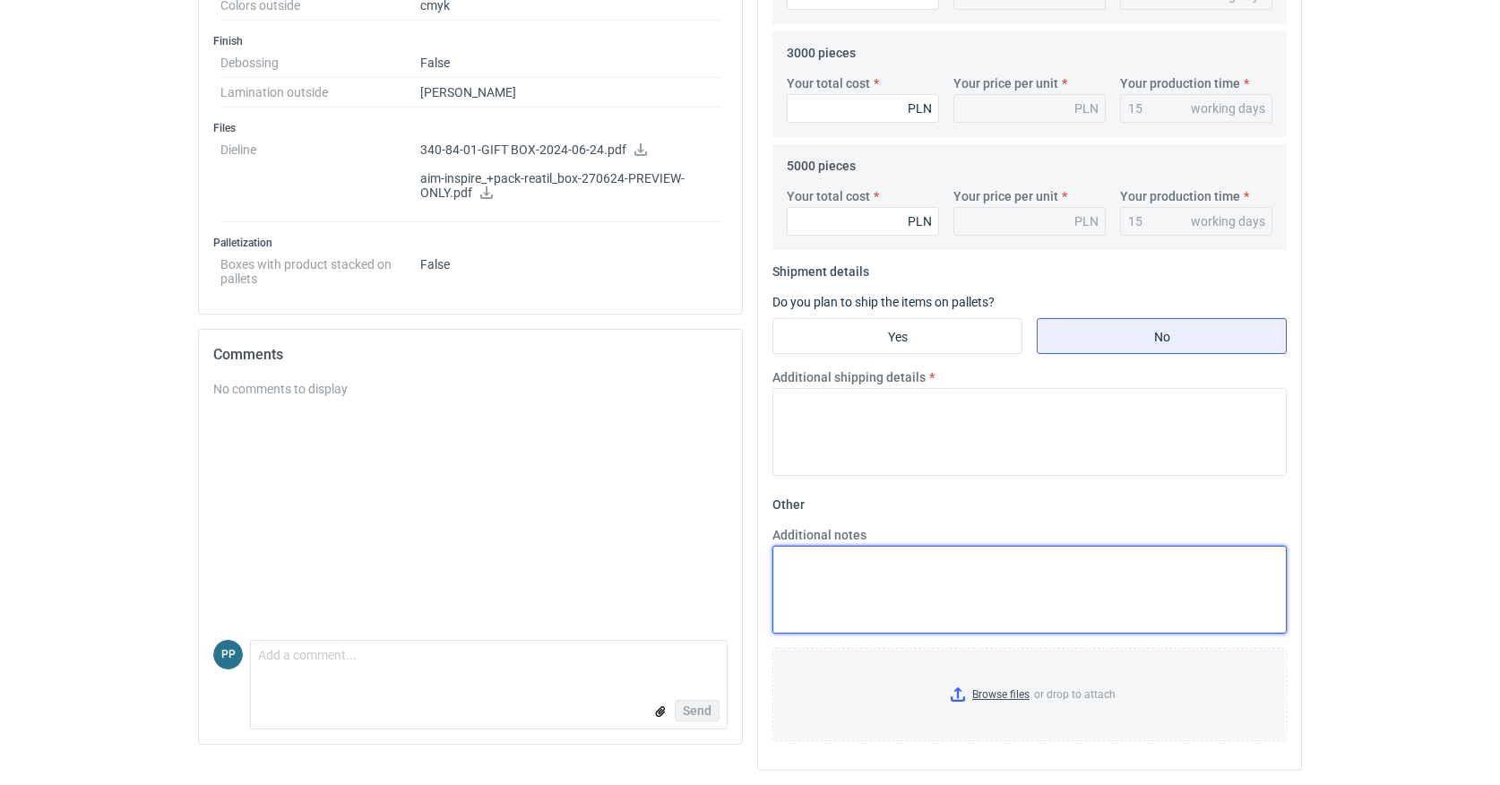
click at [805, 565] on textarea "Additional notes" at bounding box center [1029, 590] width 514 height 88
paste textarea "ZO.25PP0446 (CBNO-1) surowiec: 2W E 2*brązowa 275g (120/120) + 2x GD2 210 druk:…"
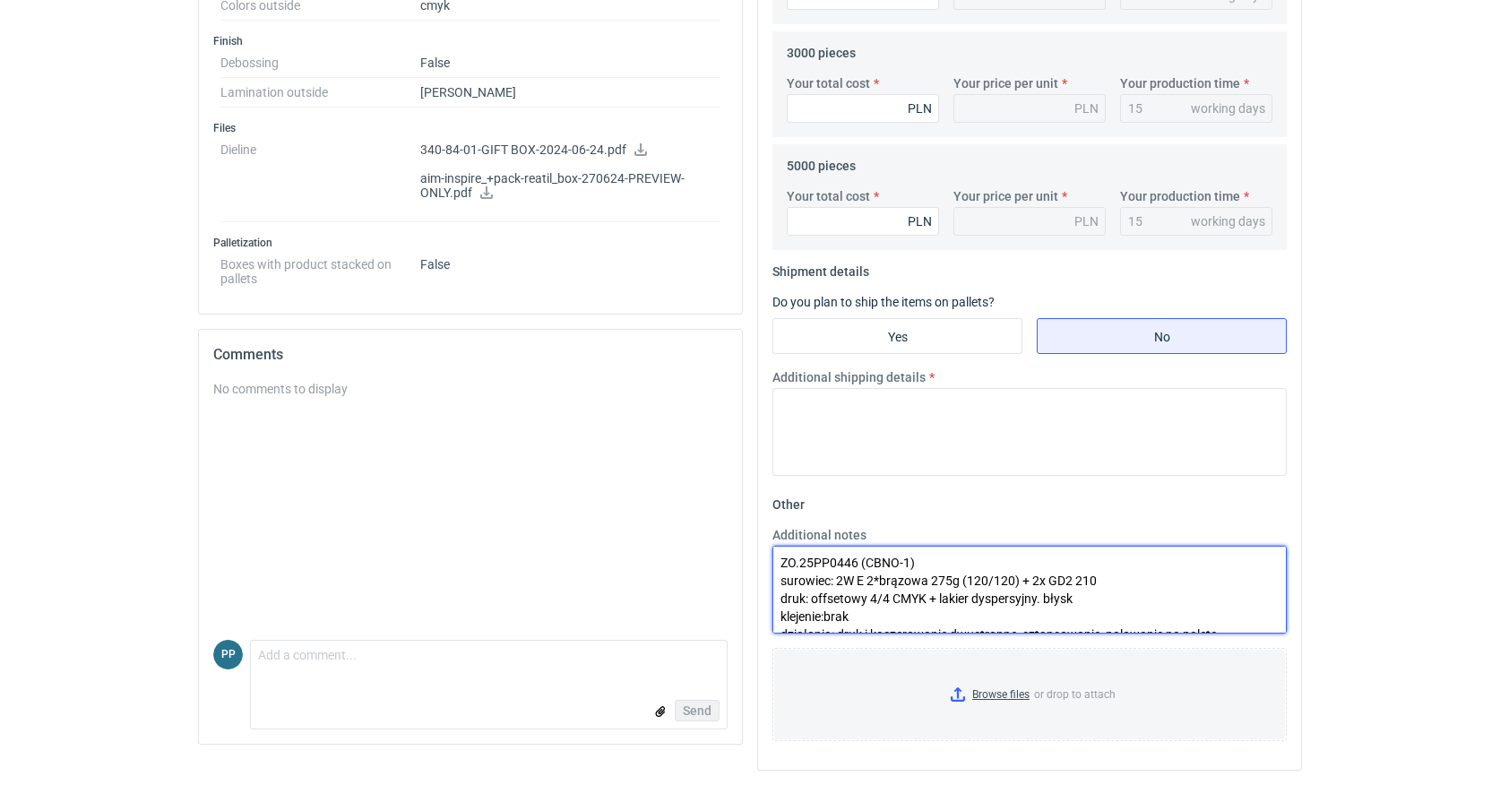
scroll to position [0, 0]
click at [907, 560] on textarea "ZO.25PP0446 (CBNO-1) surowiec: 2W E 2*brązowa 275g (120/120) + 2x GD2 210 druk:…" at bounding box center [1029, 590] width 514 height 88
click at [858, 562] on textarea "ZO.25PP0446 (CBNO-2) surowiec: 2W E 2*brązowa 275g (120/120) + 2x GD2 210 druk:…" at bounding box center [1029, 590] width 514 height 88
click at [1039, 579] on textarea "ZO.25PP0446_v1 (CBNO-2) surowiec: 2W E 2*brązowa 275g (120/120) + 2x GD2 210 dr…" at bounding box center [1029, 590] width 514 height 88
drag, startPoint x: 926, startPoint y: 580, endPoint x: 873, endPoint y: 577, distance: 53.8
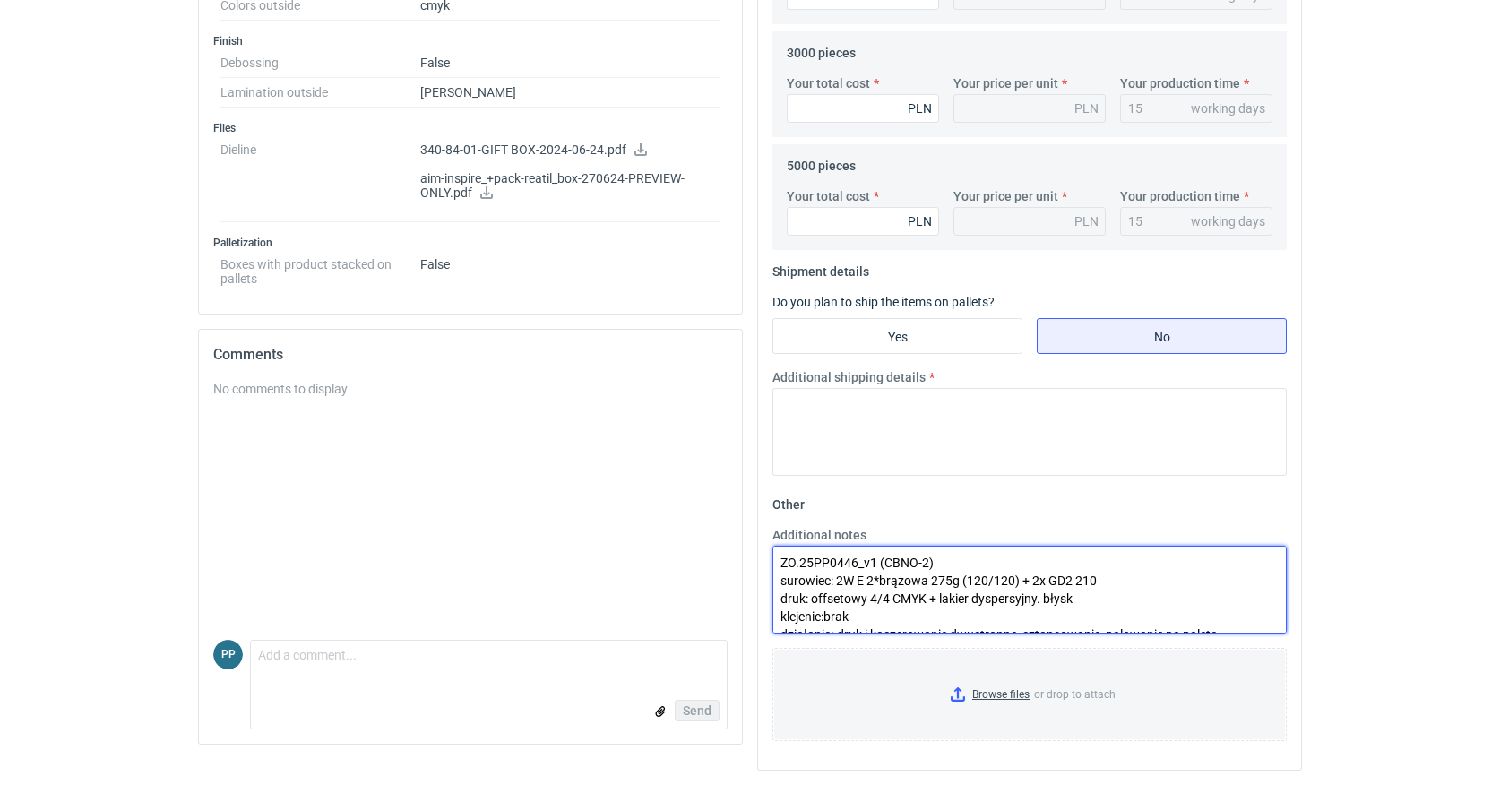
click at [870, 577] on textarea "ZO.25PP0446_v1 (CBNO-2) surowiec: 2W E 2*brązowa 275g (120/120) + 2x GD2 210 dr…" at bounding box center [1029, 590] width 514 height 88
click at [873, 576] on textarea "ZO.25PP0446_v1 (CBNO-2) surowiec: 2W E 2*brązowa 275g (120/120) + 2x GD2 210 dr…" at bounding box center [1029, 590] width 514 height 88
click at [926, 581] on textarea "ZO.25PP0446_v1 (CBNO-2) surowiec: 2W E 1*brązowa 275g (120/120) + 2x GD2 210 dr…" at bounding box center [1029, 590] width 514 height 88
click at [1031, 578] on textarea "ZO.25PP0446_v1 (CBNO-2) surowiec: 2W E 1*bielona 275g (120/120) + 2x GD2 210 dr…" at bounding box center [1029, 590] width 514 height 88
click at [890, 598] on textarea "ZO.25PP0446_v1 (CBNO-2) surowiec: 2W E 1*bielona 275g (120/120) + 1x GD2 210 dr…" at bounding box center [1029, 590] width 514 height 88
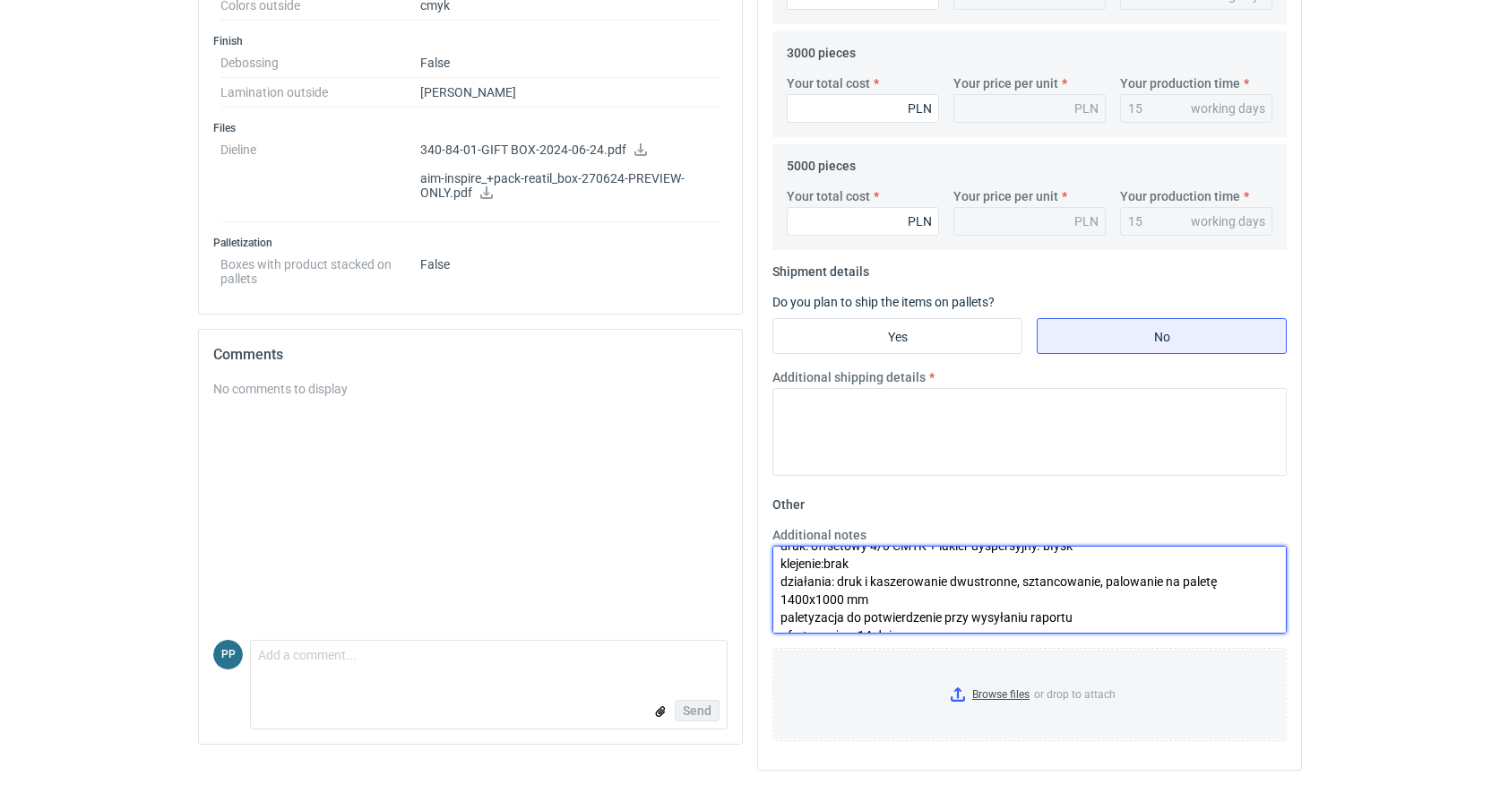
scroll to position [59, 0]
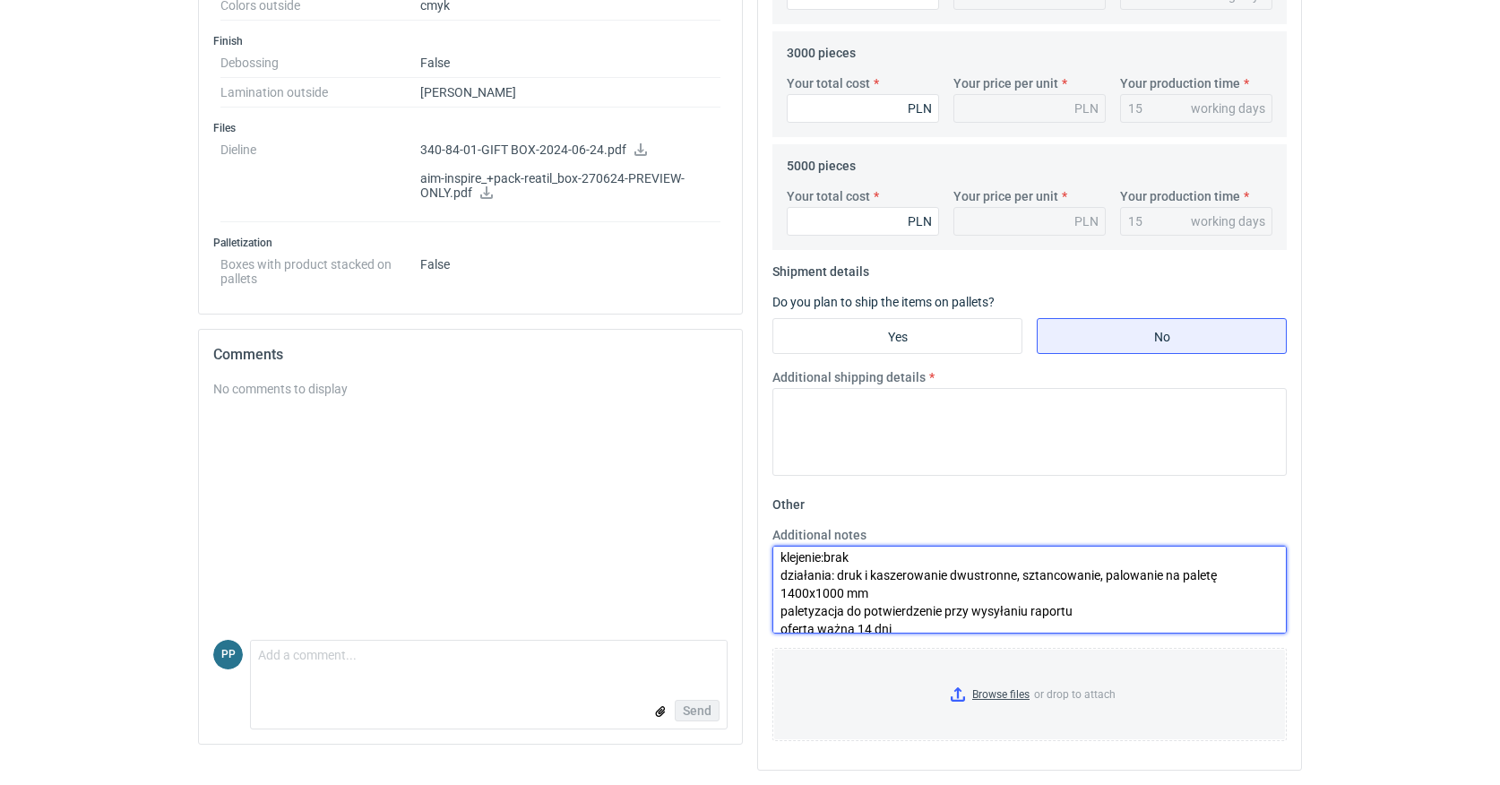
drag, startPoint x: 1015, startPoint y: 576, endPoint x: 952, endPoint y: 575, distance: 62.7
click at [952, 575] on textarea "ZO.25PP0446_v1 (CBNO-2) surowiec: 2W E 1*bielona 275g (120/120) + 1x GD2 210 dr…" at bounding box center [1029, 590] width 514 height 88
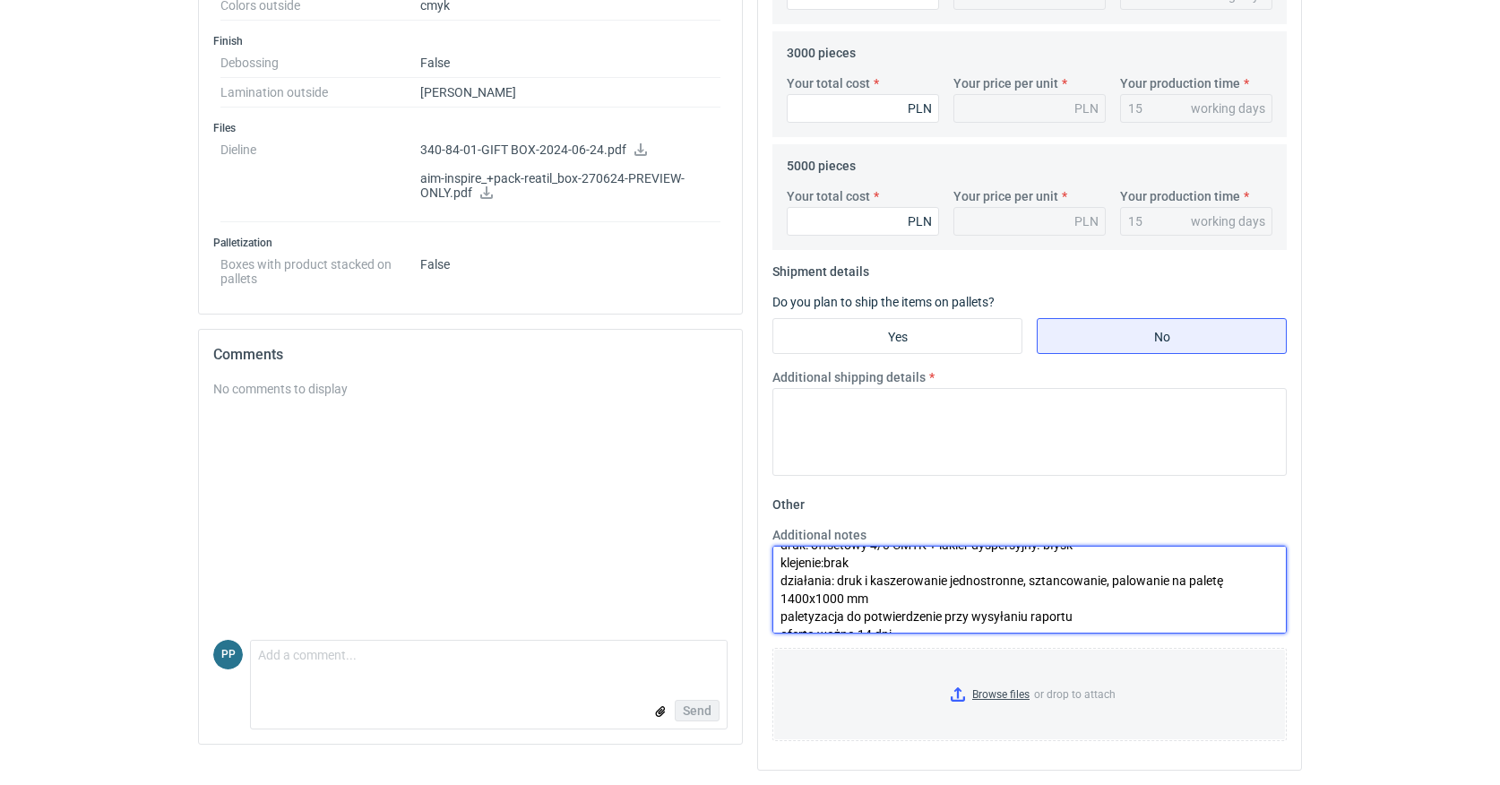
scroll to position [817, 0]
click at [1128, 581] on textarea "ZO.25PP0446_v1 (CBNO-2) surowiec: 2W E 1*bielona 275g (120/120) + 1x GD2 210 dr…" at bounding box center [1029, 590] width 514 height 88
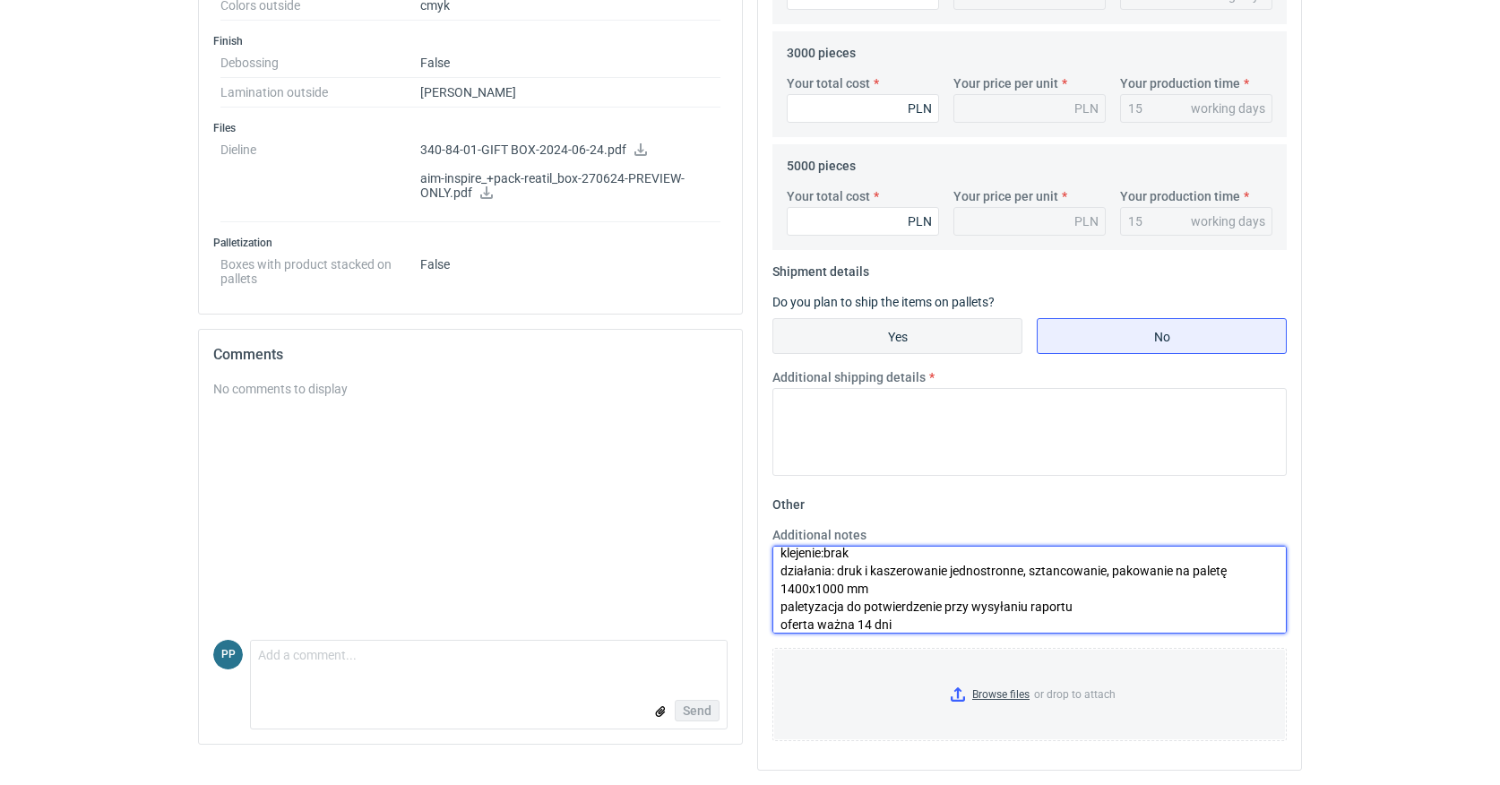
type textarea "ZO.25PP0446_v1 (CBNO-2) surowiec: 2W E 1*bielona 275g (120/120) + 1x GD2 210 dr…"
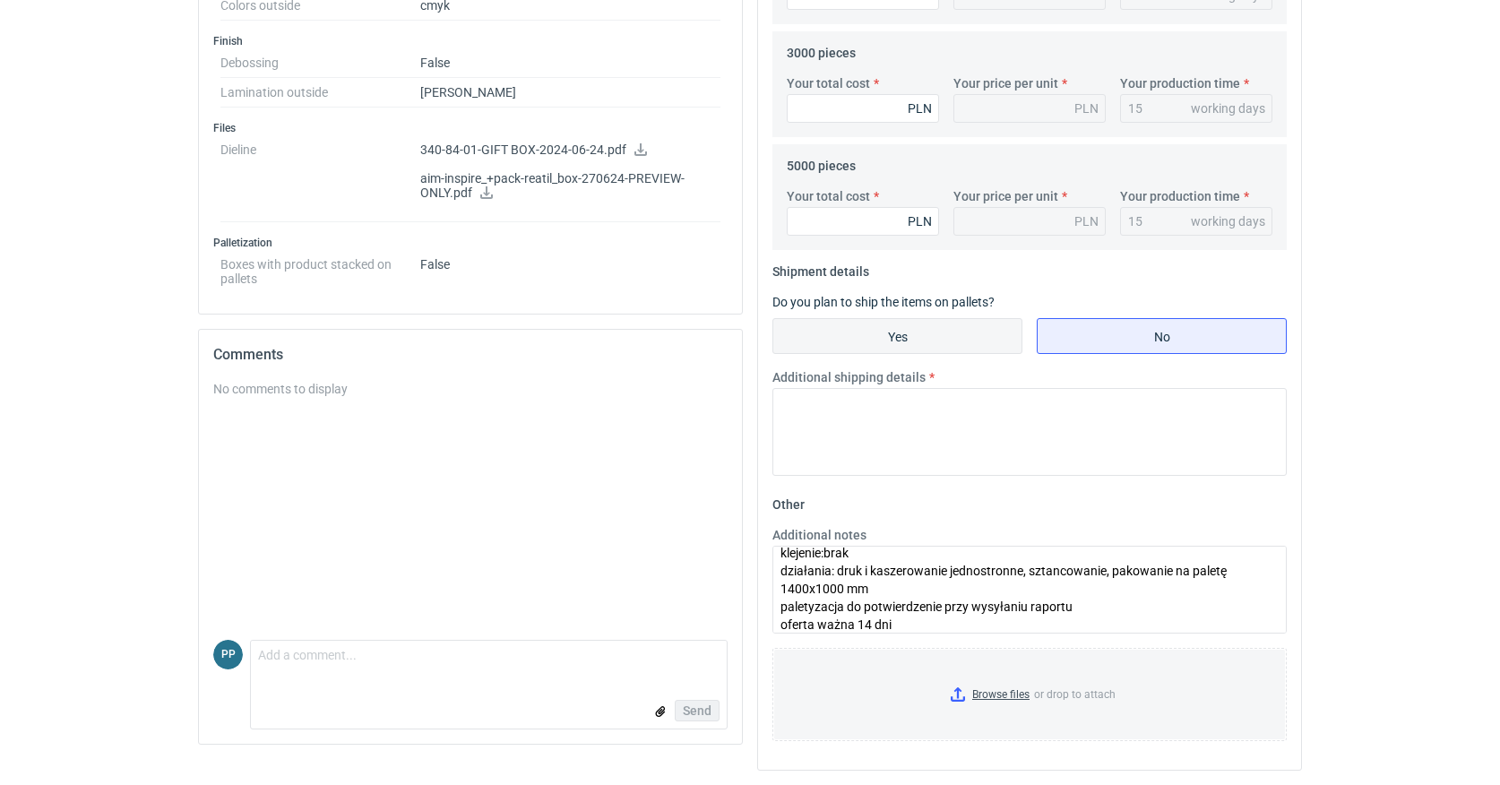
click at [868, 338] on input "Yes" at bounding box center [897, 336] width 248 height 34
radio input "true"
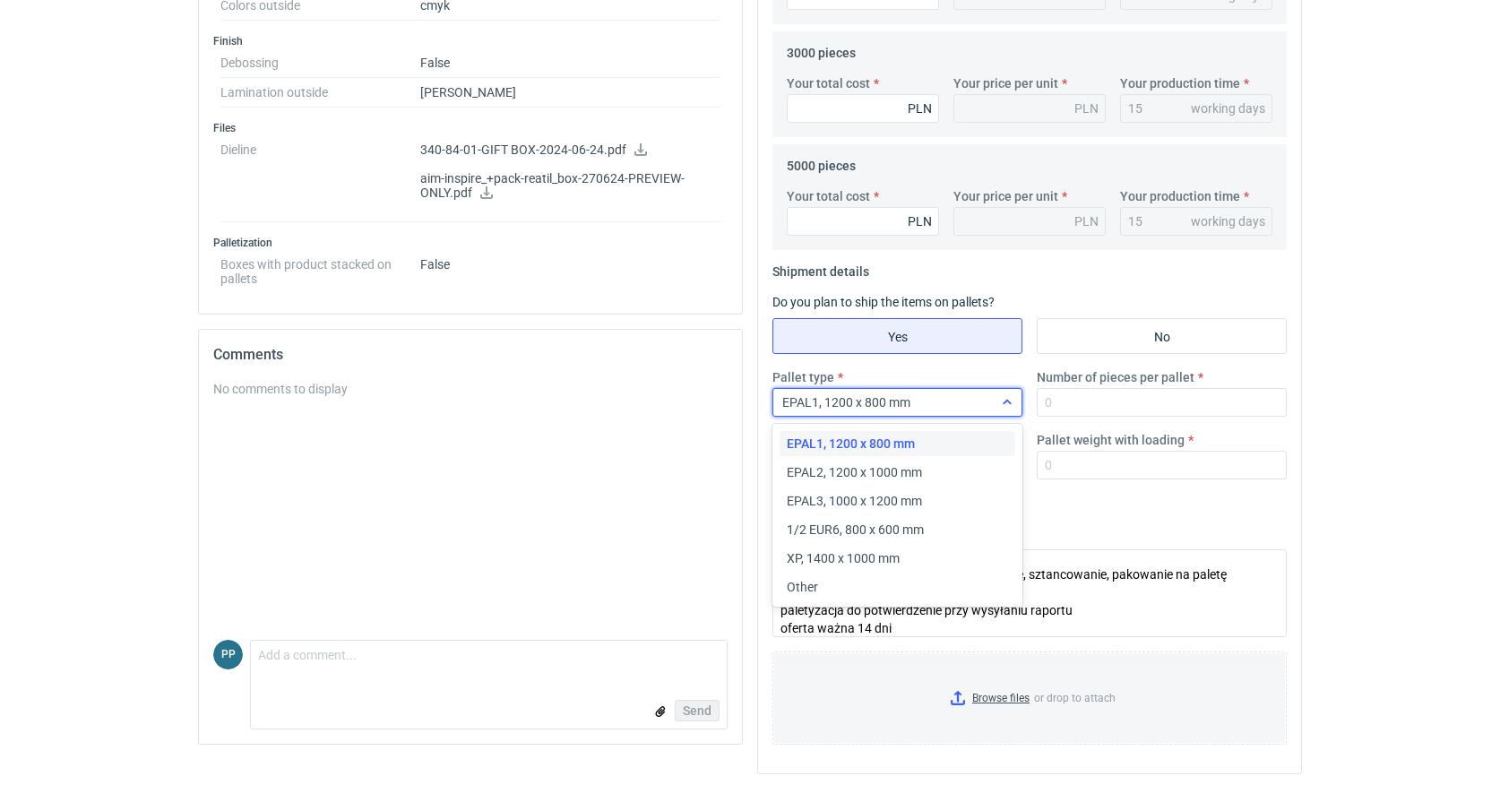
click at [1008, 400] on icon at bounding box center [1007, 402] width 14 height 14
click at [850, 555] on span "XP, 1400 x 1000 mm" at bounding box center [843, 558] width 113 height 18
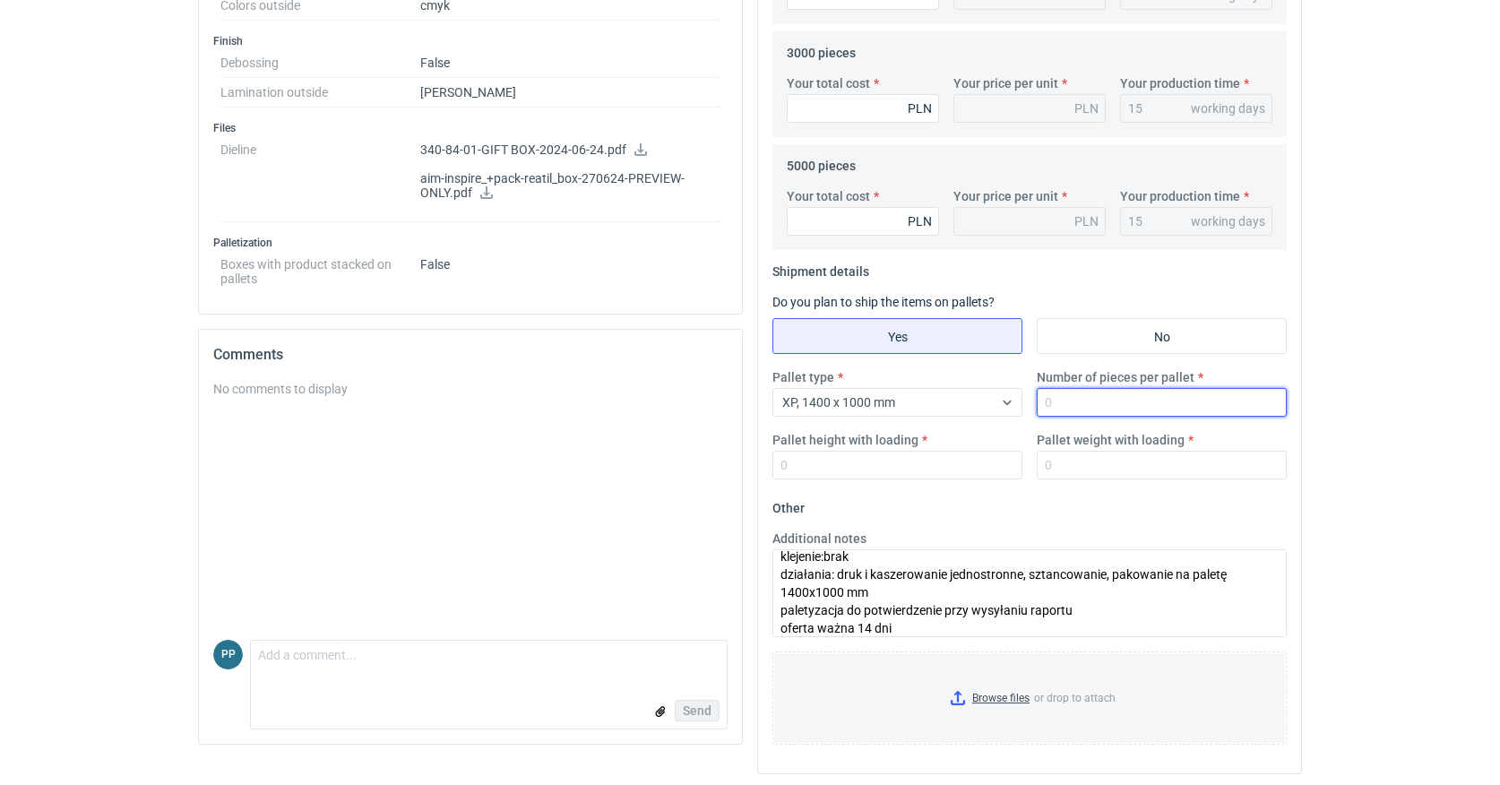
click at [1093, 405] on input "Number of pieces per pallet" at bounding box center [1161, 402] width 250 height 29
type input "750"
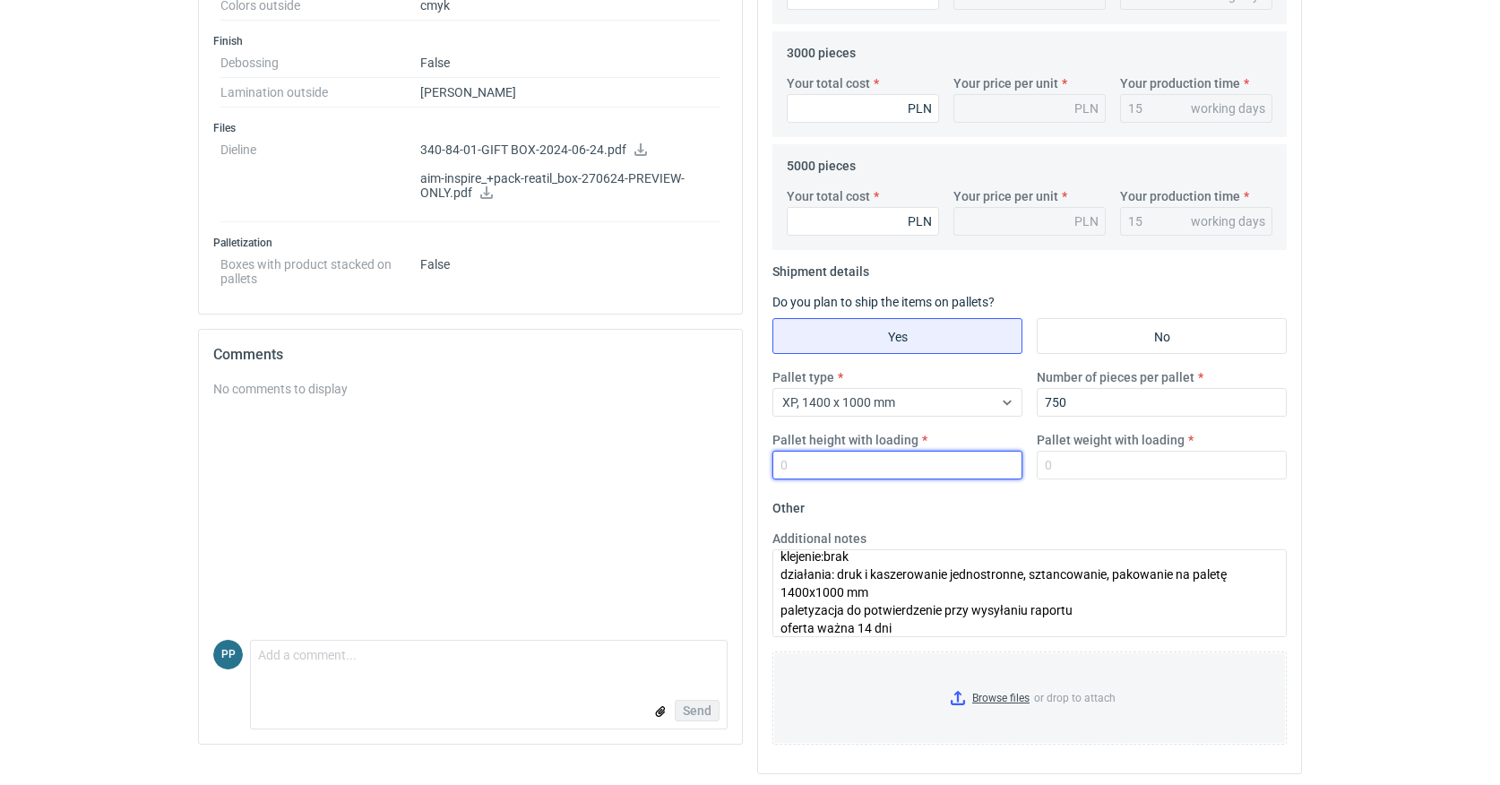
click at [925, 472] on input "Pallet height with loading" at bounding box center [897, 465] width 250 height 29
type input "1800"
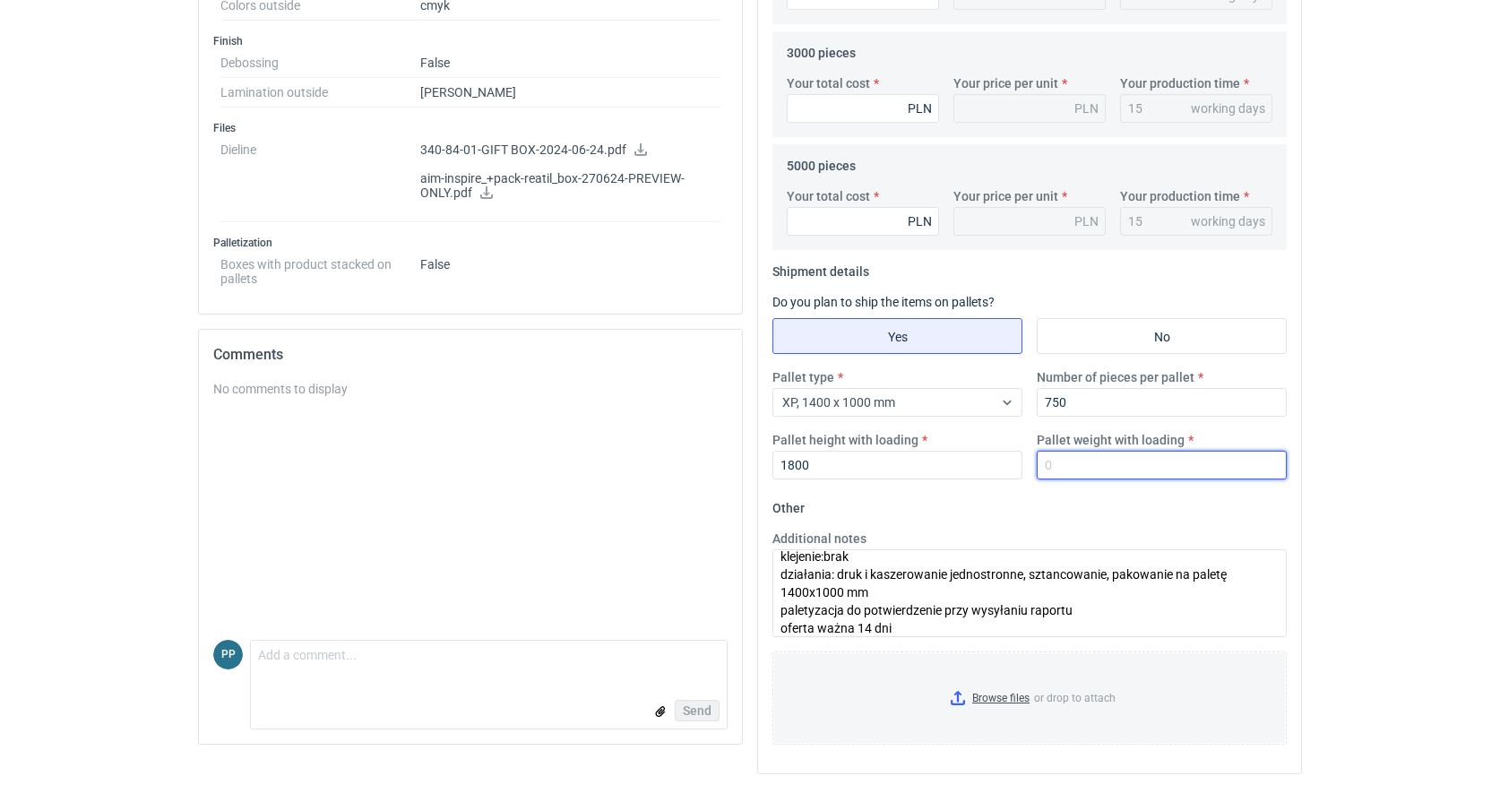
click at [1064, 462] on input "Pallet weight with loading" at bounding box center [1161, 465] width 250 height 29
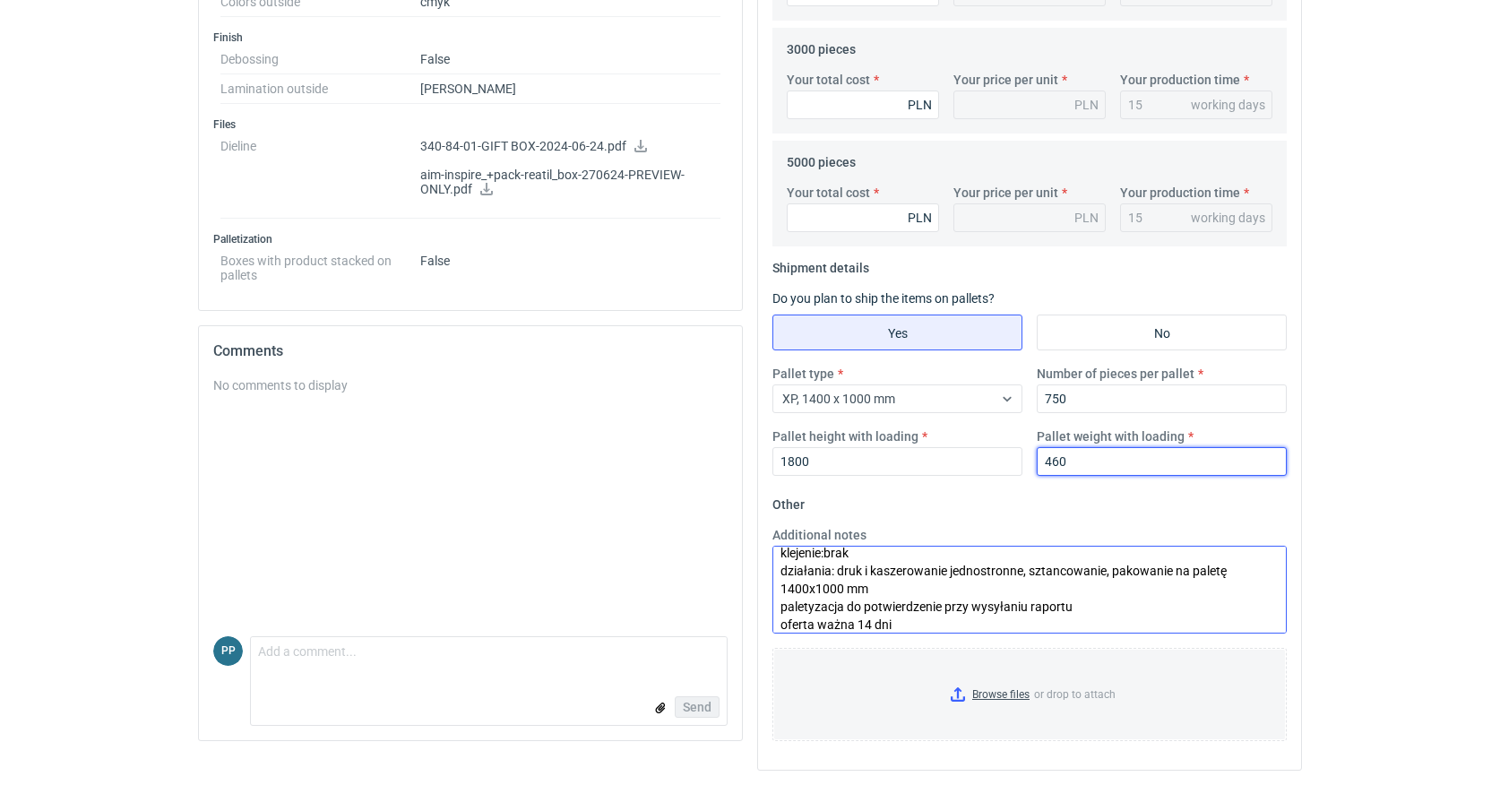
type input "460"
click at [912, 622] on textarea "ZO.25PP0446_v1 (CBNO-2) surowiec: 2W E 1*bielona 275g (120/120) + 1x GD2 210 dr…" at bounding box center [1029, 590] width 514 height 88
click at [909, 608] on textarea "ZO.25PP0446_v1 (CBNO-2) surowiec: 2W E 1*bielona 275g (120/120) + 1x GD2 210 dr…" at bounding box center [1029, 590] width 514 height 88
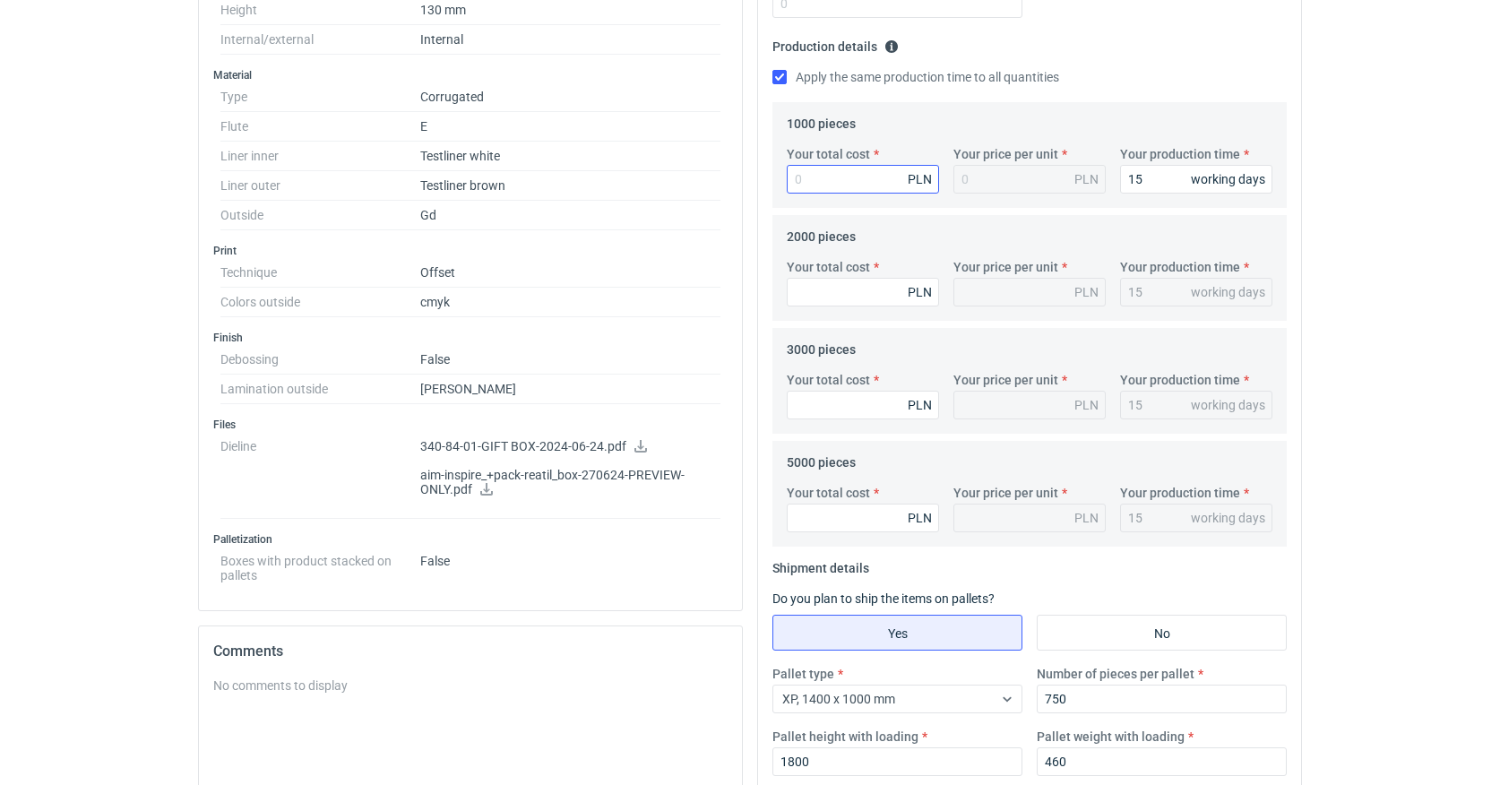
scroll to position [519, 0]
click at [851, 182] on input "Your total cost" at bounding box center [863, 181] width 152 height 29
type input "10890"
type input "10.89"
type input "10890"
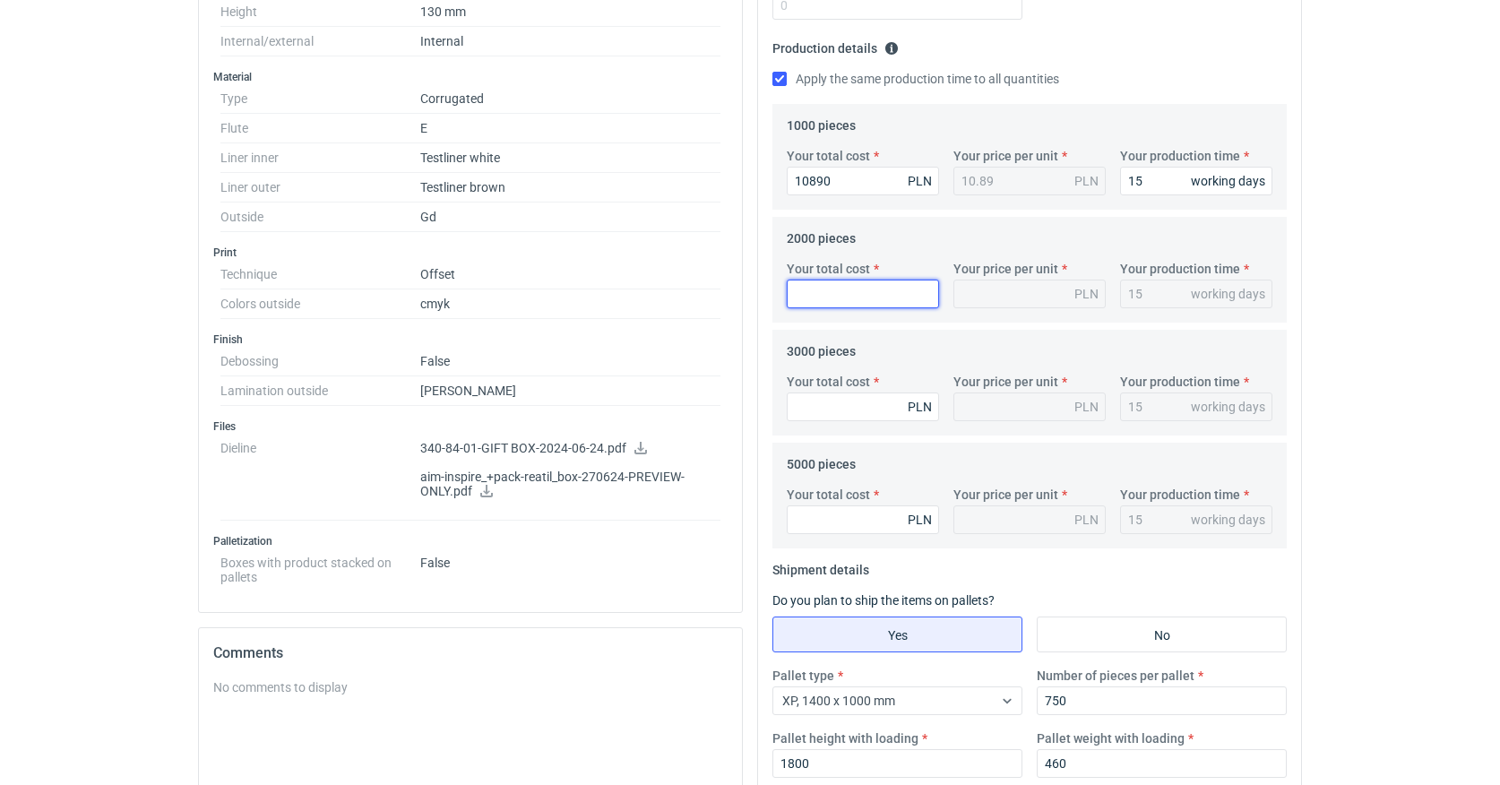
click at [814, 294] on input "Your total cost" at bounding box center [863, 294] width 152 height 29
type input "16"
type input "0.01"
type input "16540"
type input "8.27"
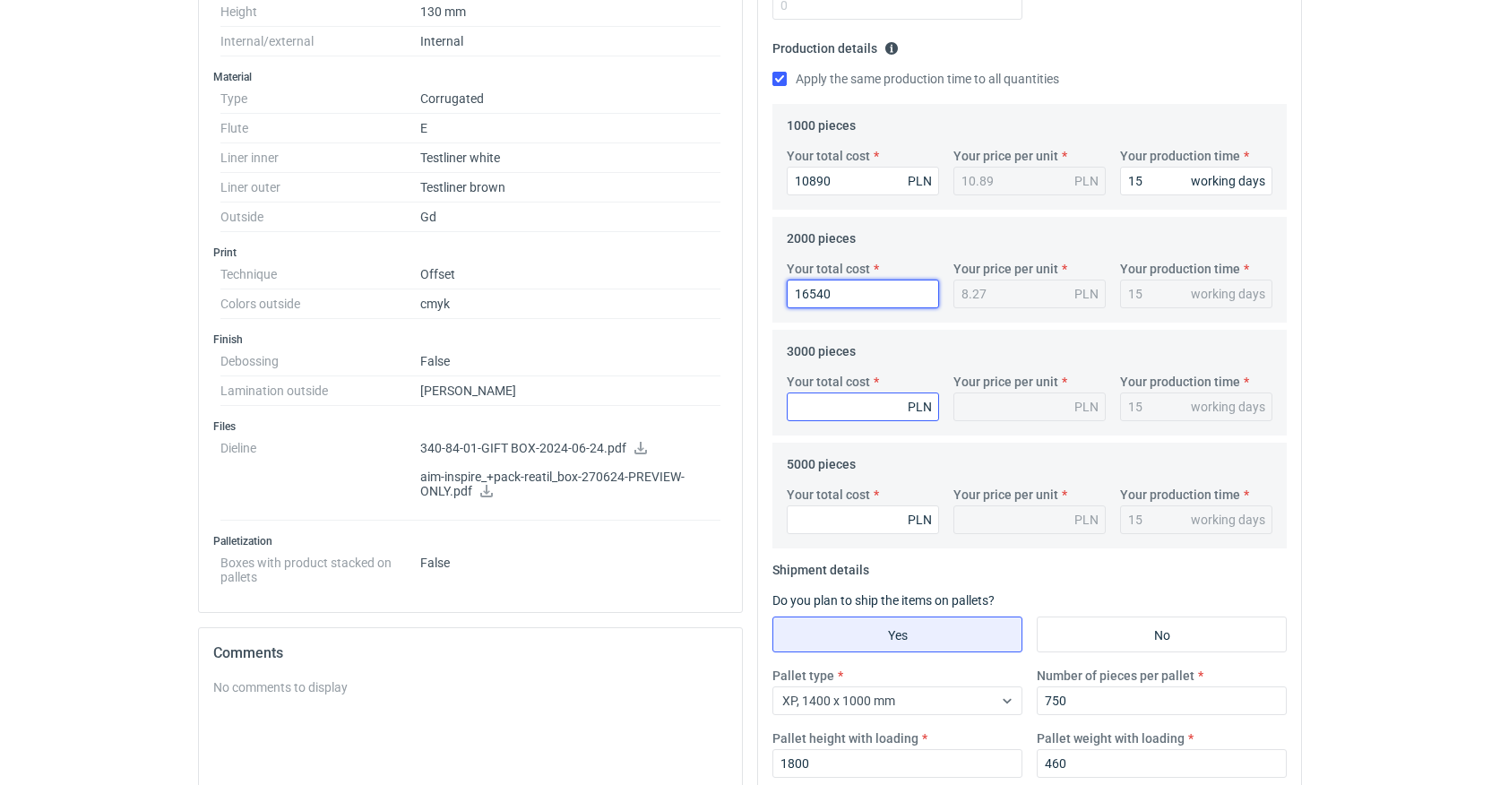
type input "16540"
click at [816, 402] on input "Your total cost" at bounding box center [863, 406] width 152 height 29
type input "22830"
type input "7.61"
type input "22830"
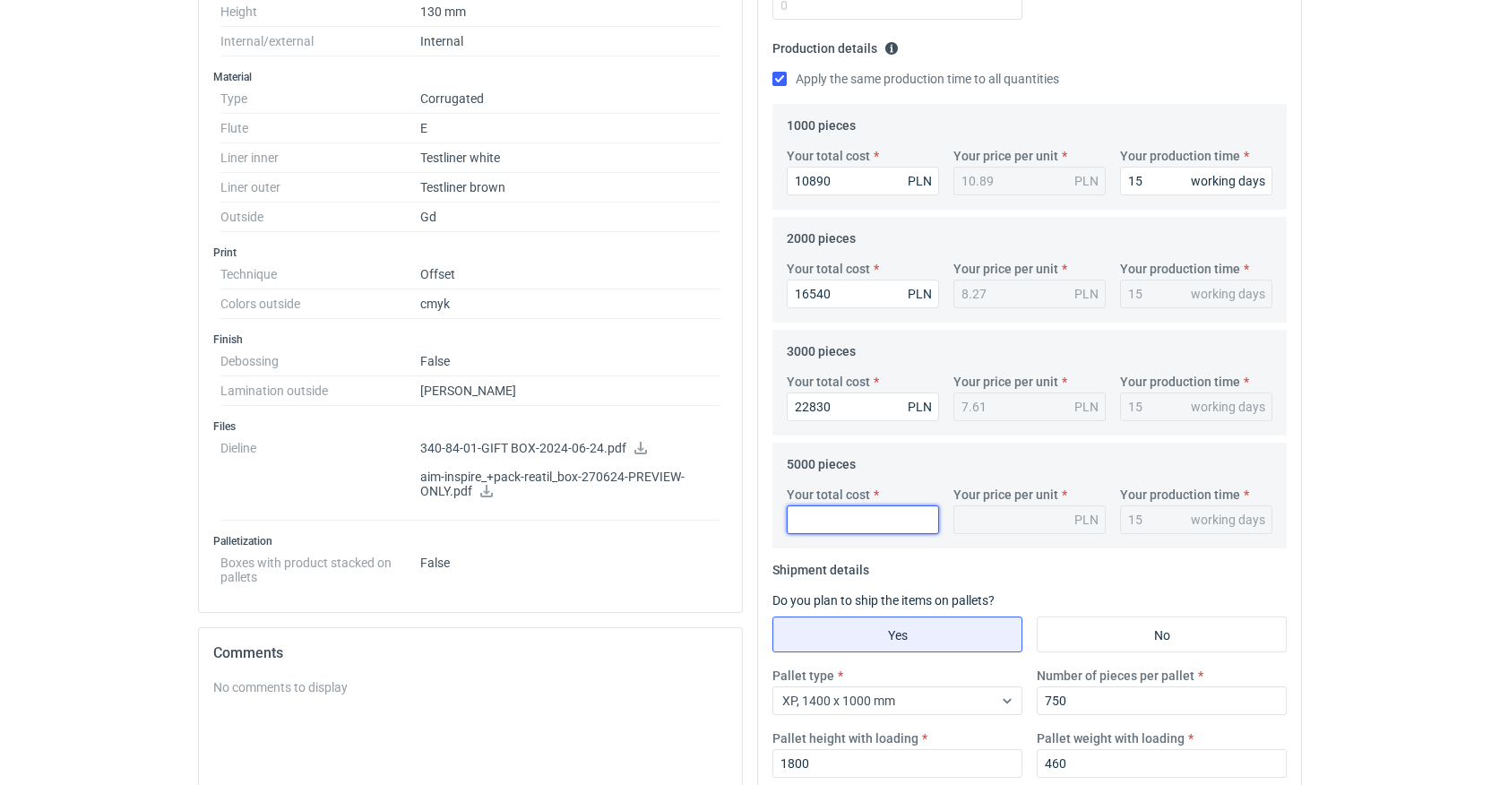
click at [839, 528] on input "Your total cost" at bounding box center [863, 519] width 152 height 29
type input "34"
type input "0.01"
type input "34800"
type input "6.96"
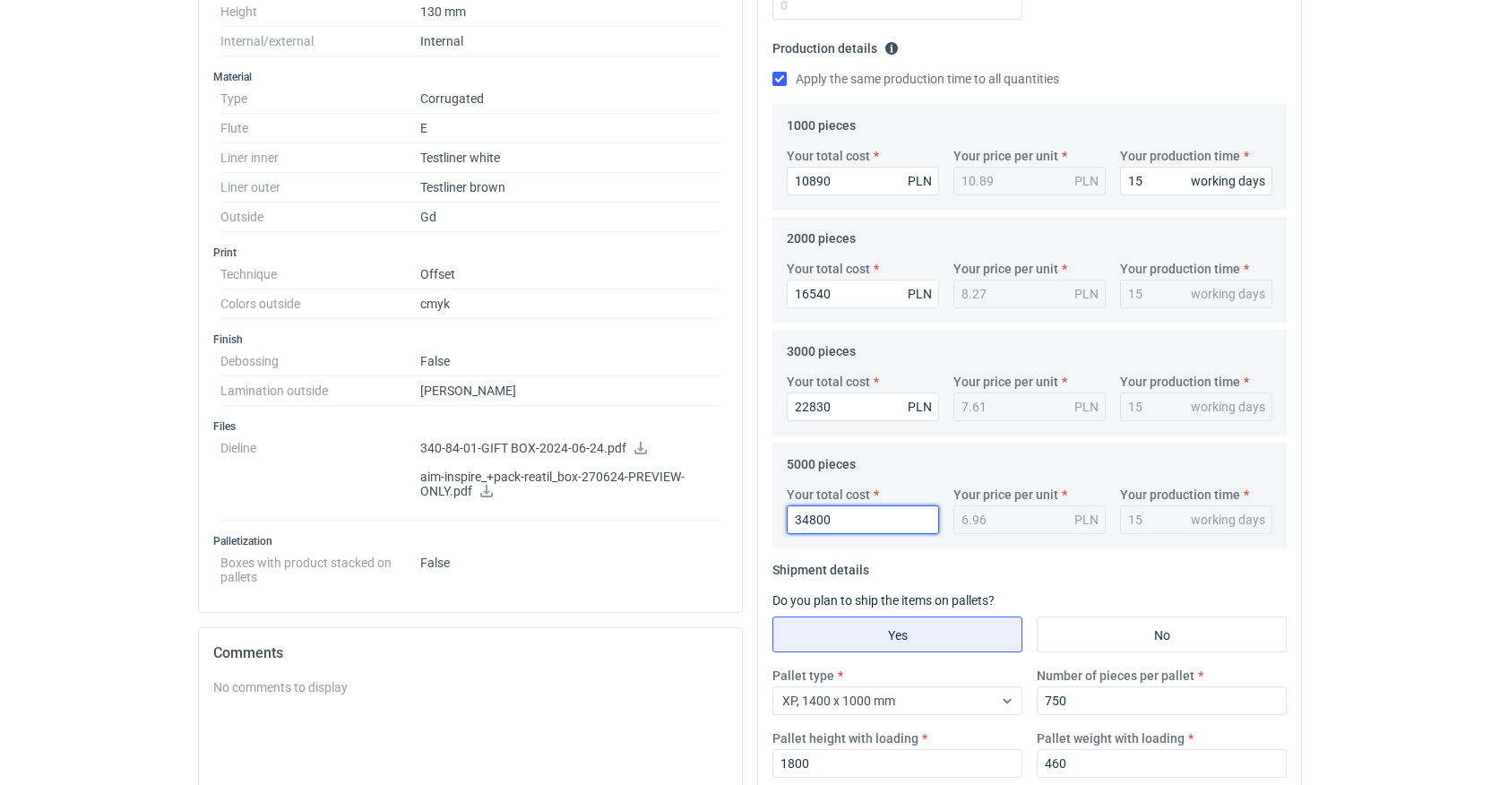
type input "34800"
click at [942, 573] on fieldset "Shipment details Do you plan to ship the items on pallets? Yes No Pallet type X…" at bounding box center [1029, 673] width 514 height 237
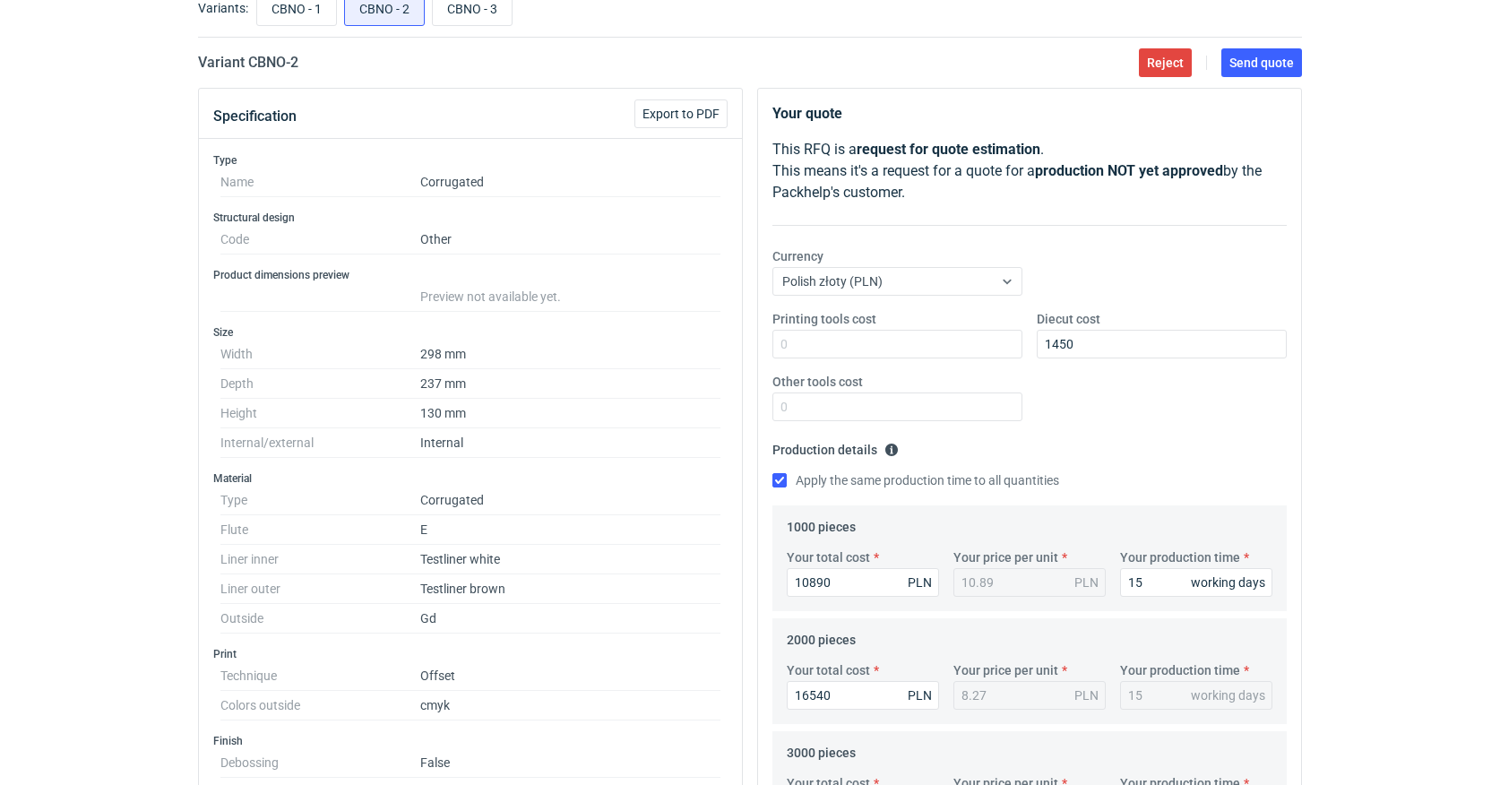
scroll to position [110, 0]
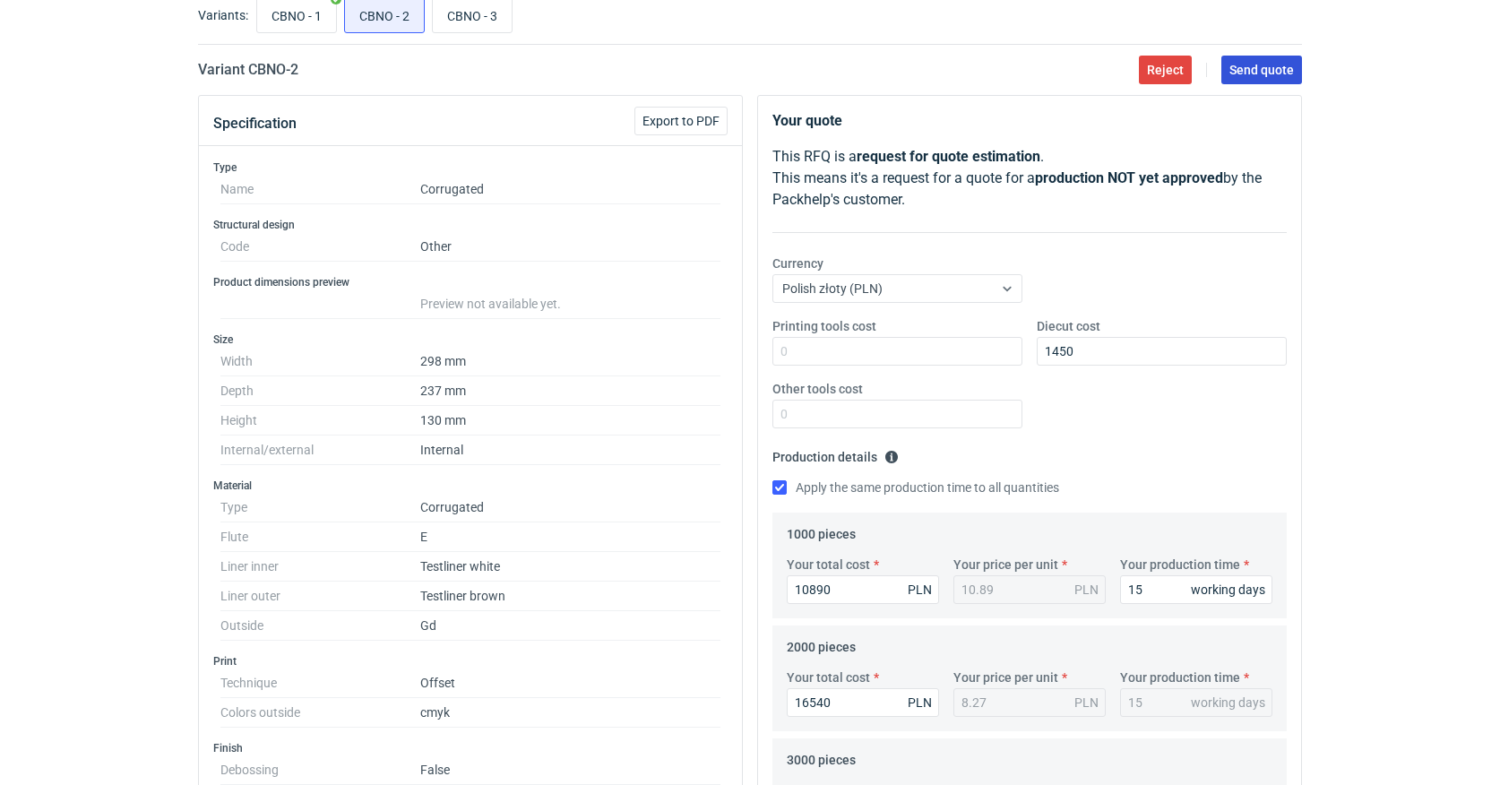
click at [1242, 74] on span "Send quote" at bounding box center [1261, 70] width 65 height 13
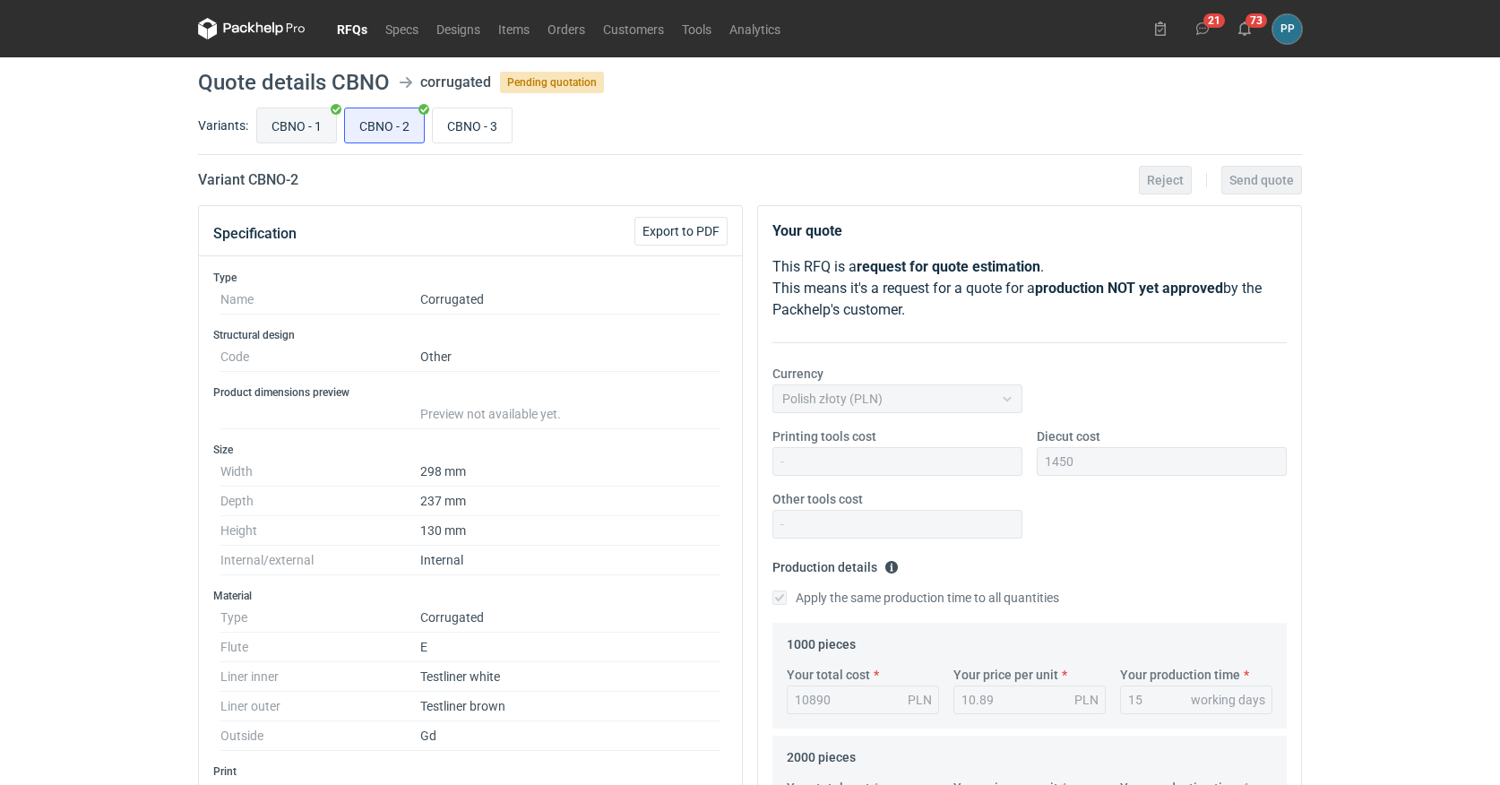
scroll to position [0, 0]
click at [299, 118] on input "CBNO - 1" at bounding box center [296, 125] width 79 height 34
radio input "true"
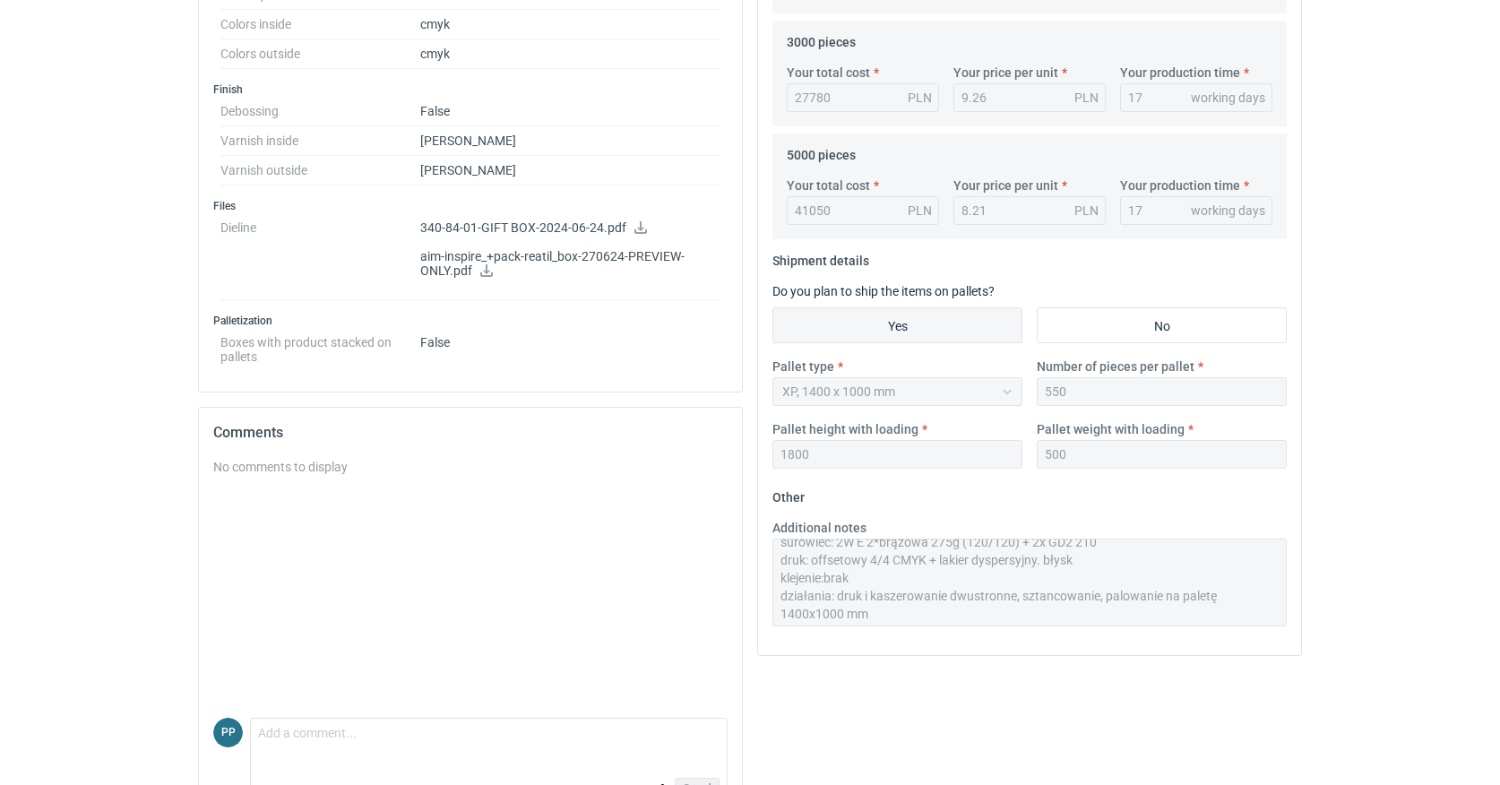
scroll to position [72, 0]
click at [882, 660] on div "Your quote This RFQ is a request for quote estimation . This means it's a reque…" at bounding box center [1029, 106] width 559 height 1459
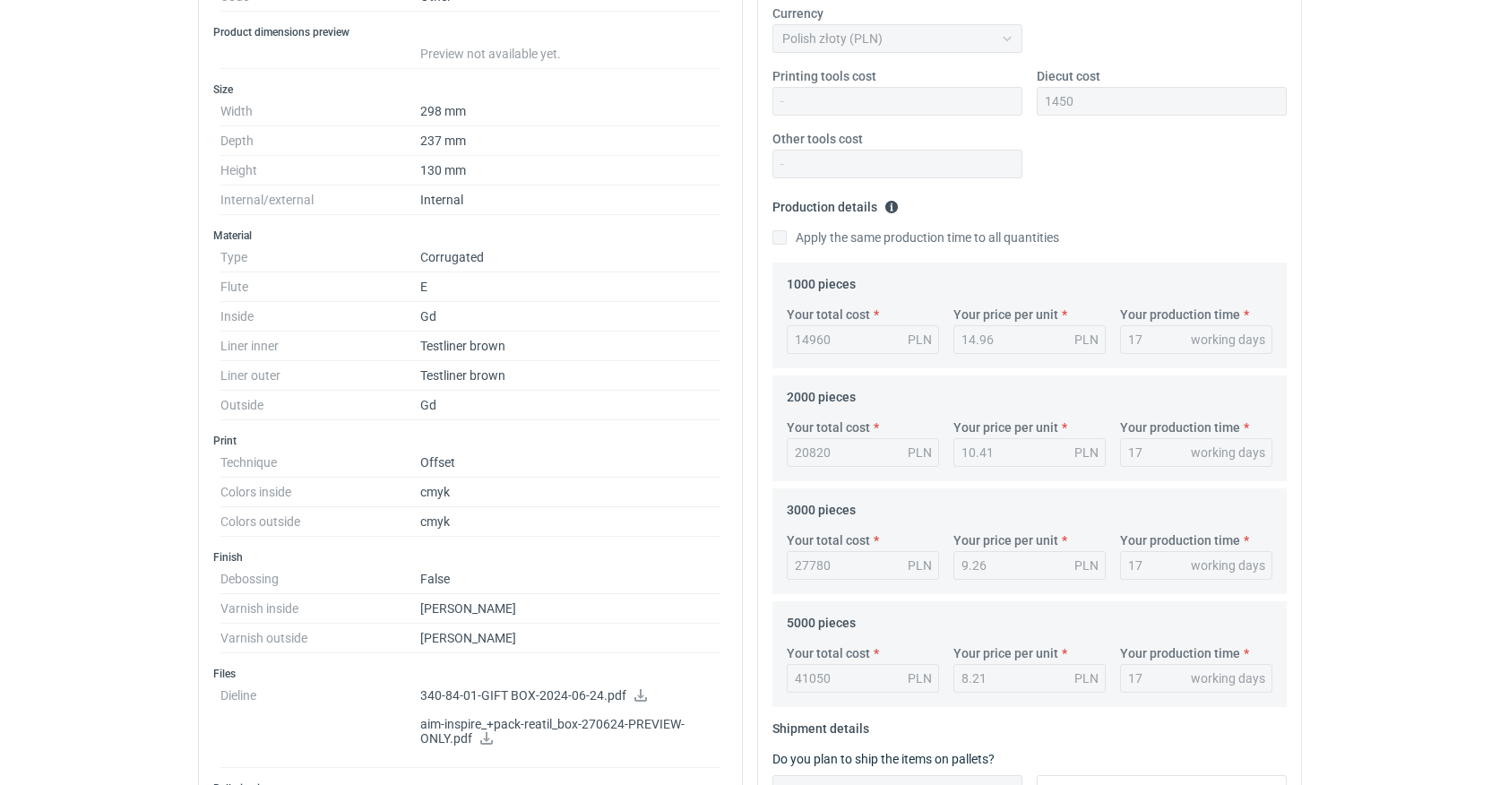
scroll to position [99, 0]
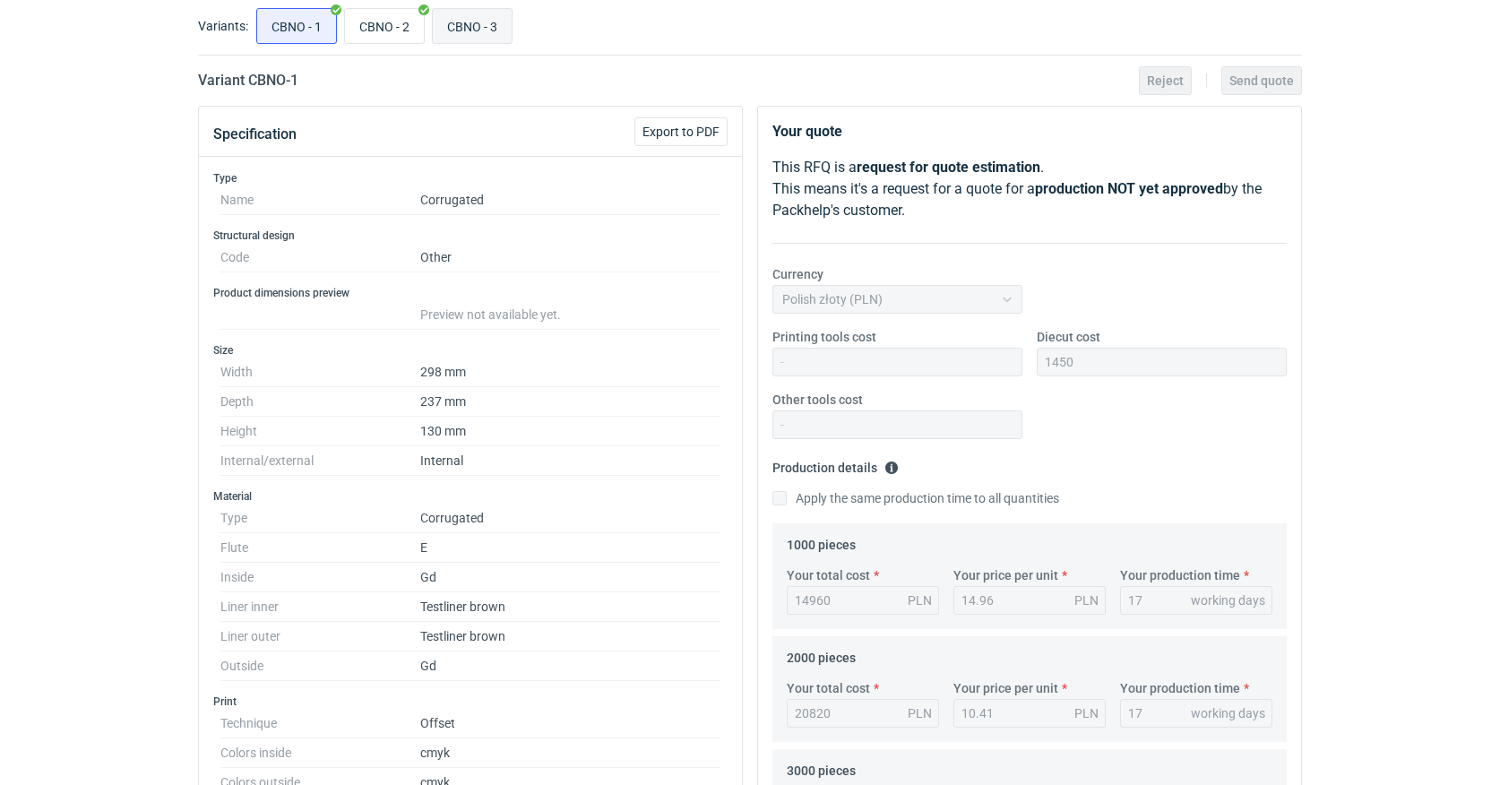
click at [471, 23] on input "CBNO - 3" at bounding box center [472, 26] width 79 height 34
radio input "true"
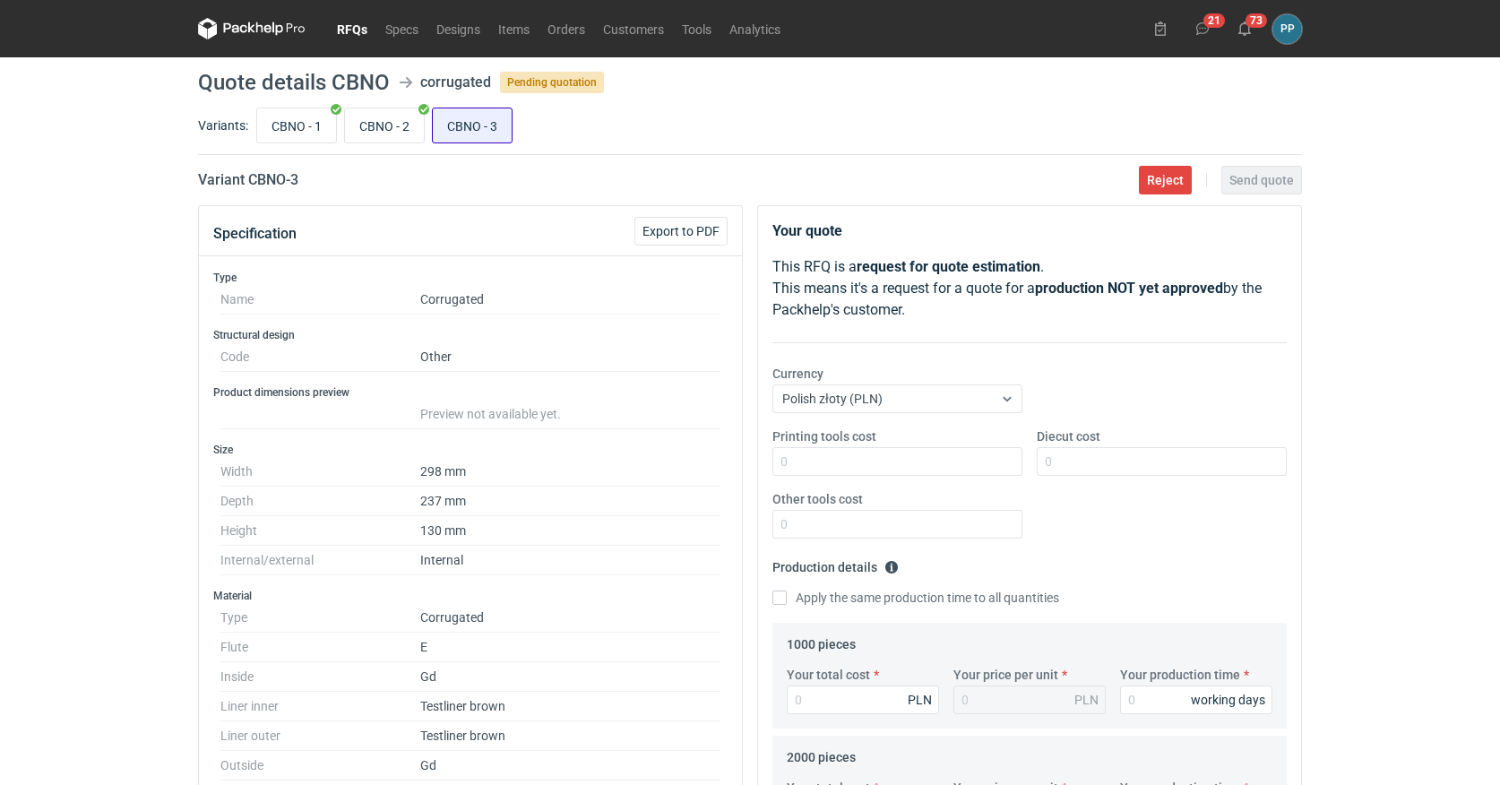
click at [465, 124] on input "CBNO - 3" at bounding box center [472, 125] width 79 height 34
click at [376, 120] on input "CBNO - 2" at bounding box center [384, 125] width 79 height 34
radio input "true"
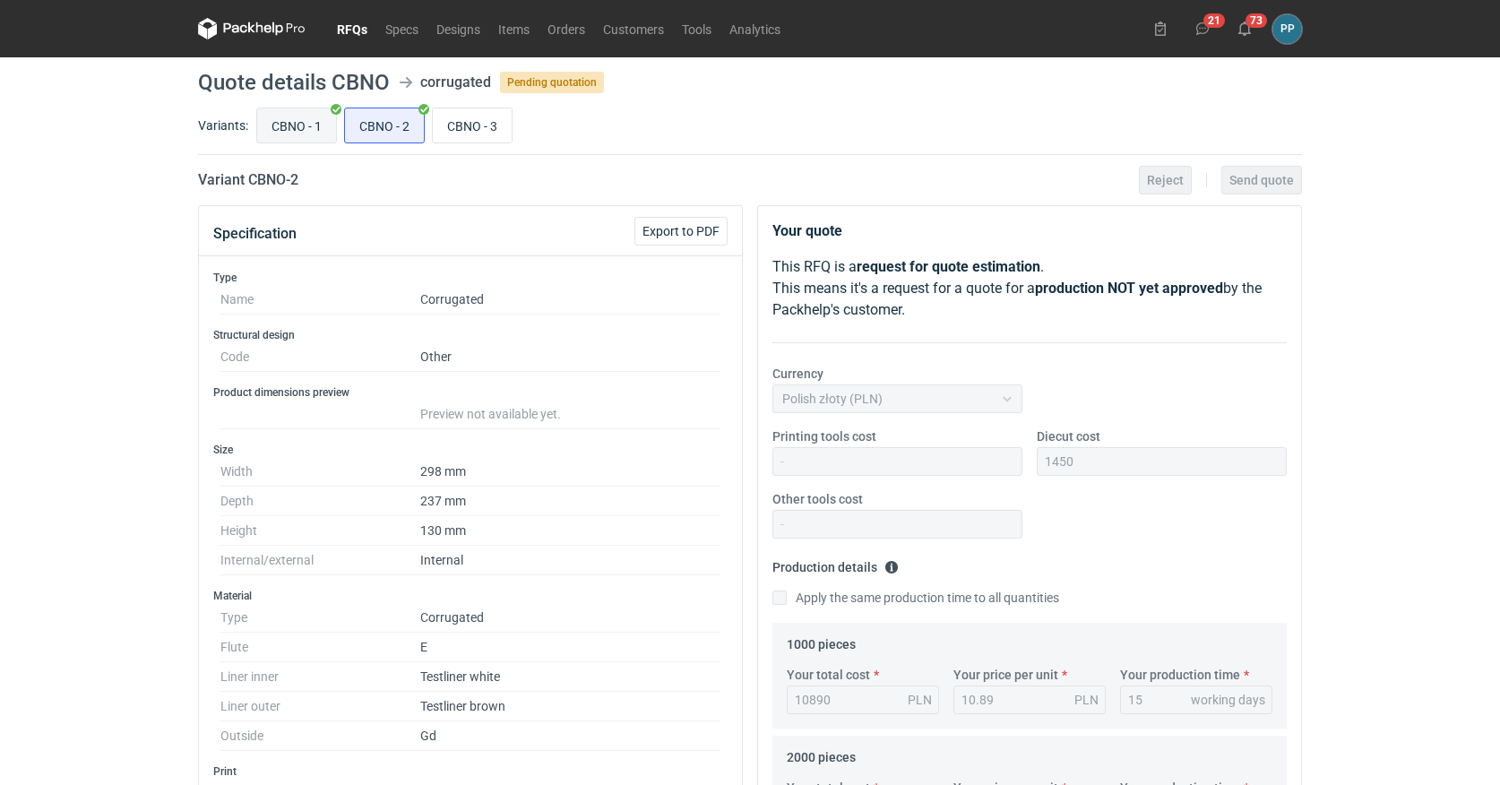
click at [292, 125] on input "CBNO - 1" at bounding box center [296, 125] width 79 height 34
radio input "true"
click at [474, 128] on input "CBNO - 3" at bounding box center [472, 125] width 79 height 34
radio input "true"
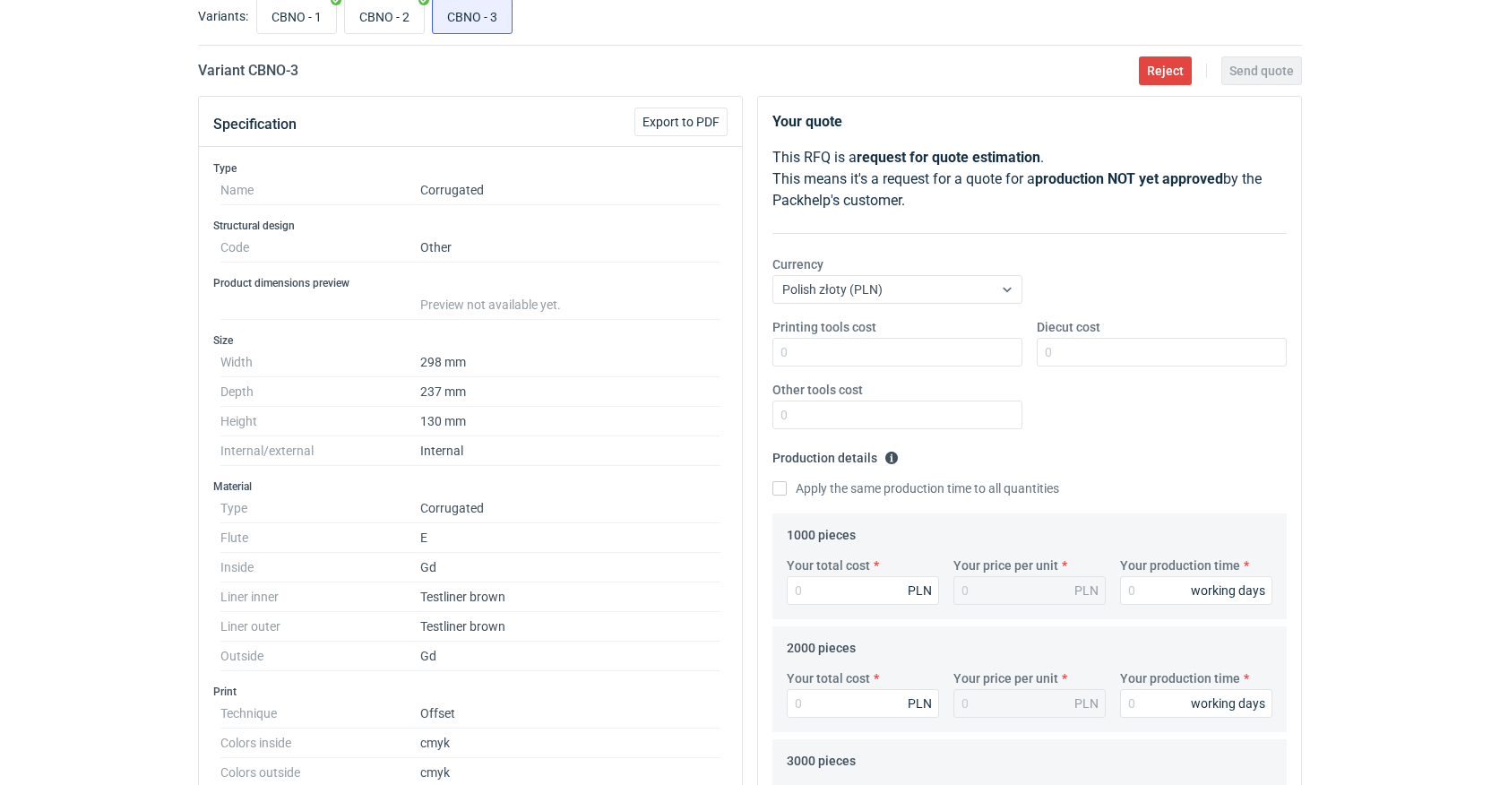
scroll to position [132, 0]
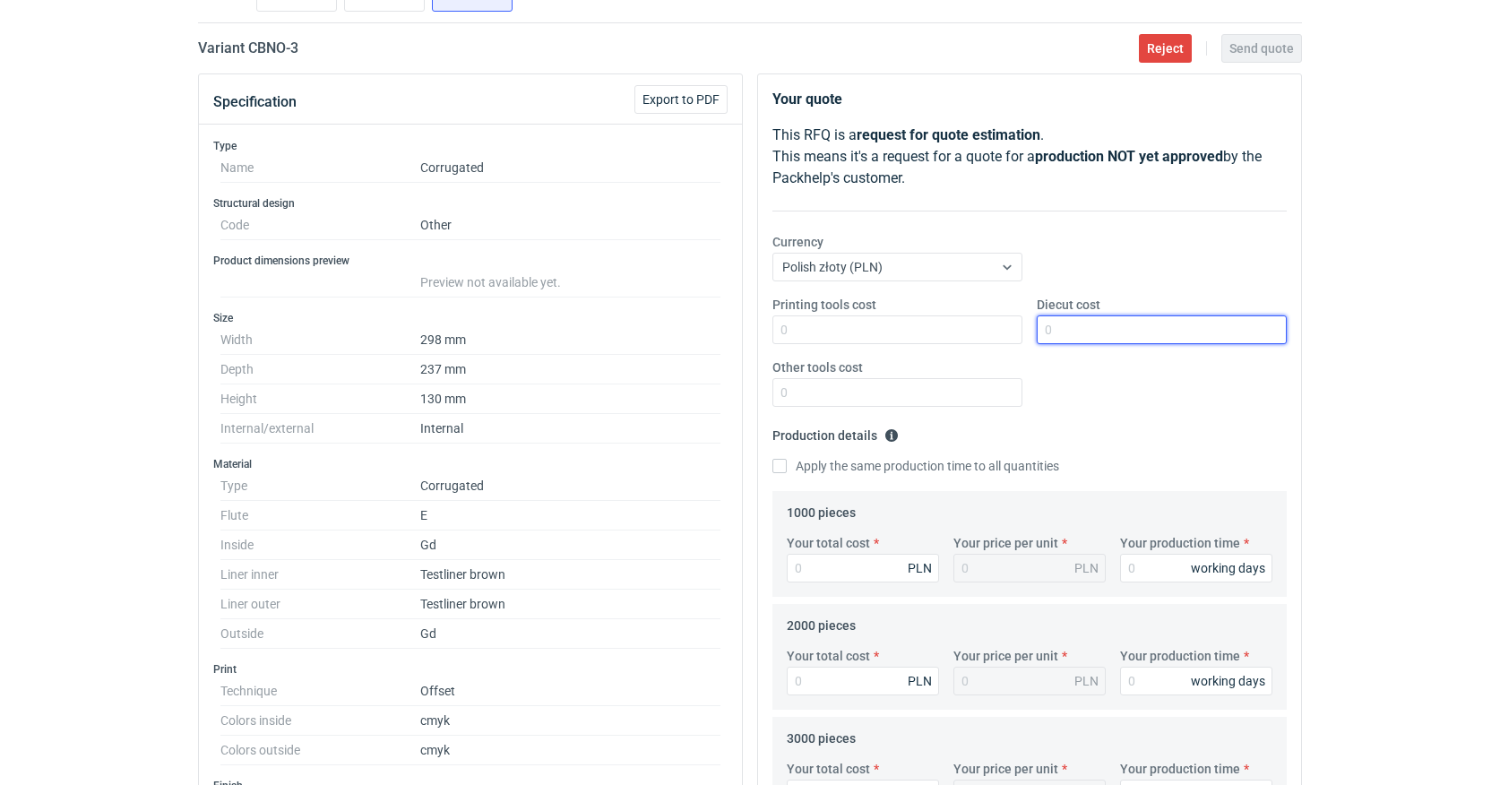
click at [1071, 325] on input "Diecut cost" at bounding box center [1161, 329] width 250 height 29
type input "1450"
drag, startPoint x: 777, startPoint y: 460, endPoint x: 785, endPoint y: 474, distance: 15.7
click at [777, 460] on input "Apply the same production time to all quantities" at bounding box center [779, 466] width 14 height 14
checkbox input "true"
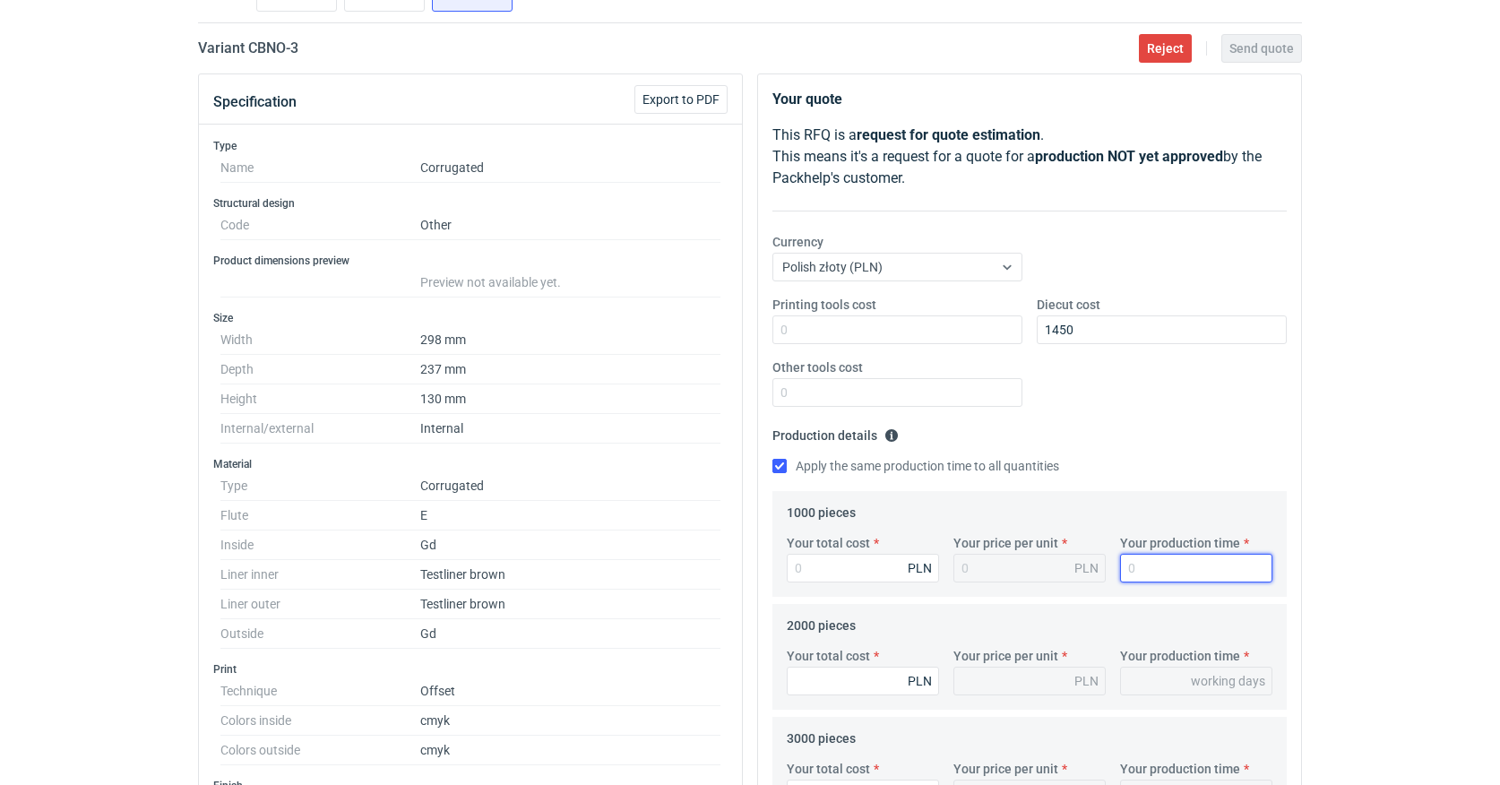
click at [1145, 568] on input "Your production time" at bounding box center [1196, 568] width 152 height 29
type input "2"
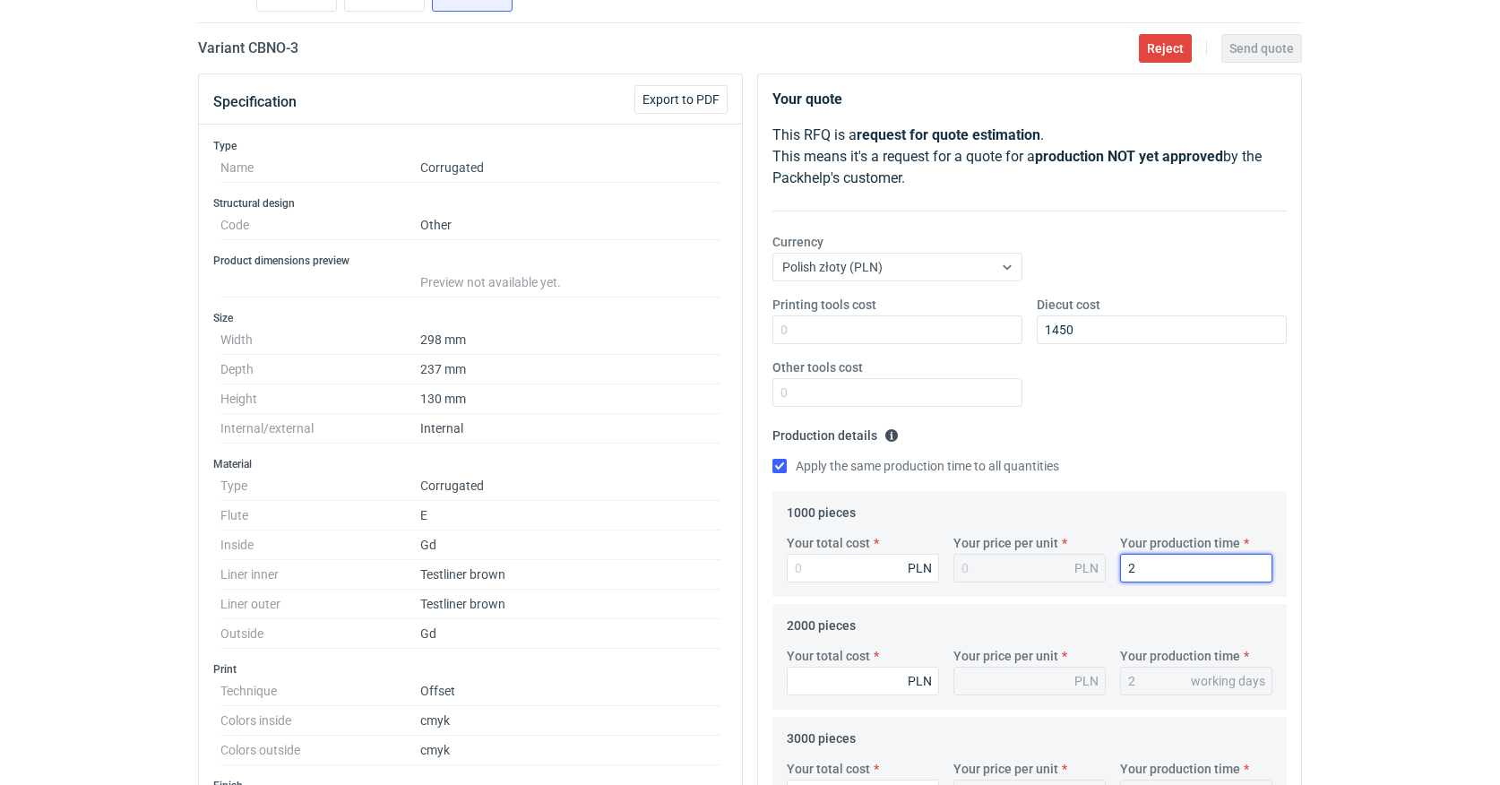
type input "20"
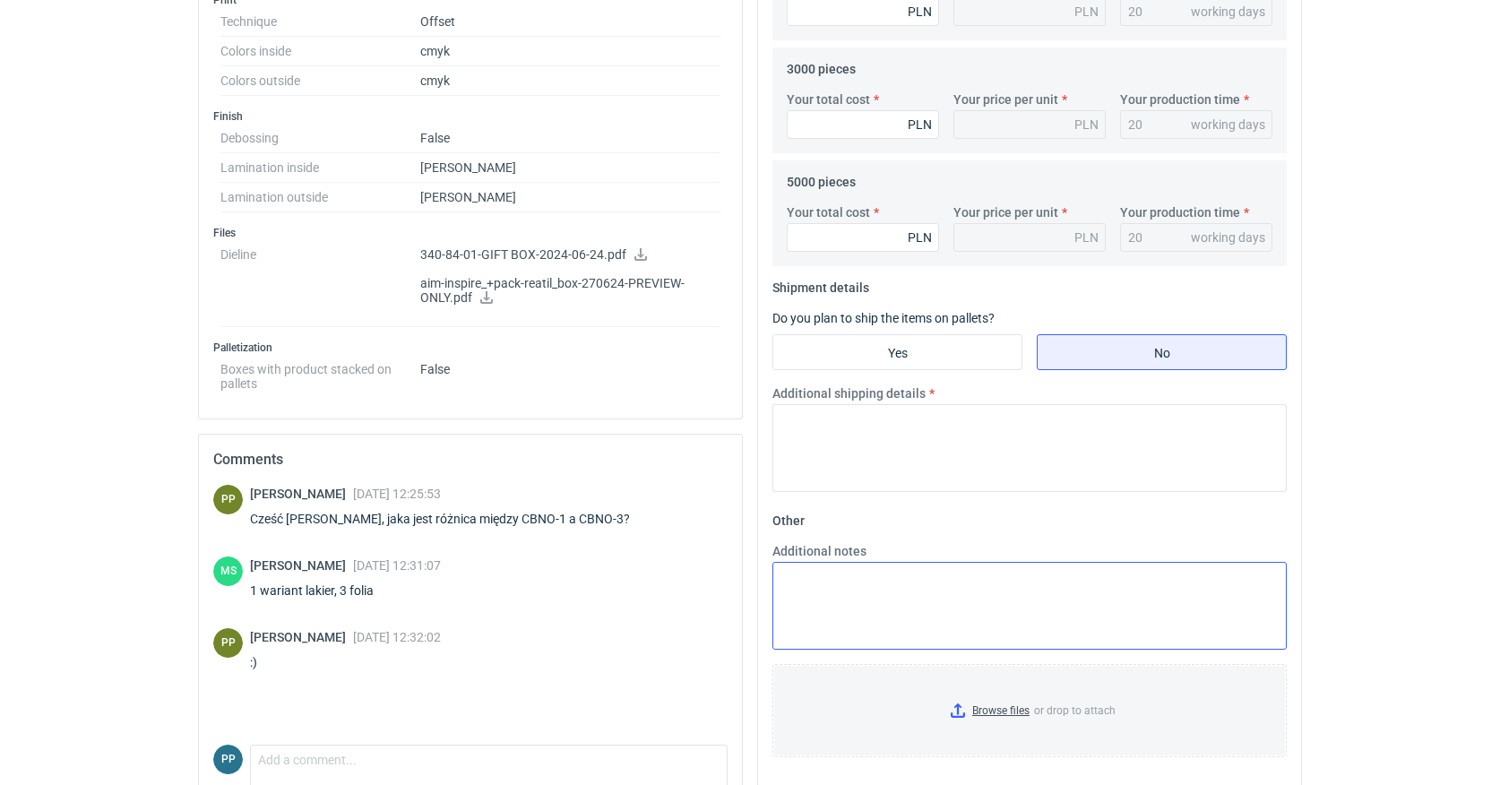
scroll to position [836, 0]
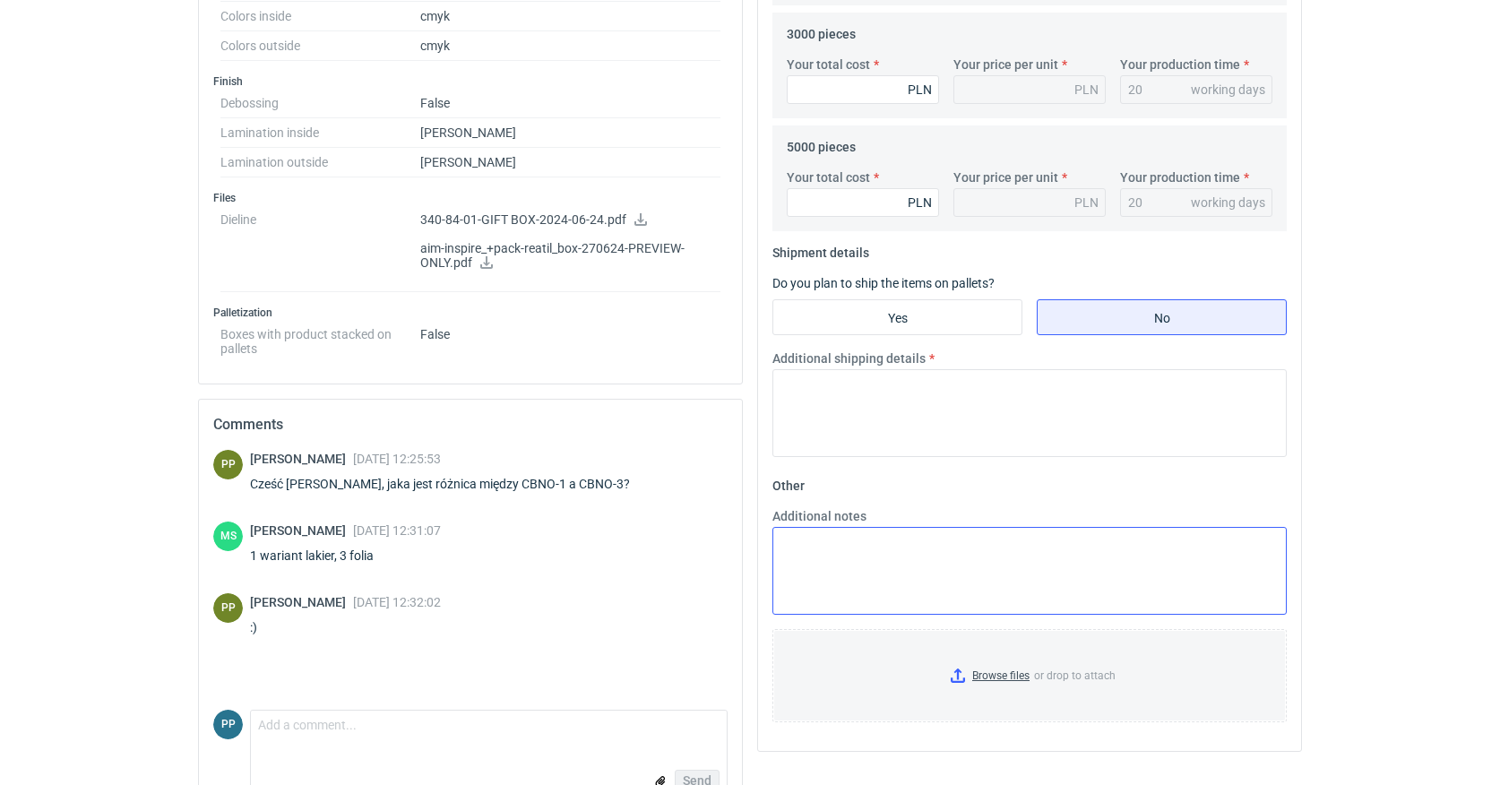
type input "20"
click at [787, 538] on textarea "Additional notes" at bounding box center [1029, 571] width 514 height 88
paste textarea "ZO.25PP0446 (CBNO-1) surowiec: 2W E 2*brązowa 275g (120/120) + 2x GD2 210 druk:…"
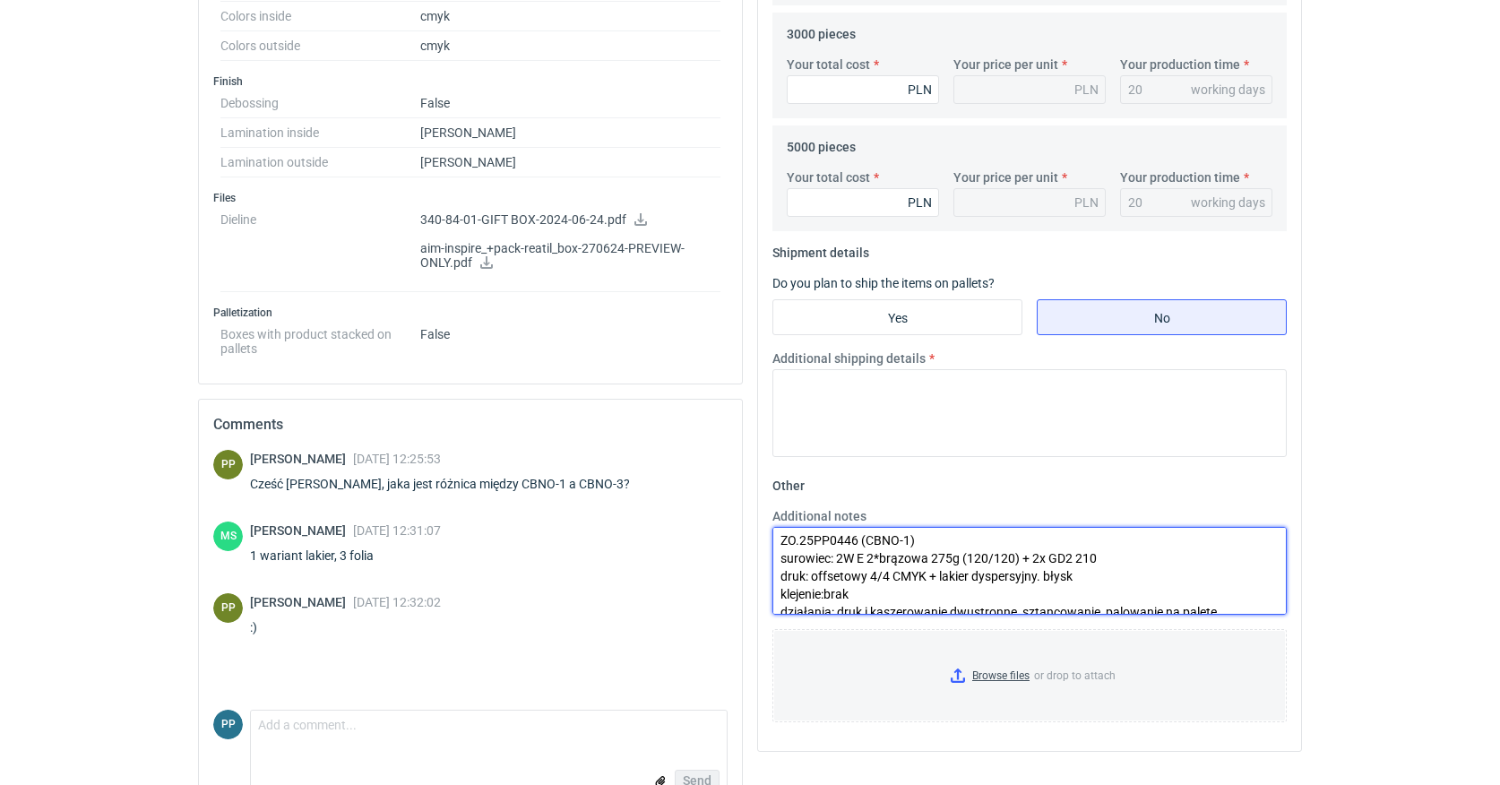
scroll to position [0, 0]
click at [859, 546] on textarea "ZO.25PP0446 (CBNO-1) surowiec: 2W E 2*brązowa 275g (120/120) + 2x GD2 210 druk:…" at bounding box center [1029, 571] width 514 height 88
click at [927, 543] on textarea "ZO.25PP0446_v2 (CBNO-1) surowiec: 2W E 2*brązowa 275g (120/120) + 2x GD2 210 dr…" at bounding box center [1029, 571] width 514 height 88
click at [927, 547] on textarea "ZO.25PP0446_v2 (CBNO-1) surowiec: 2W E 2*brązowa 275g (120/120) + 2x GD2 210 dr…" at bounding box center [1029, 571] width 514 height 88
drag, startPoint x: 1081, startPoint y: 580, endPoint x: 941, endPoint y: 581, distance: 140.7
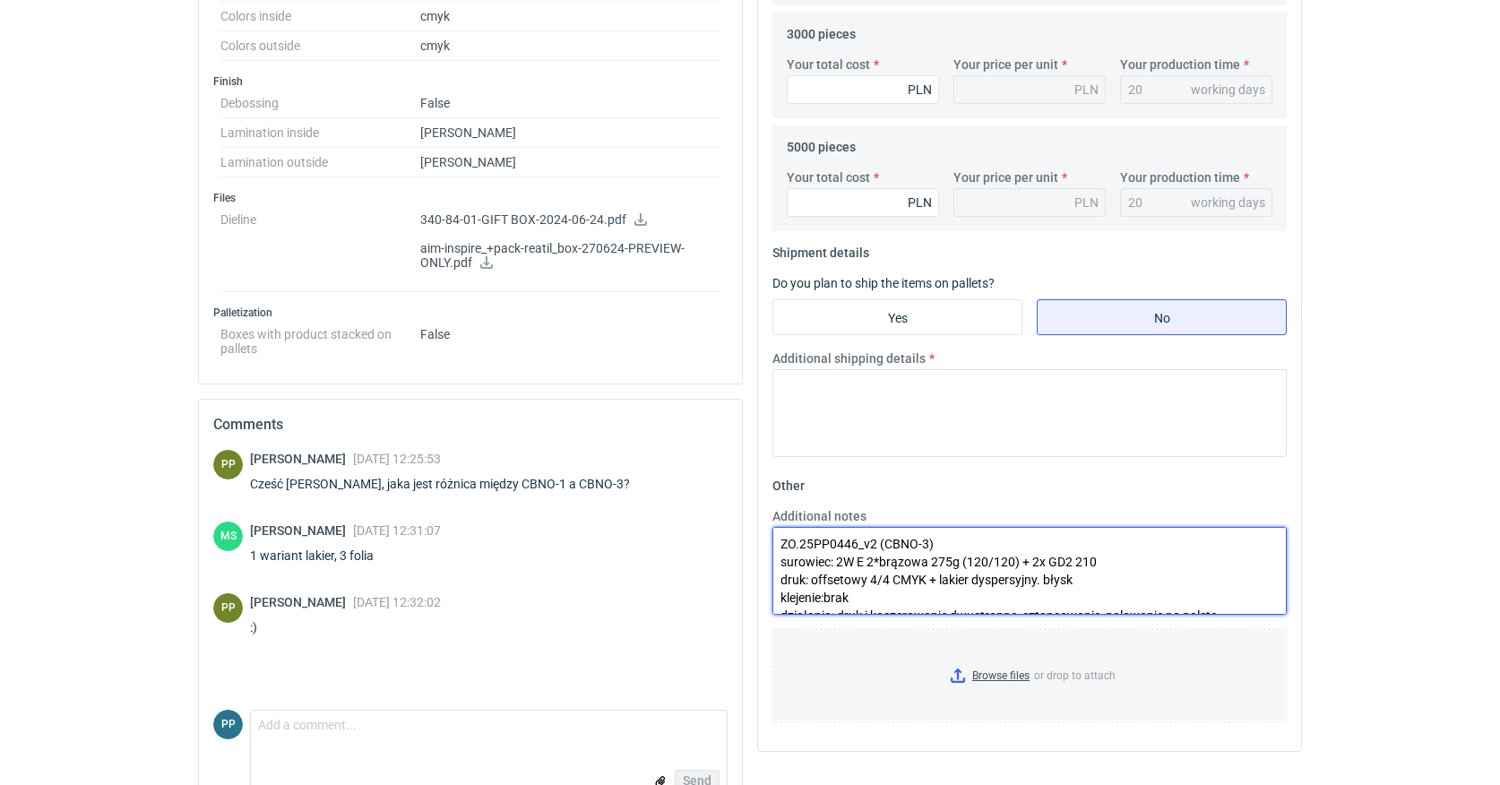
click at [941, 581] on textarea "ZO.25PP0446_v2 (CBNO-3) surowiec: 2W E 2*brązowa 275g (120/120) + 2x GD2 210 dr…" at bounding box center [1029, 571] width 514 height 88
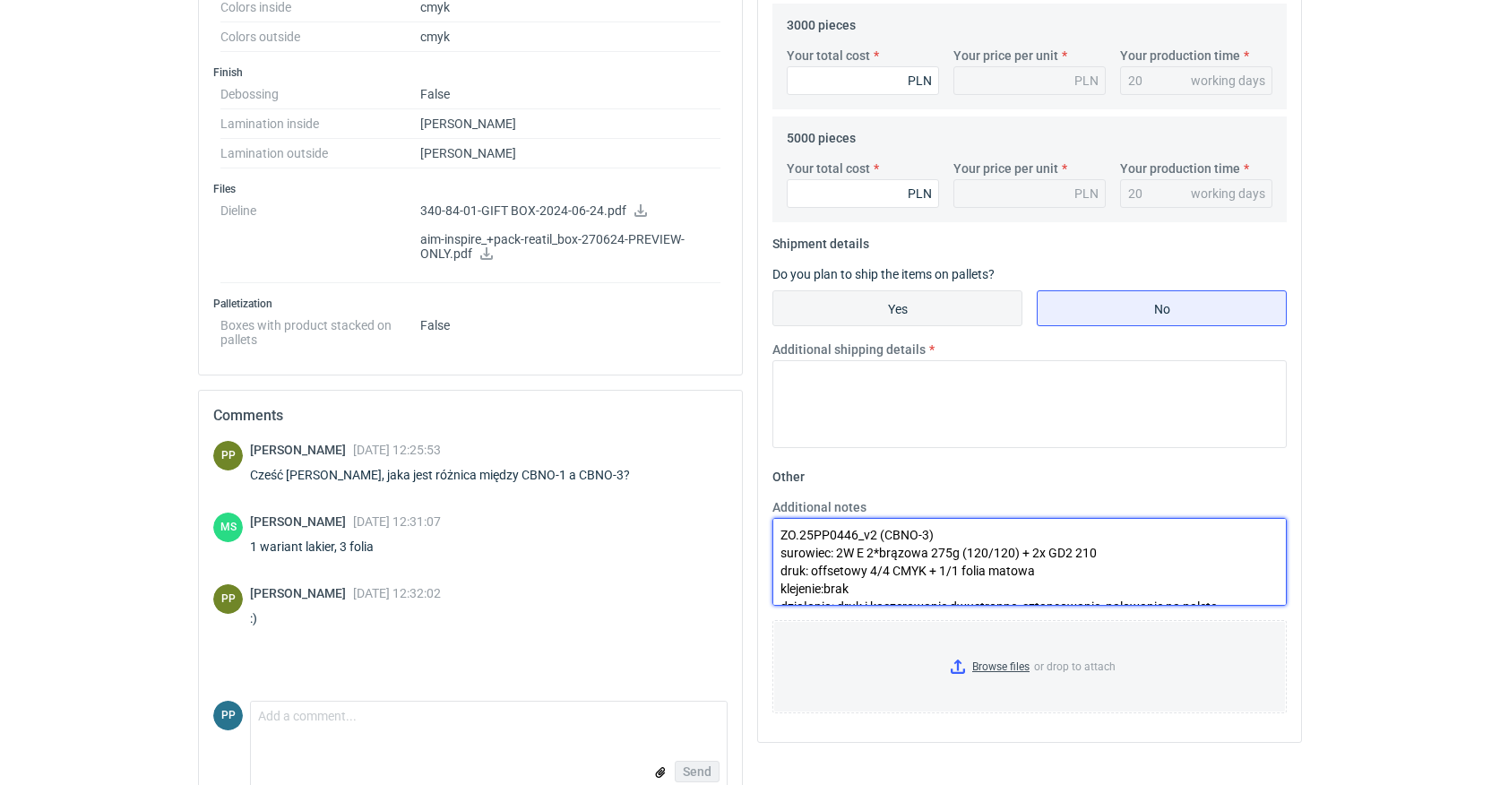
type textarea "ZO.25PP0446_v2 (CBNO-3) surowiec: 2W E 2*brązowa 275g (120/120) + 2x GD2 210 dr…"
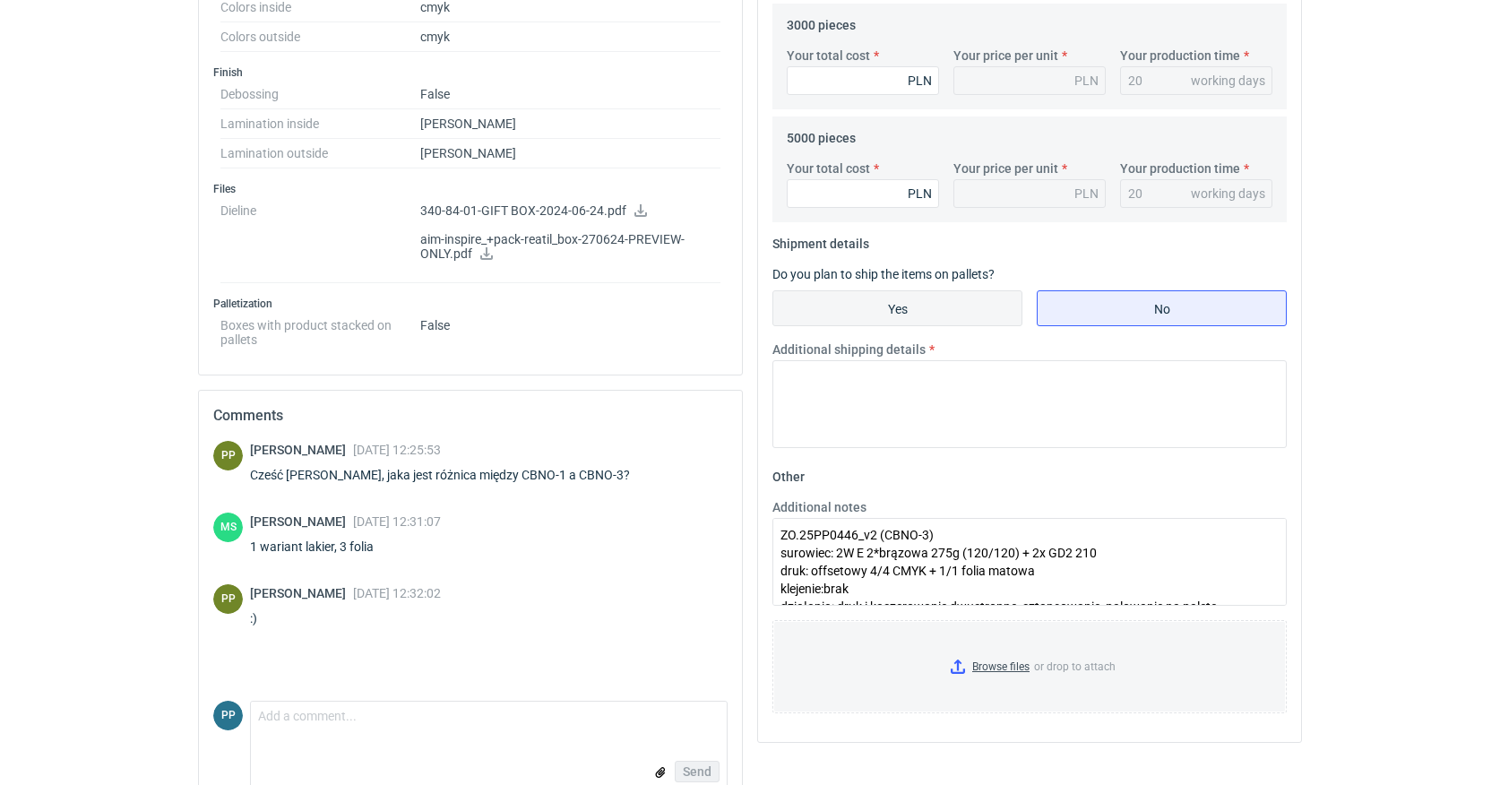
click at [894, 315] on input "Yes" at bounding box center [897, 308] width 248 height 34
radio input "true"
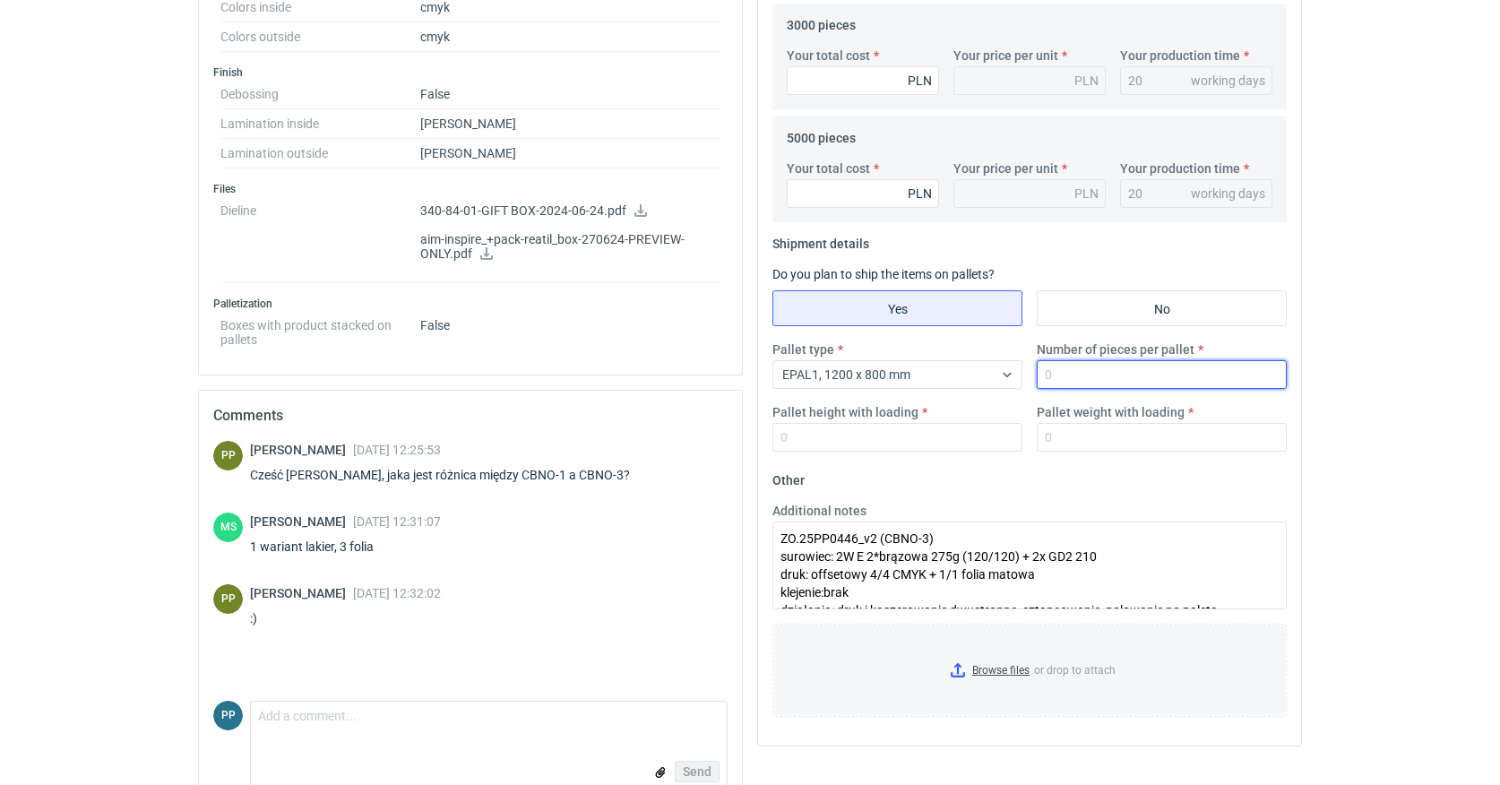
click at [1072, 371] on input "Number of pieces per pallet" at bounding box center [1161, 374] width 250 height 29
type input "550"
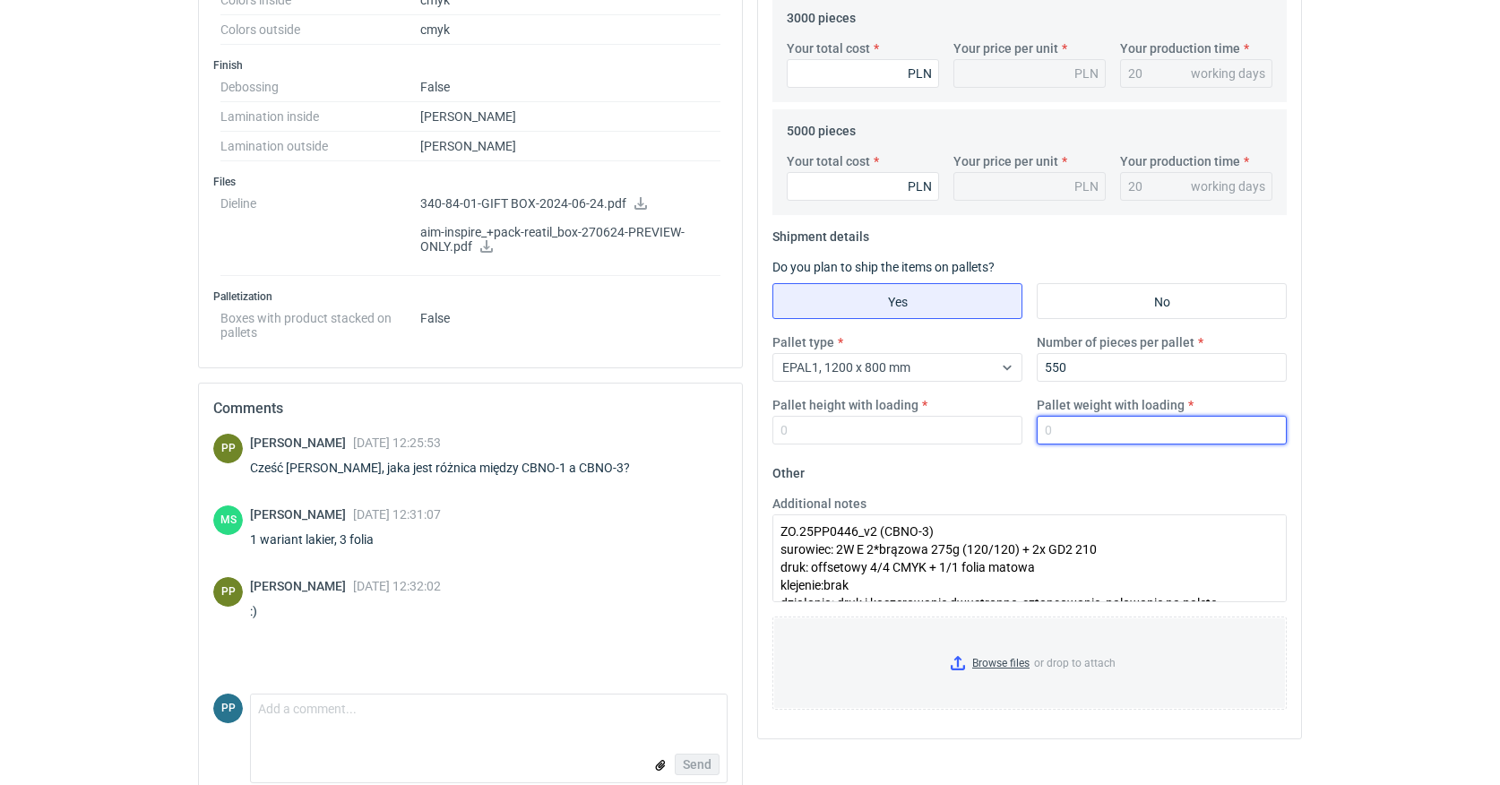
click at [1069, 434] on input "Pallet weight with loading" at bounding box center [1161, 430] width 250 height 29
type input "500"
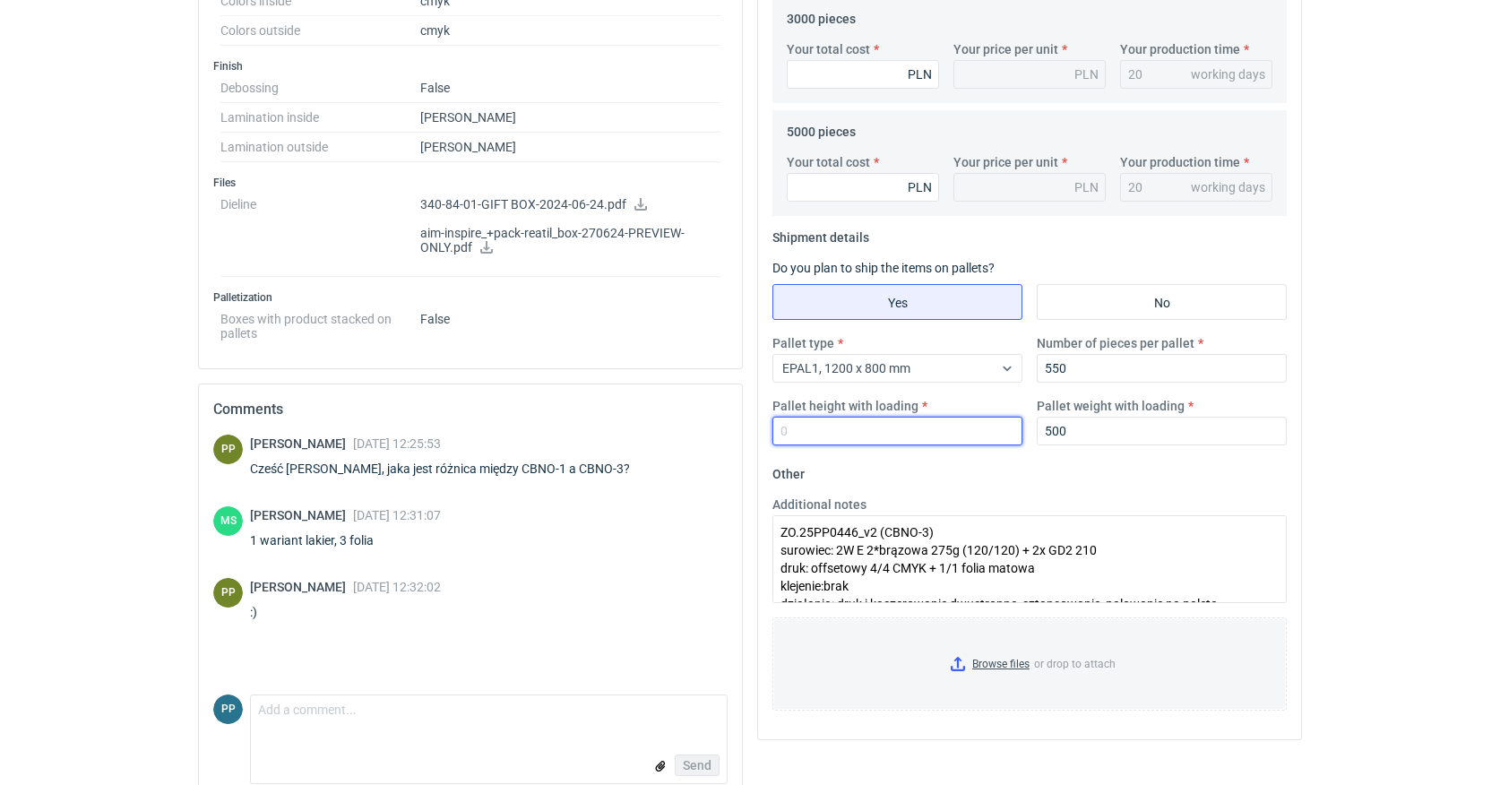
click at [829, 431] on input "Pallet height with loading" at bounding box center [897, 431] width 250 height 29
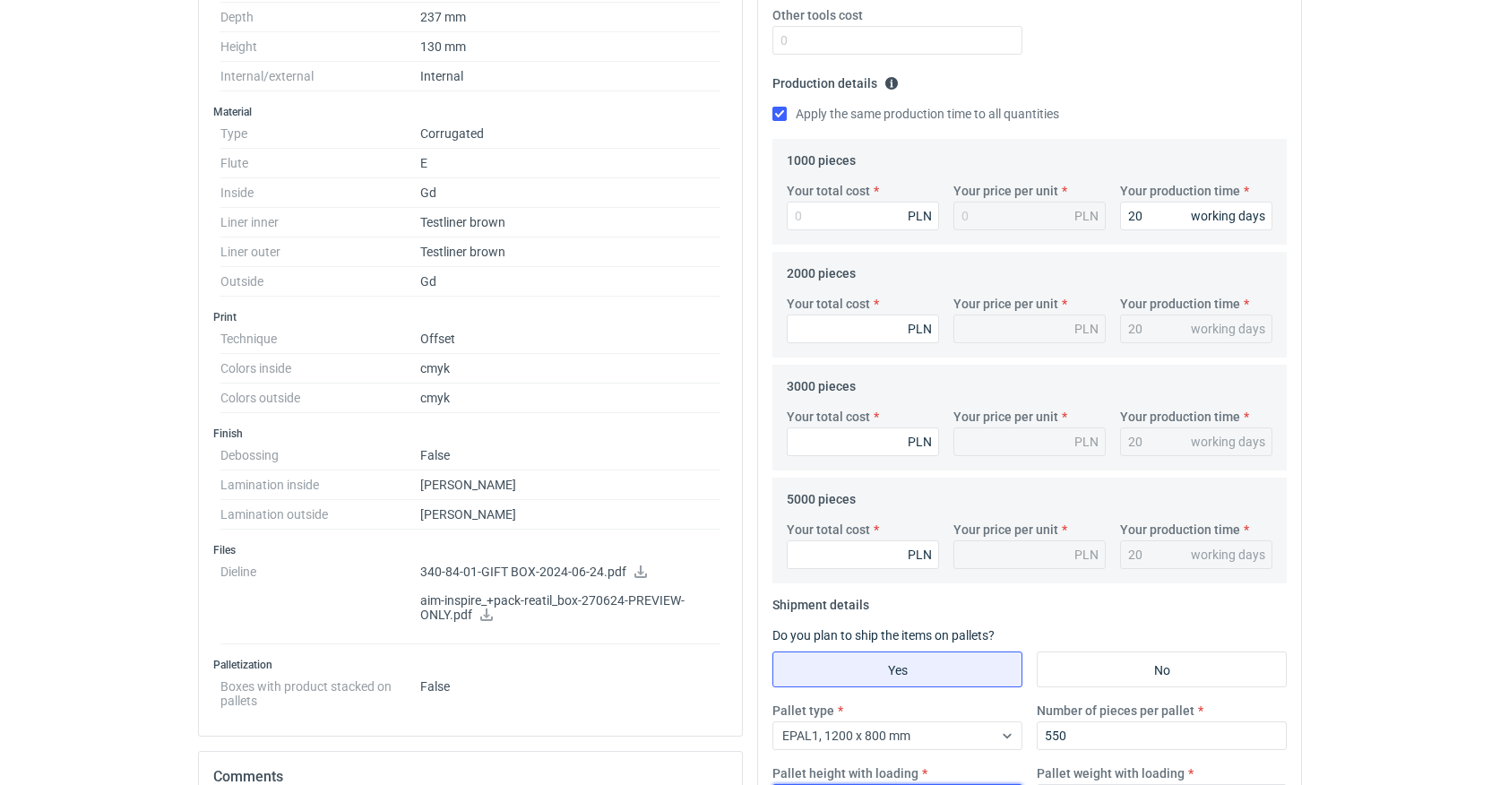
scroll to position [479, 0]
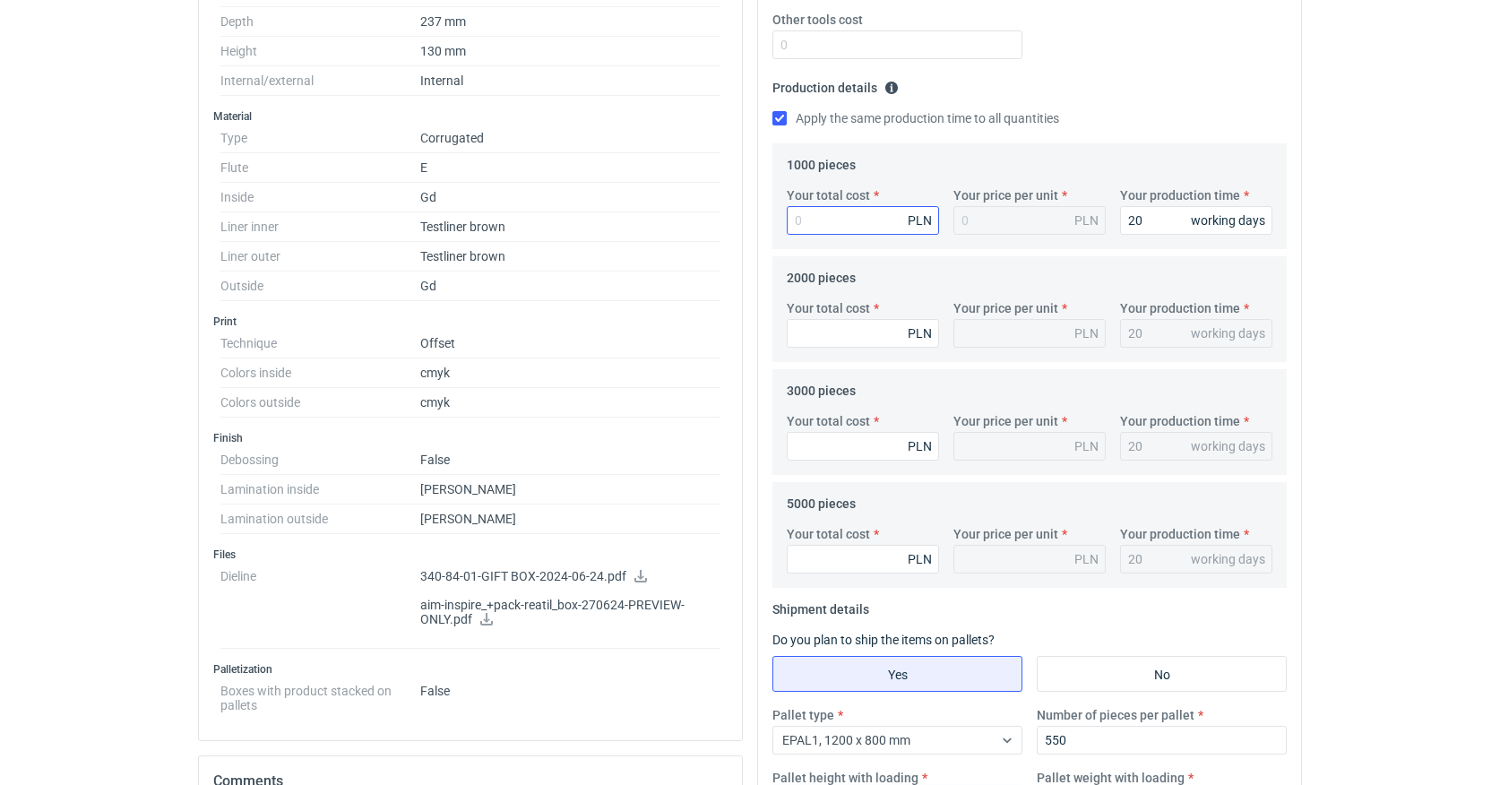
type input "1800"
click at [831, 225] on input "Your total cost" at bounding box center [863, 220] width 152 height 29
type input "17"
type input "0.02"
type input "17960"
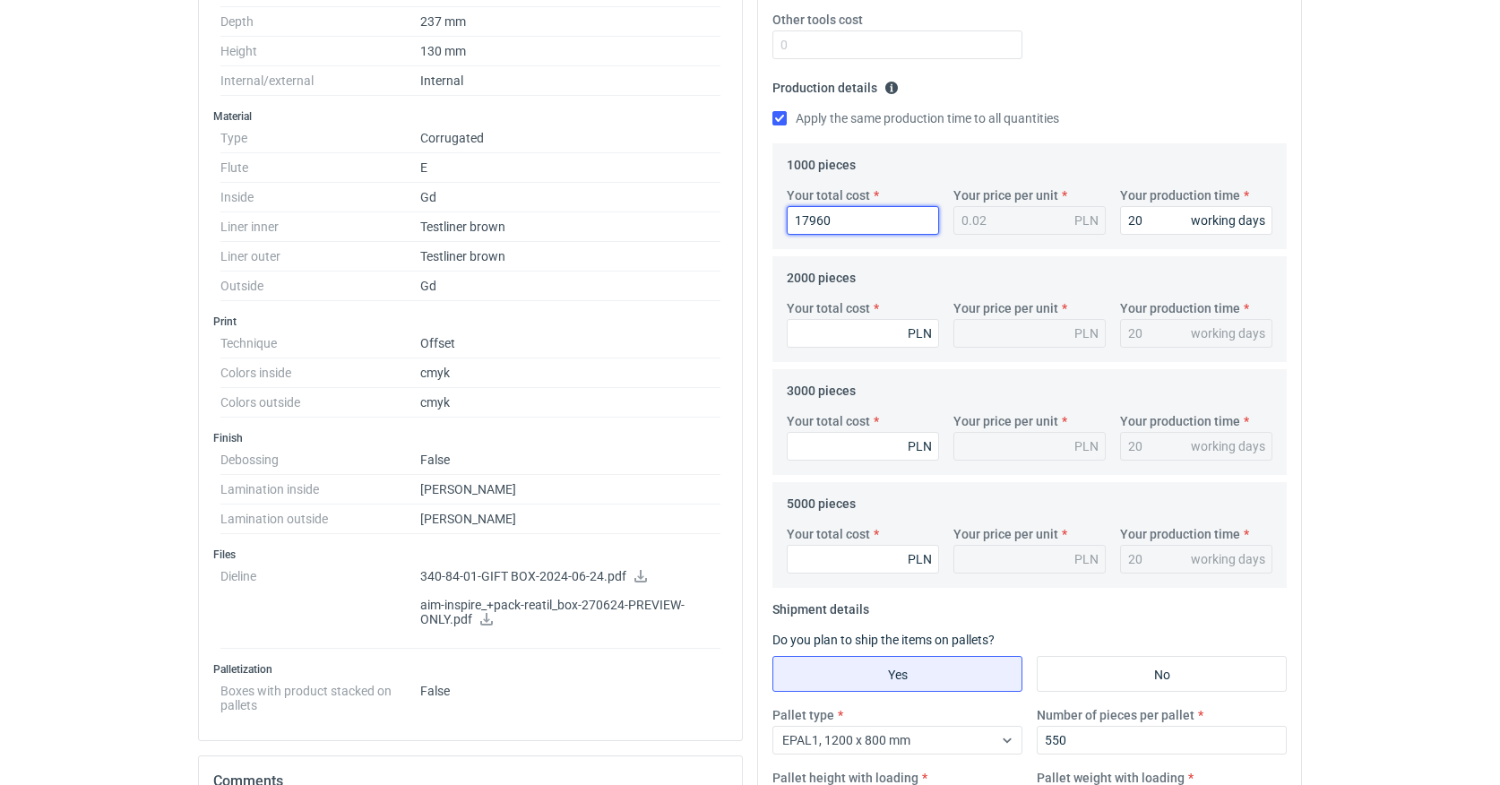
type input "17.96"
type input "17960"
click at [823, 334] on input "Your total cost" at bounding box center [863, 333] width 152 height 29
type input "266"
type input "0.13"
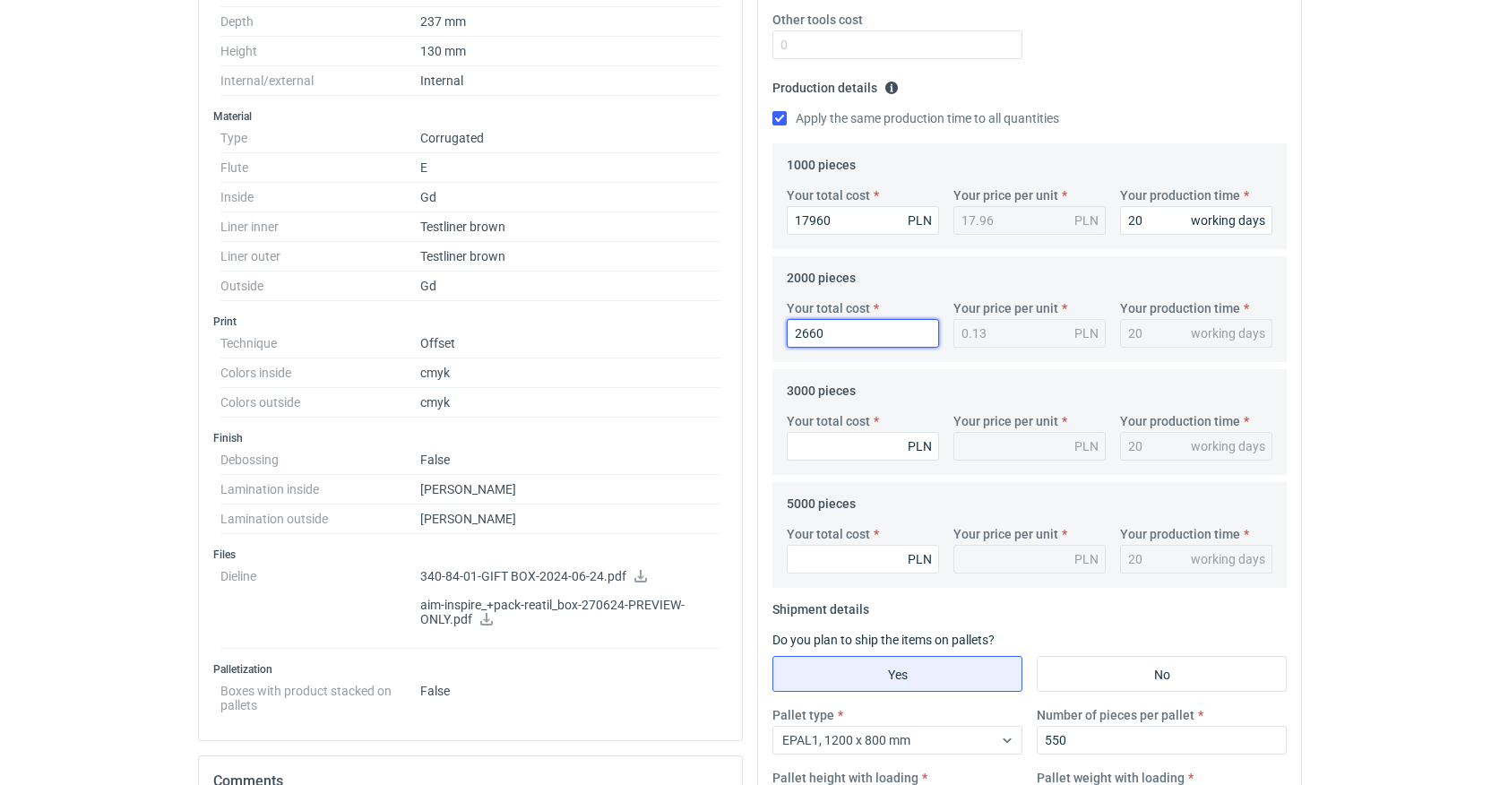
type input "26600"
type input "13.3"
type input "26600"
click at [821, 437] on input "Your total cost" at bounding box center [863, 446] width 152 height 29
type input "36"
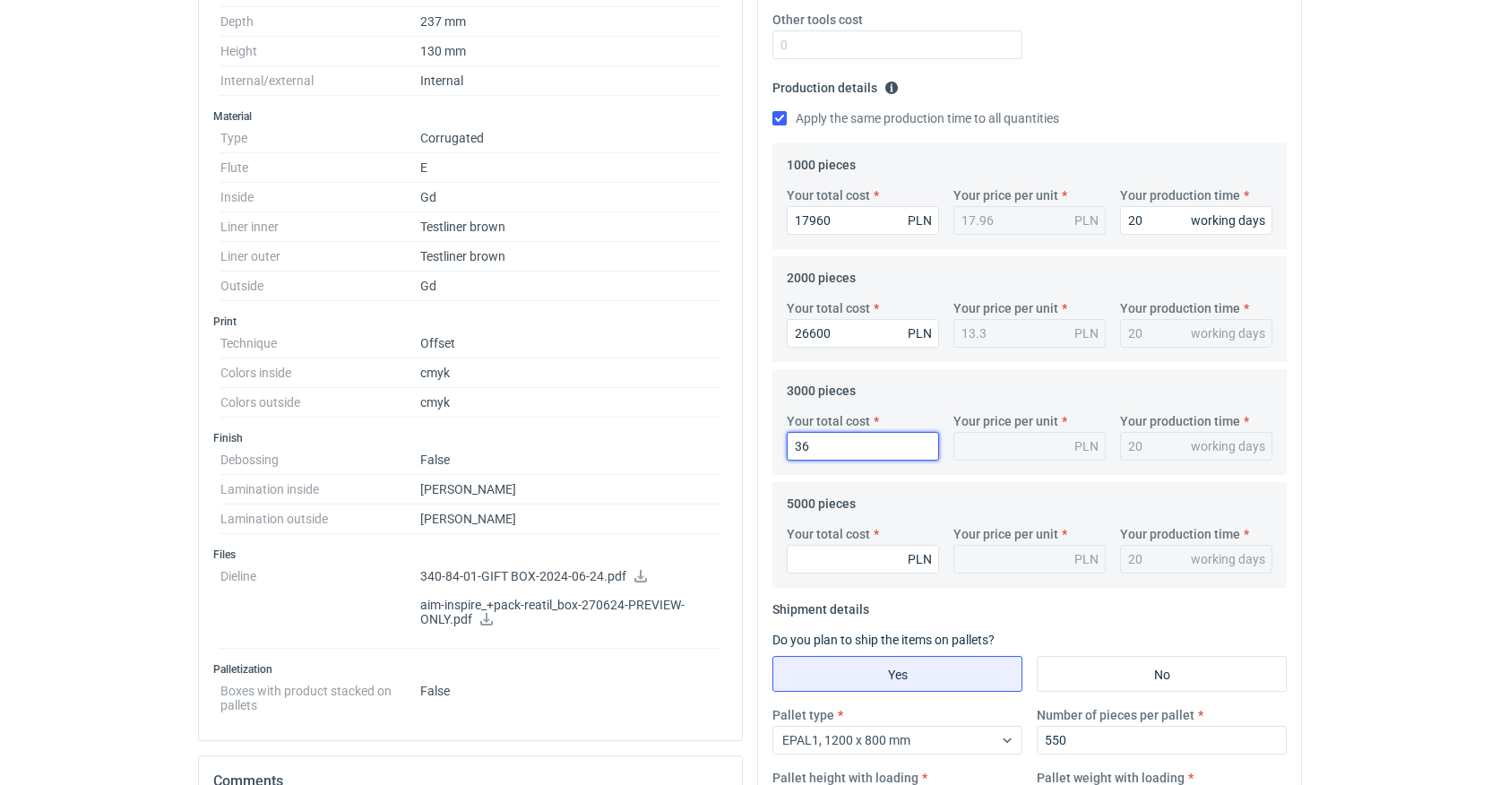
type input "0.01"
type input "36390"
type input "12.13"
type input "36390"
click at [829, 566] on input "Your total cost" at bounding box center [863, 559] width 152 height 29
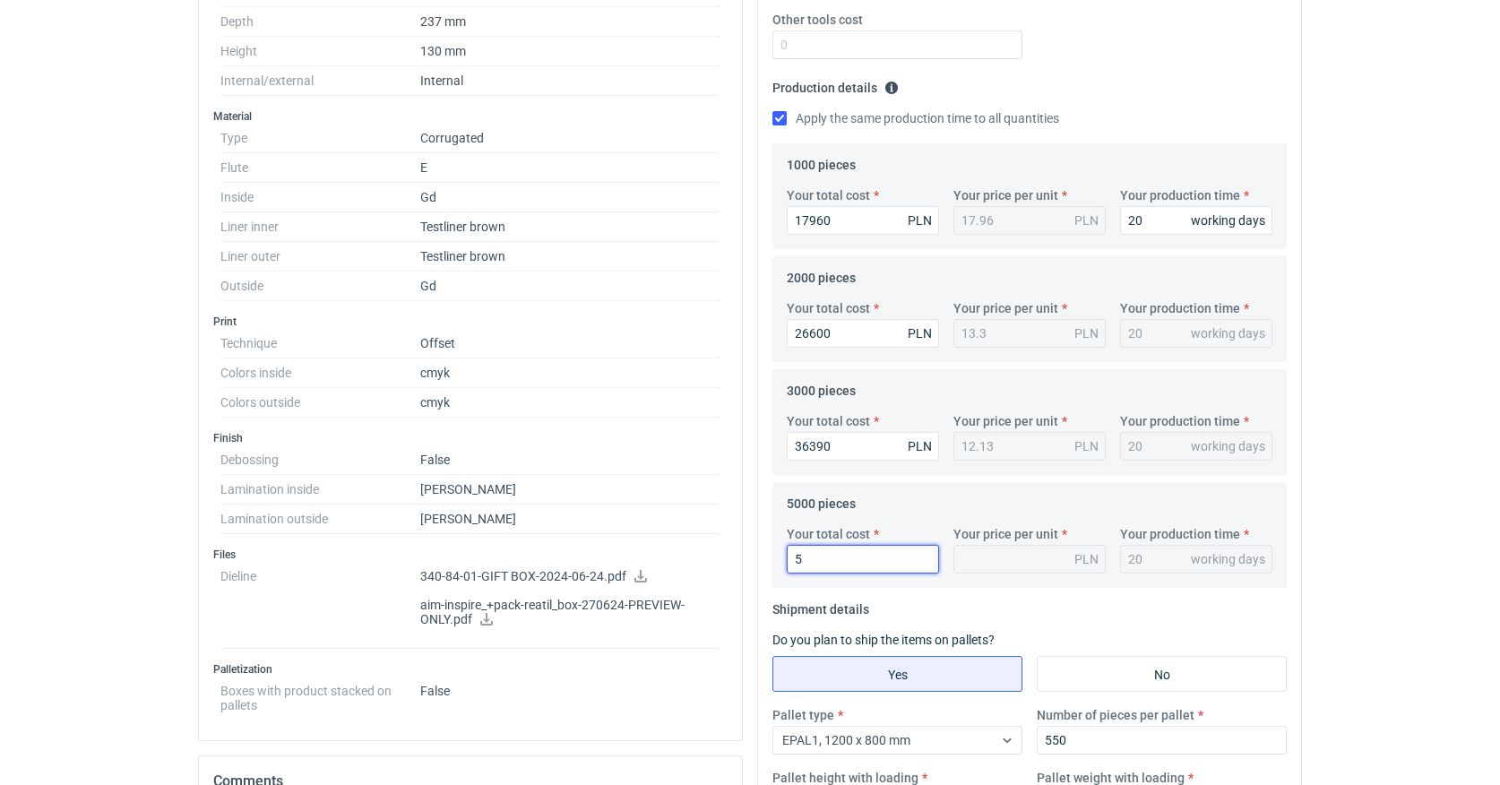
type input "55"
type input "0.01"
type input "55400"
type input "11.08"
type input "55400"
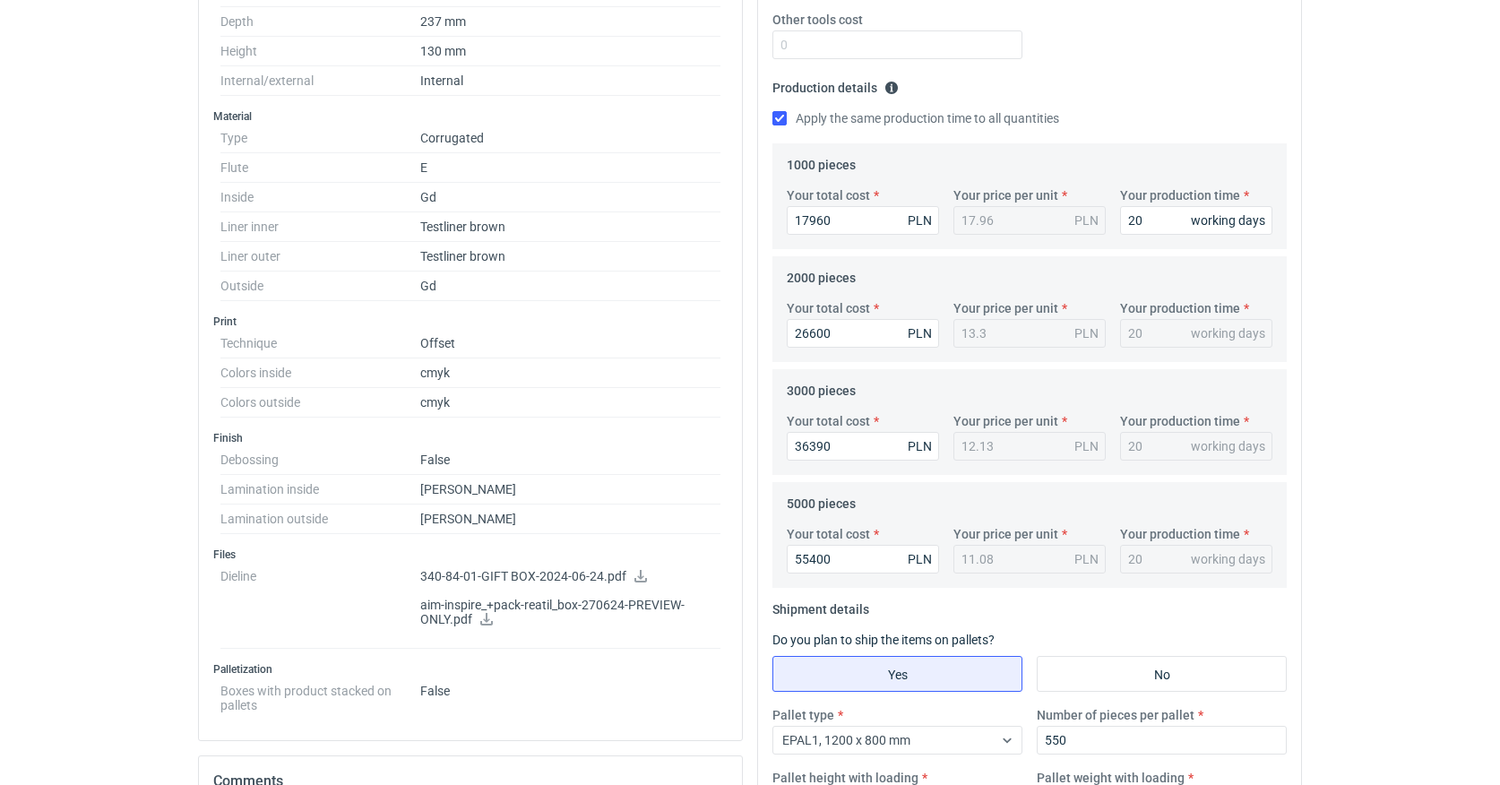
click at [903, 591] on form "Production details Please provide the expected time of production in working da…" at bounding box center [1029, 333] width 514 height 521
click at [901, 609] on fieldset "Shipment details Do you plan to ship the items on pallets? Yes No Pallet type E…" at bounding box center [1029, 713] width 514 height 237
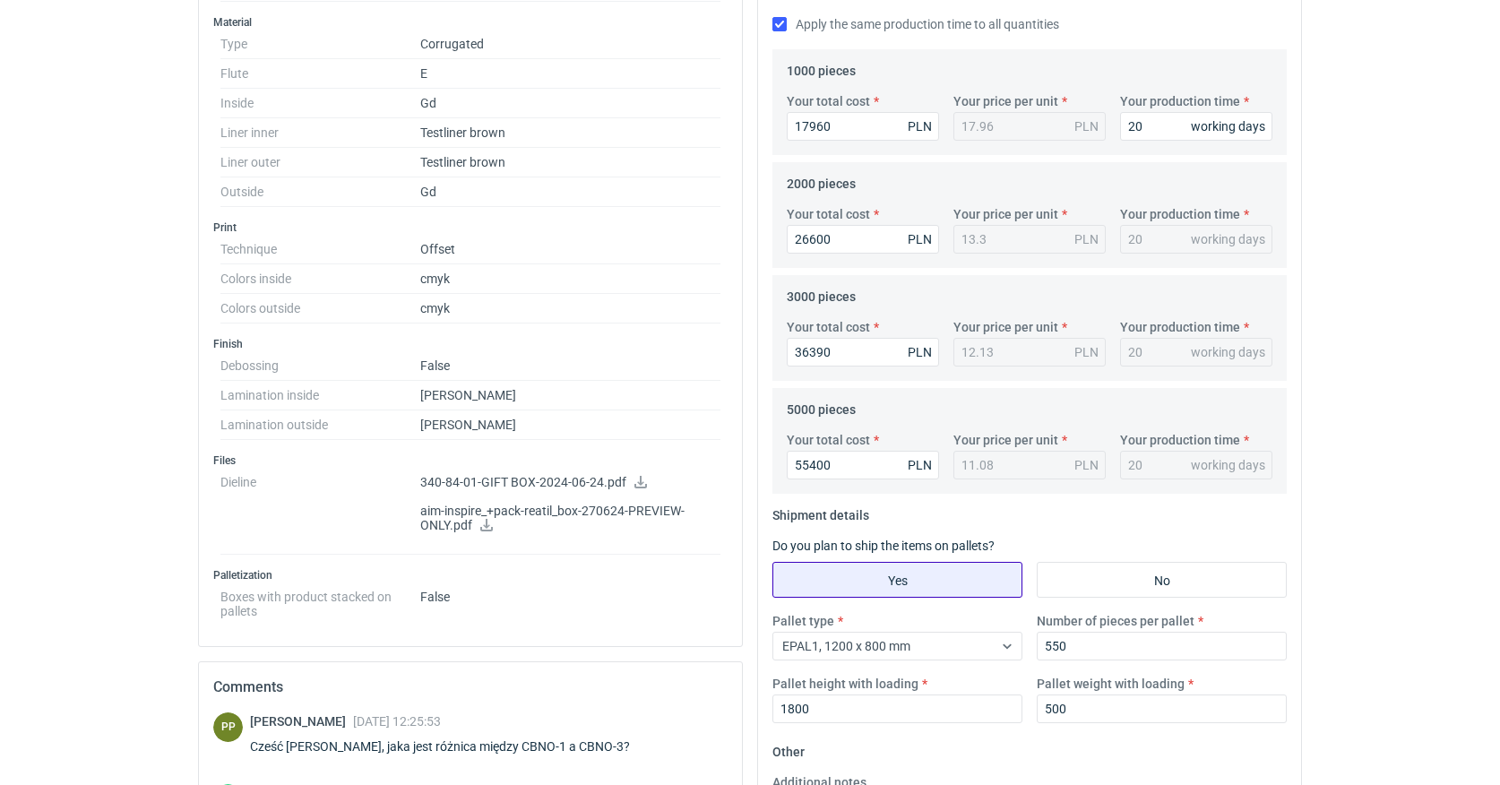
scroll to position [572, 0]
click at [877, 576] on input "Yes" at bounding box center [897, 580] width 248 height 34
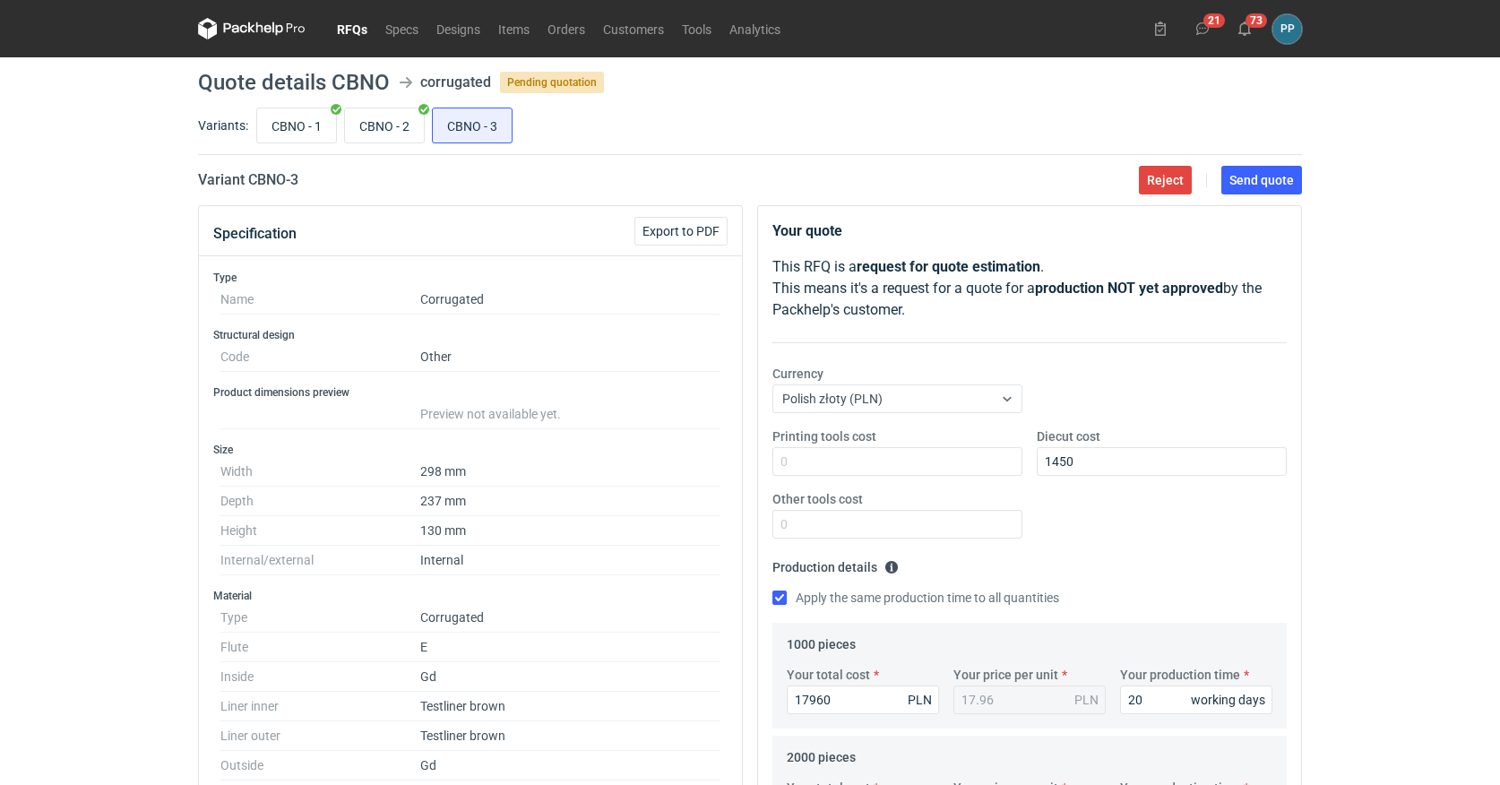
scroll to position [0, 0]
click at [1274, 184] on span "Send quote" at bounding box center [1261, 180] width 65 height 13
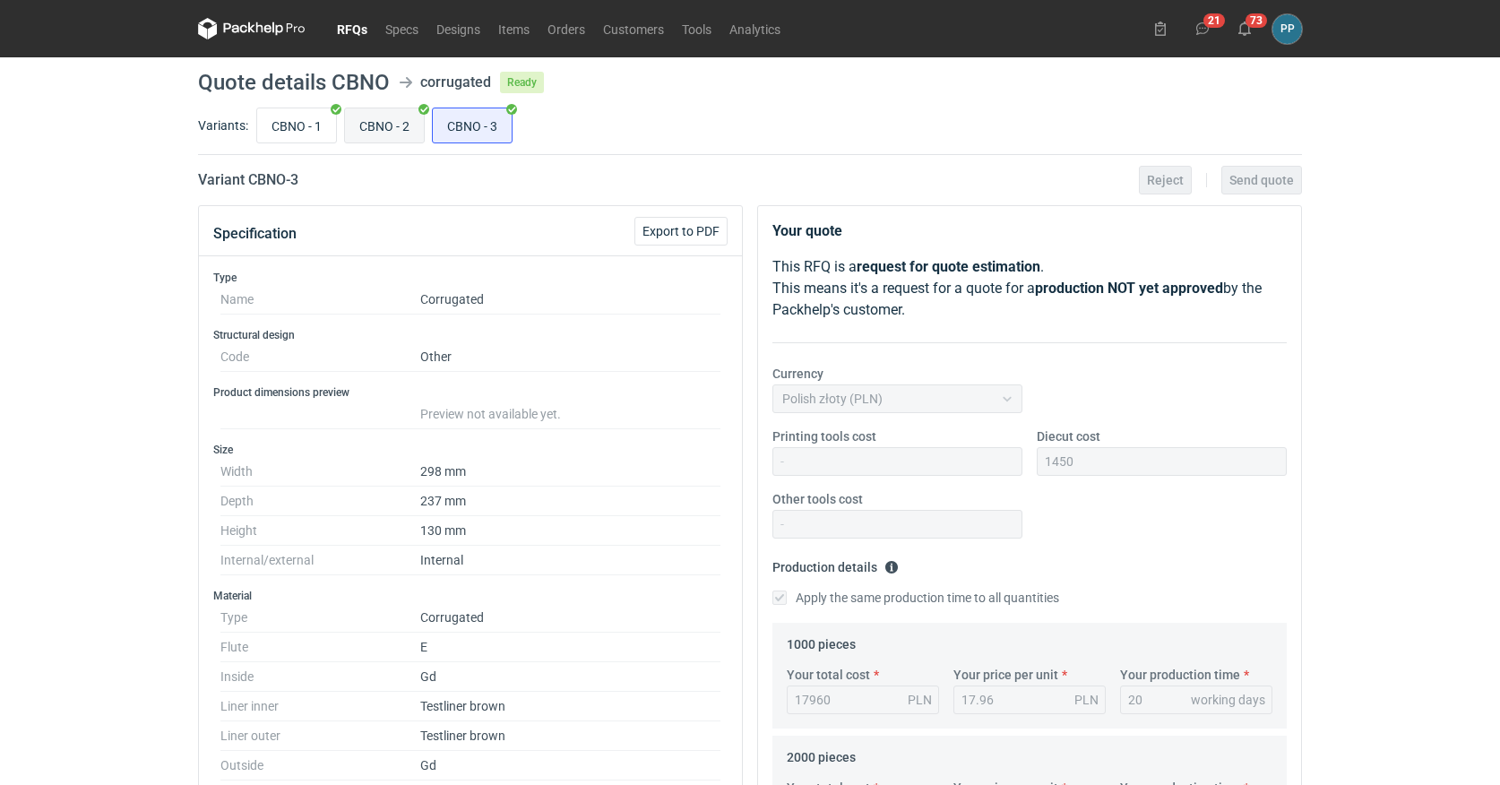
click at [381, 129] on input "CBNO - 2" at bounding box center [384, 125] width 79 height 34
radio input "true"
click at [381, 129] on input "CBNO - 2" at bounding box center [384, 125] width 79 height 34
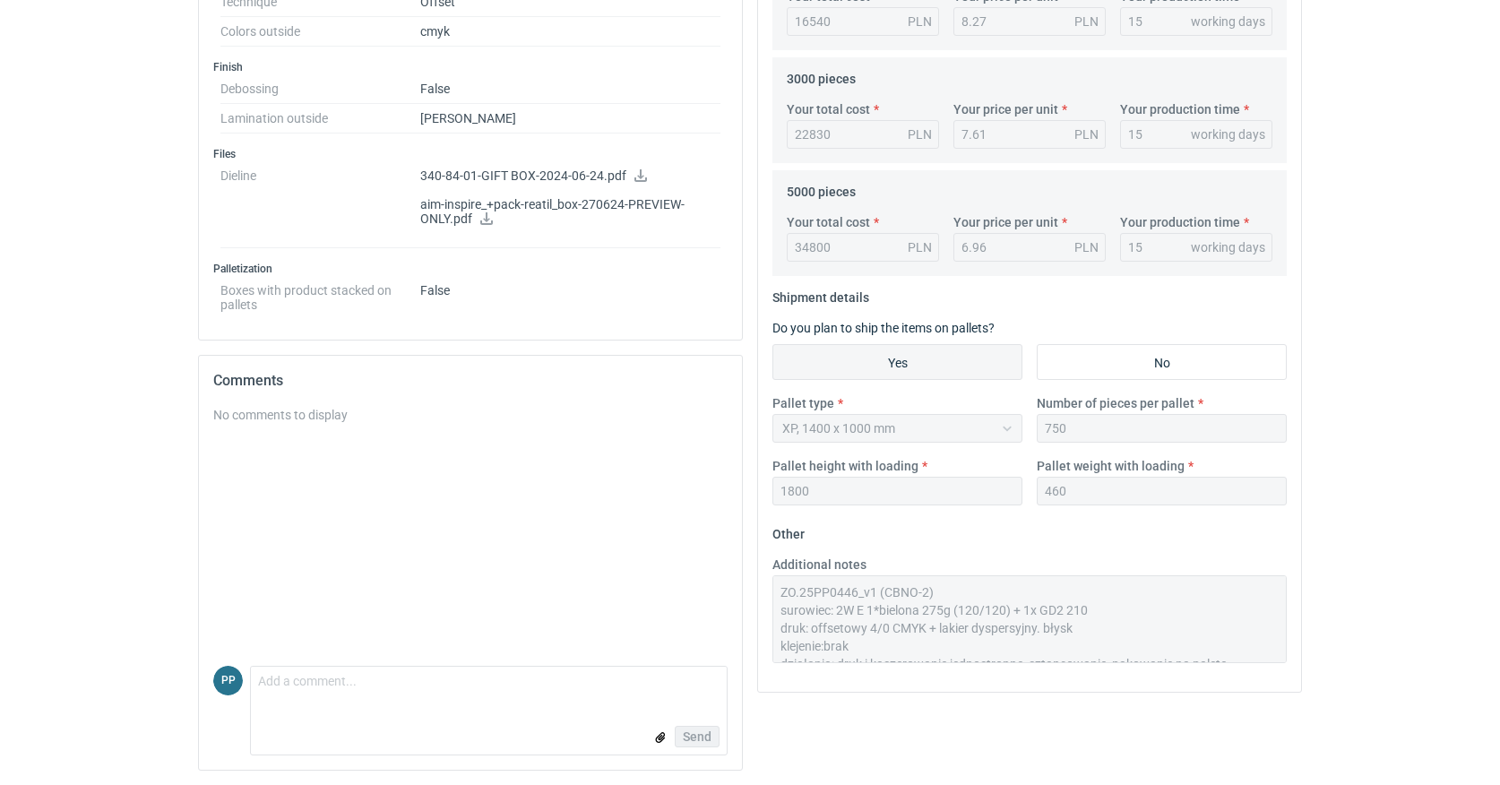
scroll to position [790, 0]
click at [300, 683] on textarea "Comment message" at bounding box center [489, 686] width 476 height 38
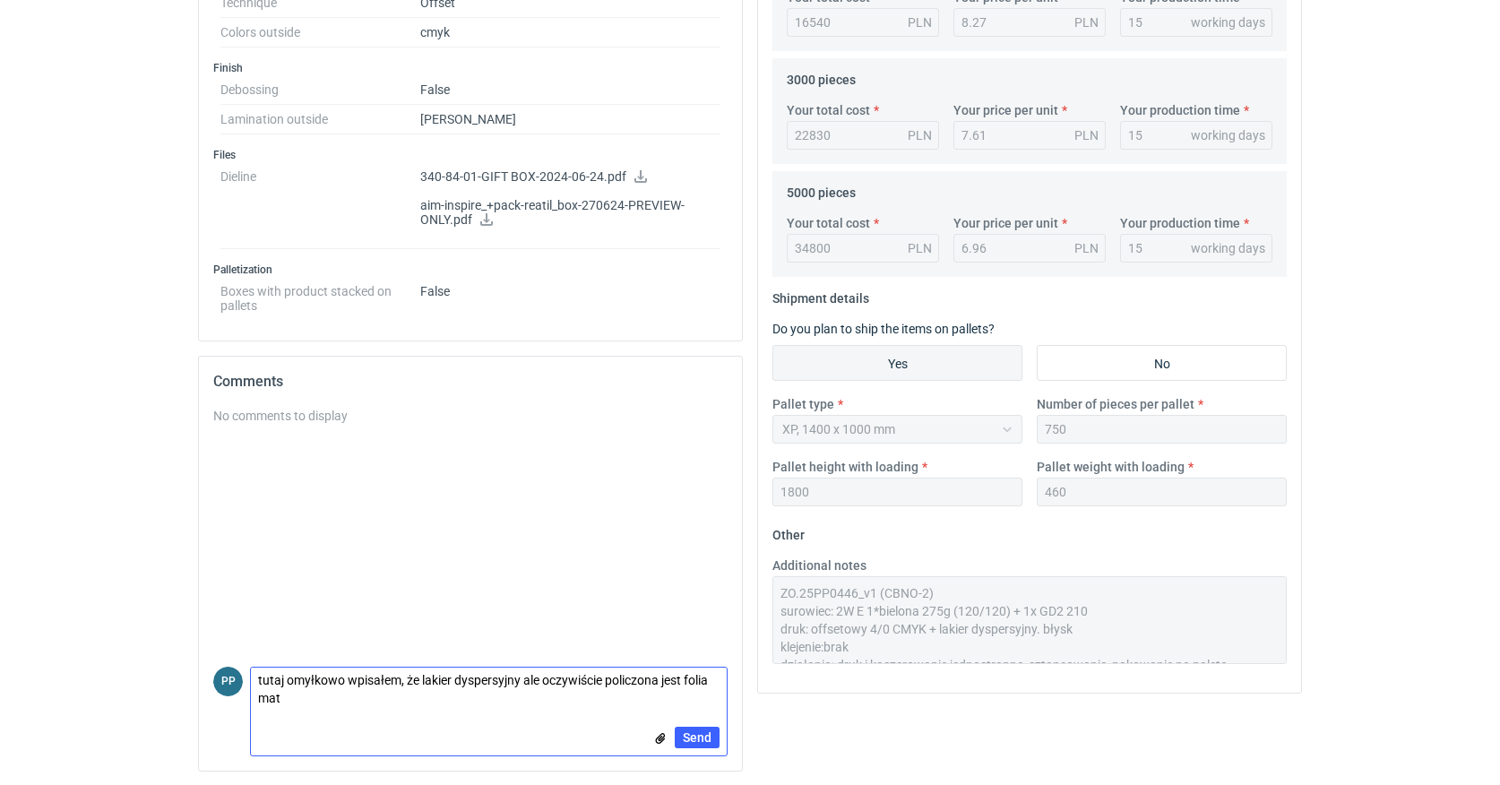
scroll to position [0, 0]
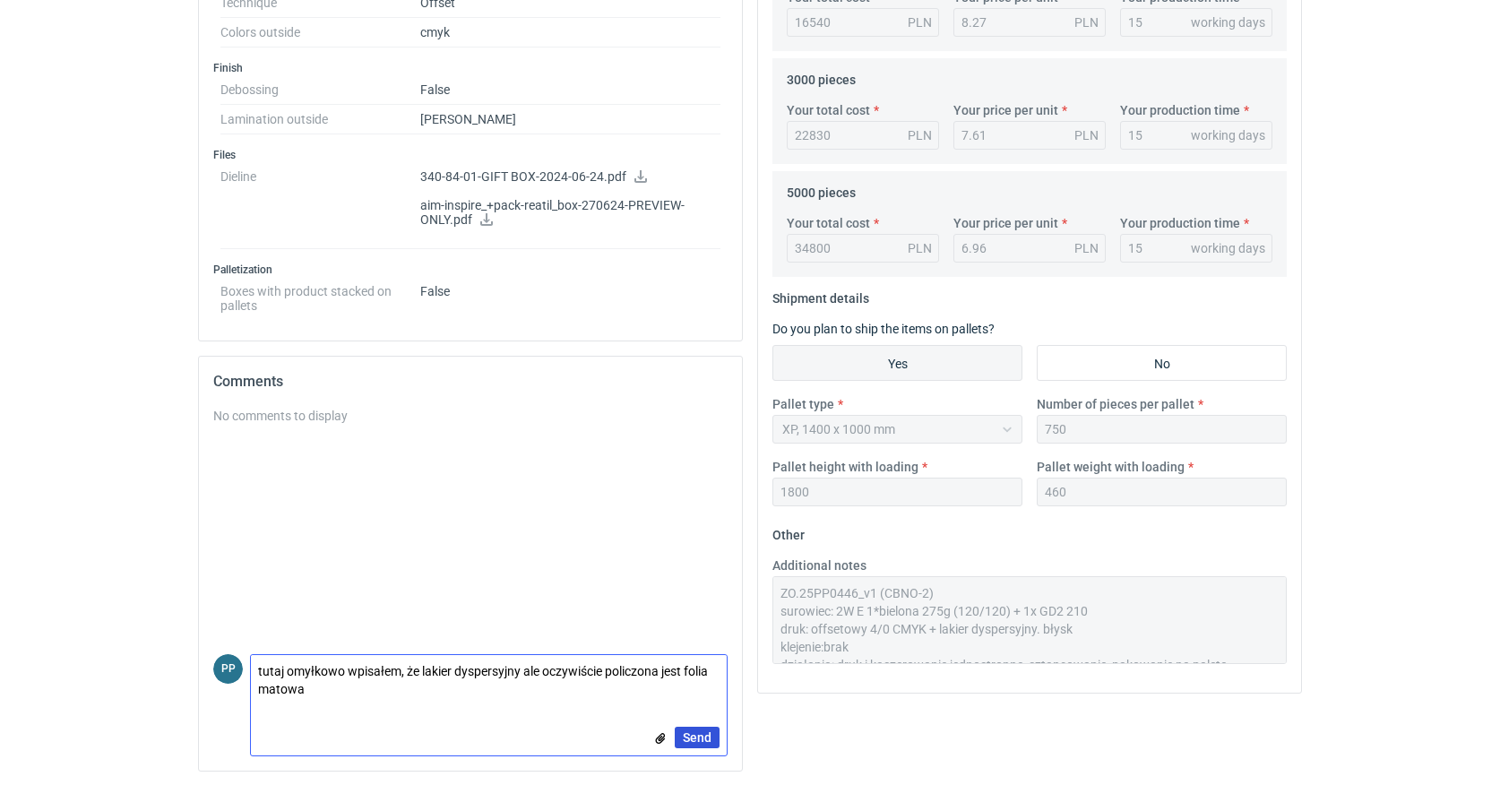
type textarea "tutaj omyłkowo wpisałem, że lakier dyspersyjny ale oczywiście policzona jest fo…"
click at [694, 736] on span "Send" at bounding box center [697, 737] width 29 height 13
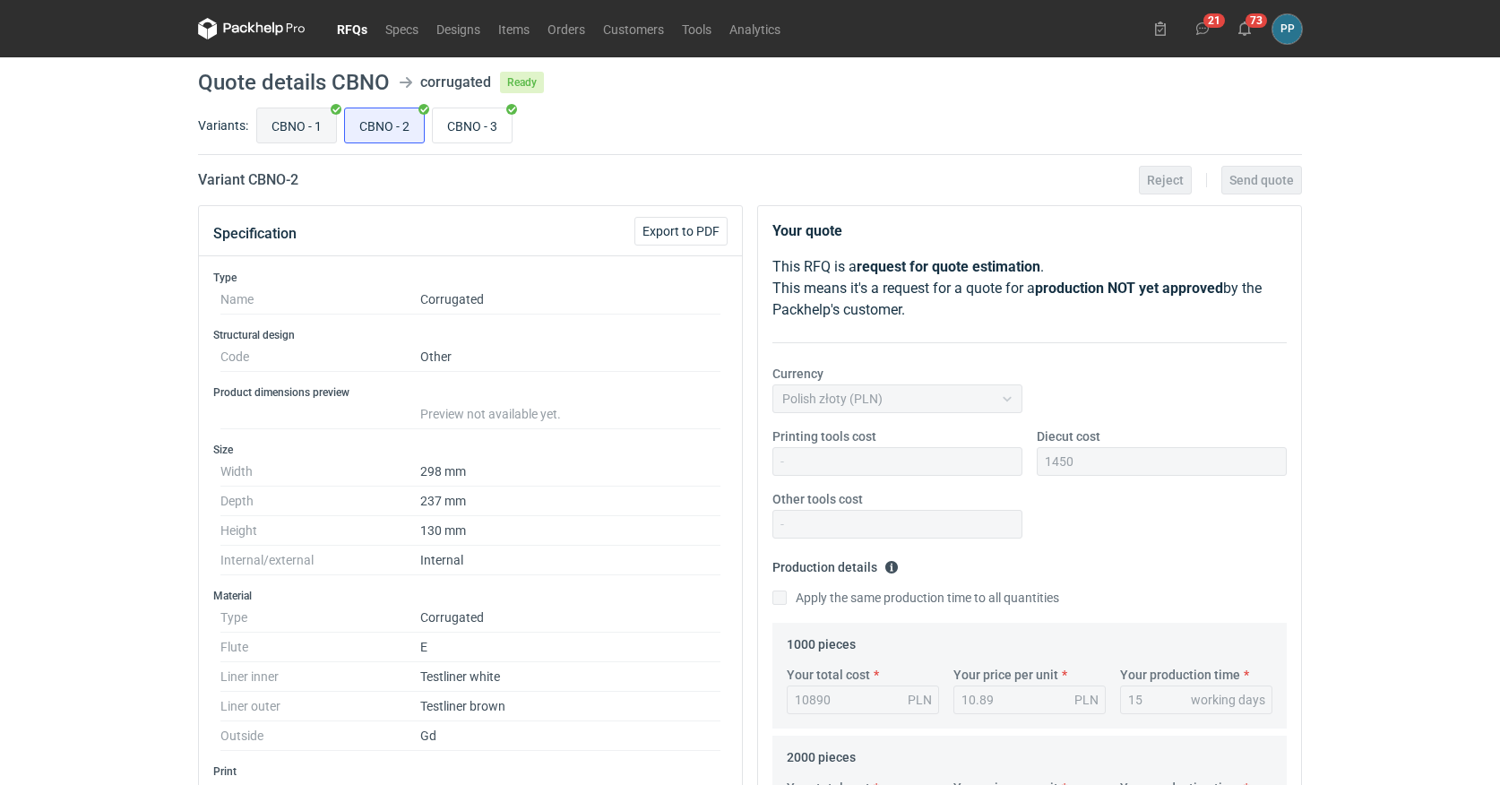
click at [283, 137] on input "CBNO - 1" at bounding box center [296, 125] width 79 height 34
radio input "true"
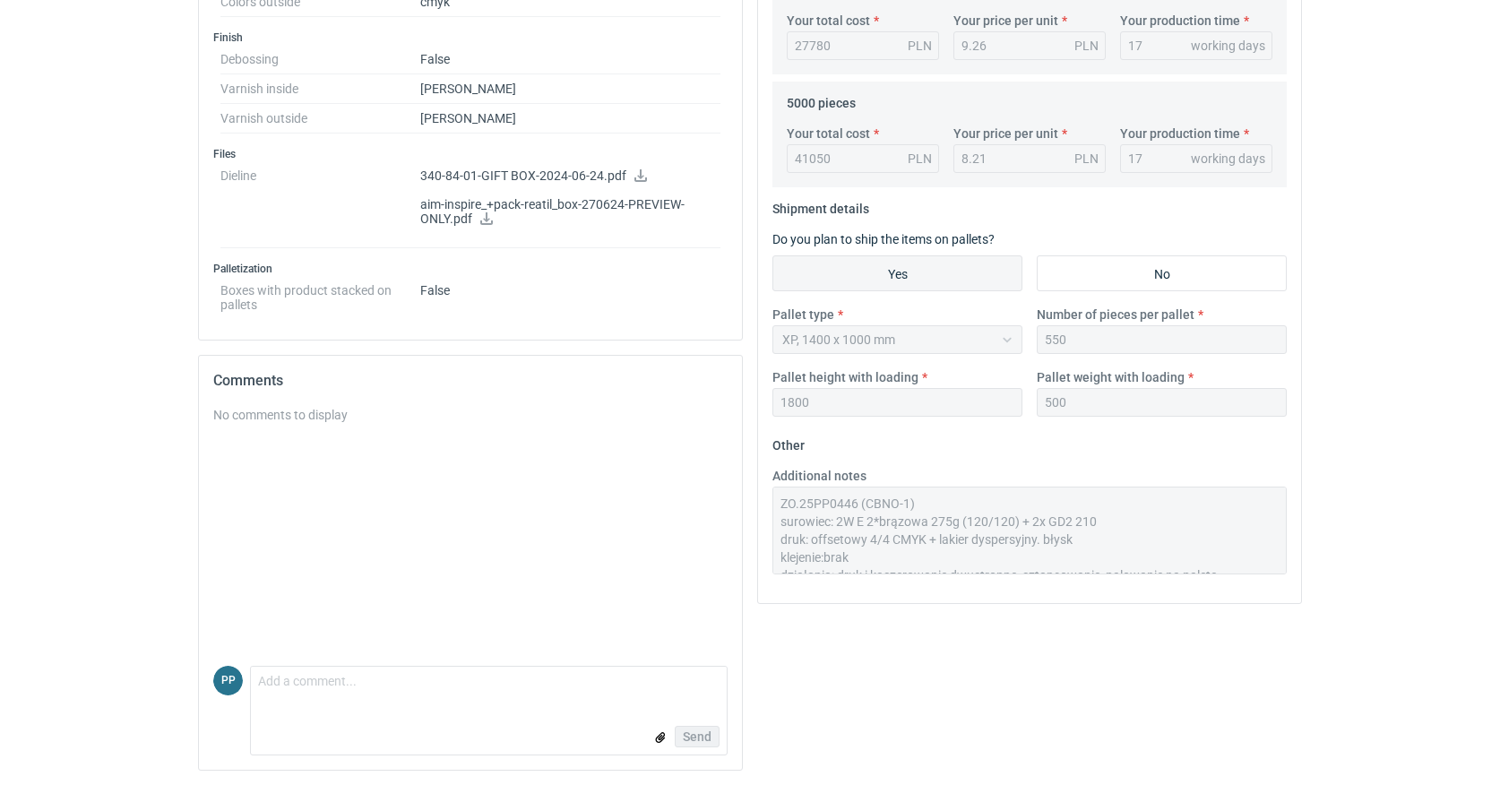
scroll to position [879, 0]
click at [294, 692] on textarea "Comment message" at bounding box center [489, 686] width 476 height 38
type textarea "tutaj tez lakier matowy jest uwzględniony a nie błysk ."
click at [709, 737] on span "Send" at bounding box center [697, 737] width 29 height 13
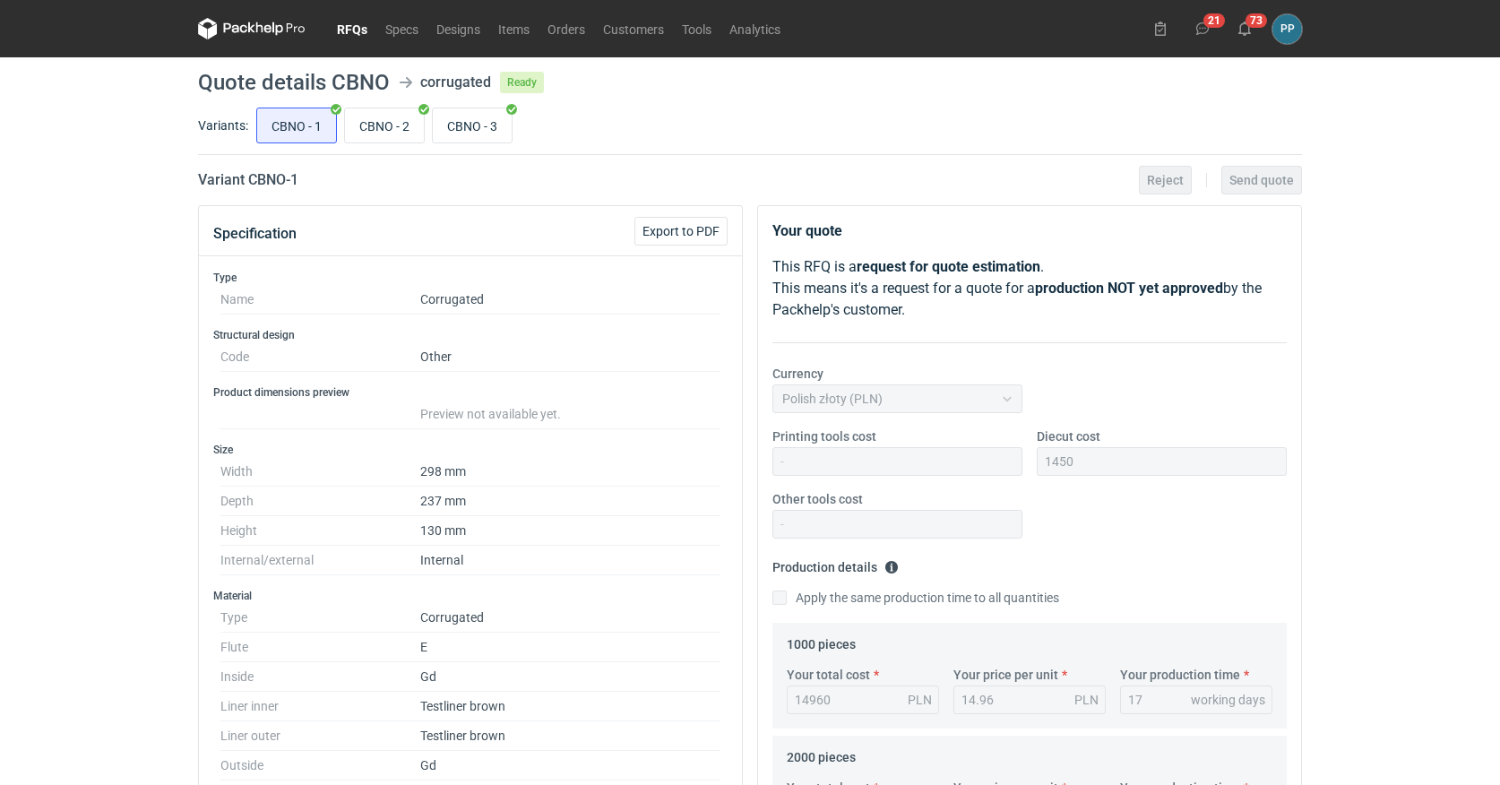
scroll to position [0, 0]
